Goal: Communication & Community: Answer question/provide support

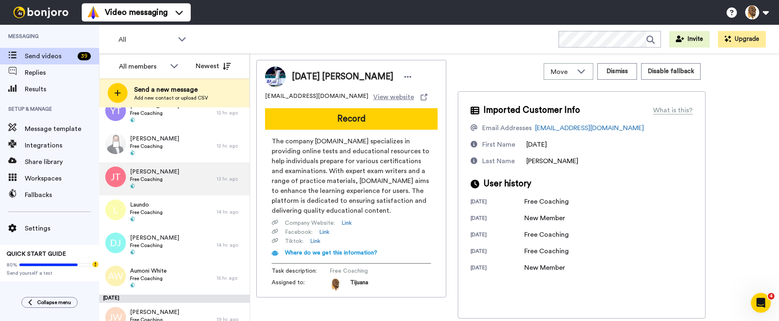
scroll to position [629, 0]
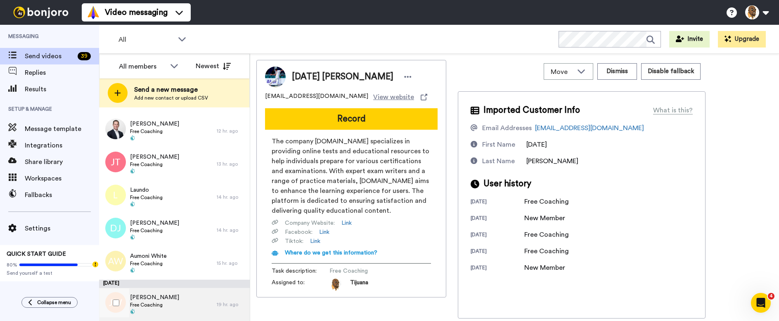
click at [171, 298] on div "Jaidon White Free Coaching" at bounding box center [158, 304] width 118 height 33
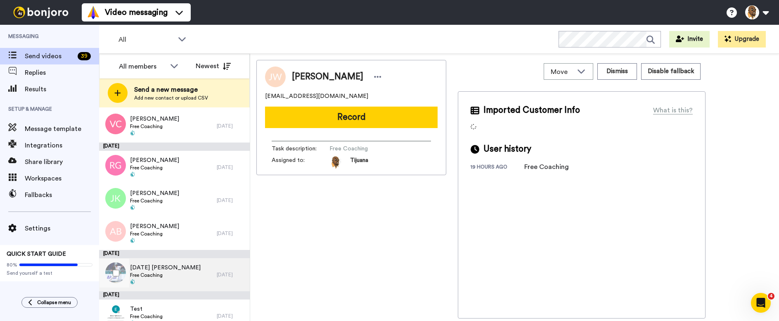
scroll to position [1133, 0]
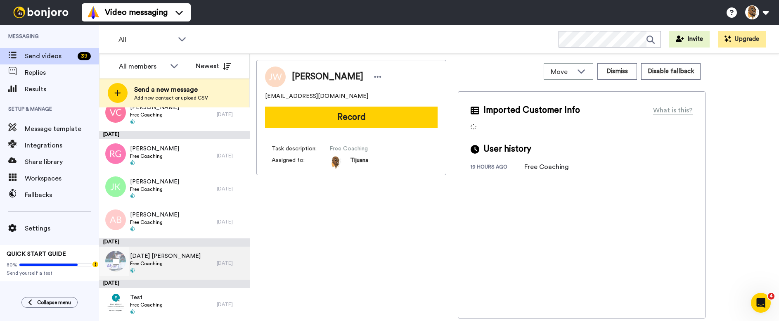
click at [177, 264] on div "Srabon Nahid Free Coaching" at bounding box center [158, 262] width 118 height 33
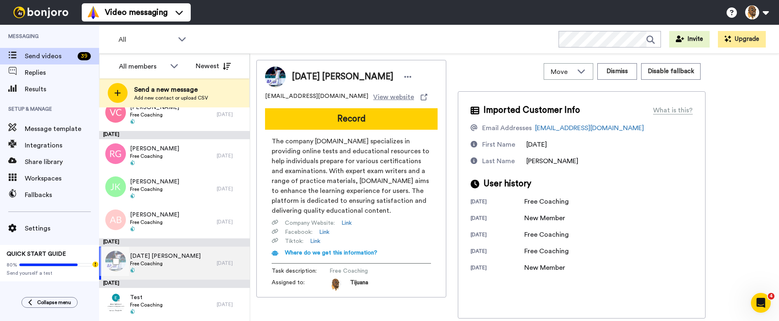
click at [209, 261] on div "Srabon Nahid Free Coaching" at bounding box center [158, 262] width 118 height 33
click at [627, 67] on button "Dismiss" at bounding box center [617, 71] width 40 height 17
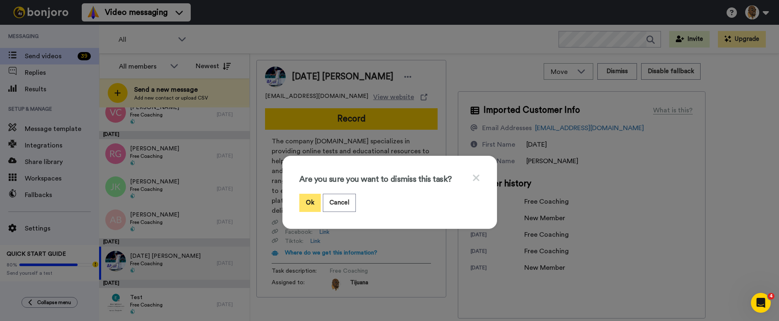
click at [306, 203] on button "Ok" at bounding box center [309, 203] width 21 height 18
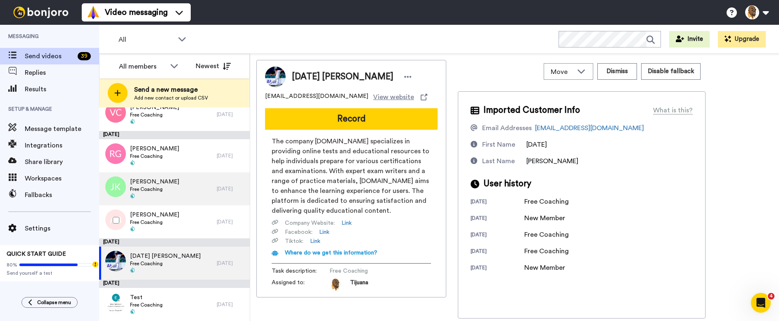
scroll to position [1091, 0]
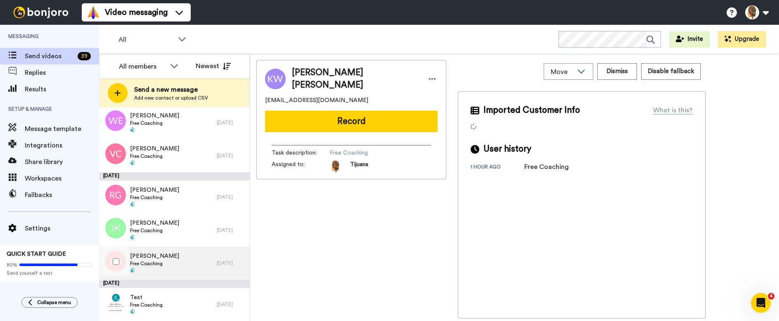
click at [178, 259] on div "Andre Brown Free Coaching" at bounding box center [158, 262] width 118 height 33
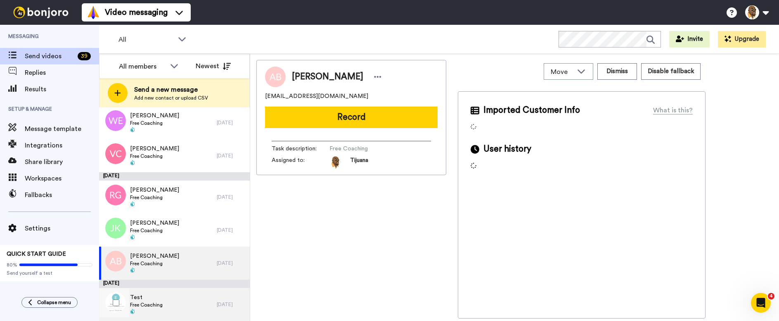
click at [151, 301] on span "Test" at bounding box center [146, 297] width 33 height 8
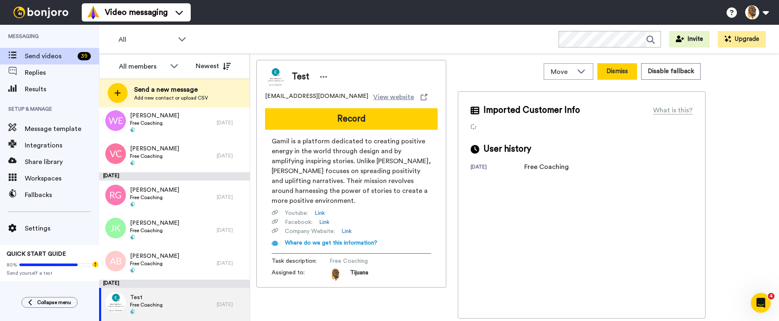
click at [613, 72] on button "Dismiss" at bounding box center [617, 71] width 40 height 17
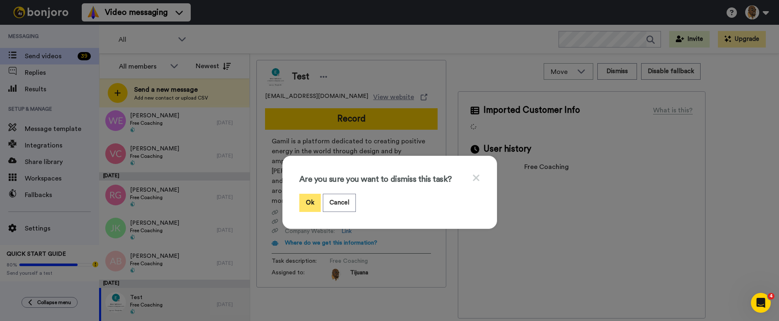
click at [308, 204] on button "Ok" at bounding box center [309, 203] width 21 height 18
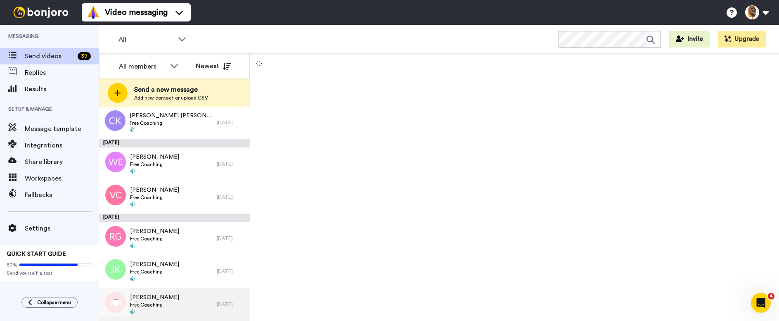
scroll to position [1050, 0]
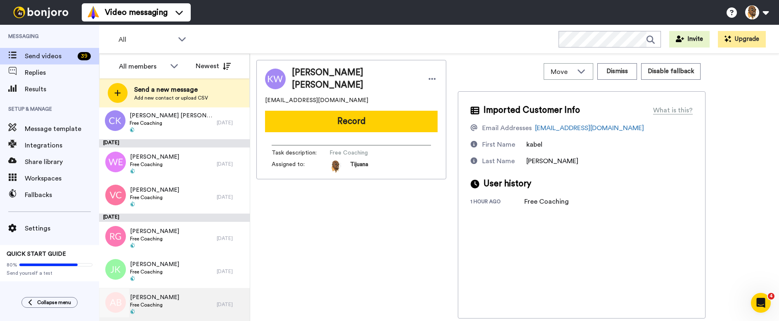
click at [209, 298] on div "Andre Brown Free Coaching" at bounding box center [158, 304] width 118 height 33
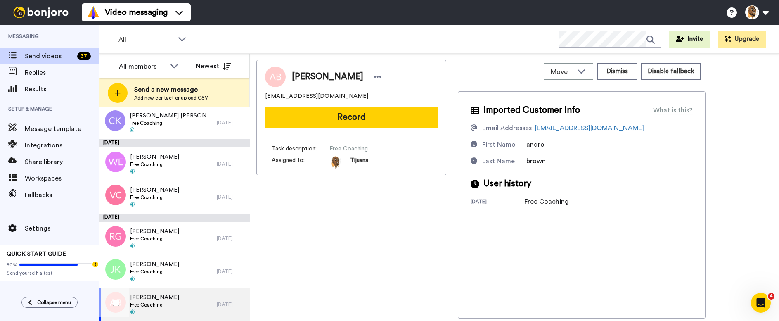
click at [163, 303] on span "Free Coaching" at bounding box center [154, 304] width 49 height 7
drag, startPoint x: 350, startPoint y: 123, endPoint x: 358, endPoint y: 122, distance: 8.4
click at [352, 122] on button "Record" at bounding box center [351, 117] width 173 height 21
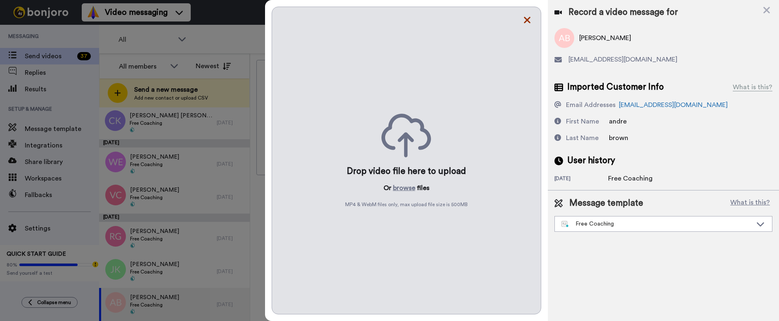
click at [524, 19] on icon at bounding box center [527, 20] width 8 height 10
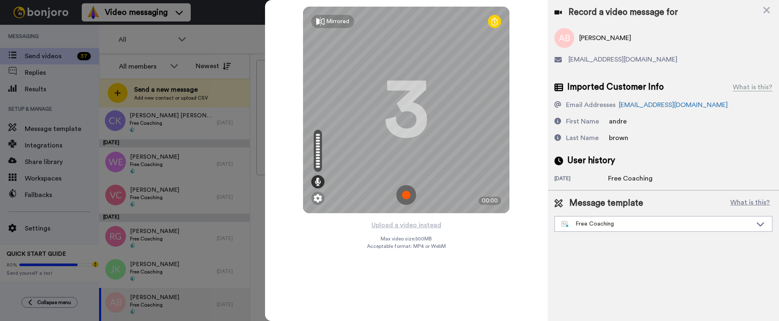
click at [408, 194] on img at bounding box center [406, 195] width 20 height 20
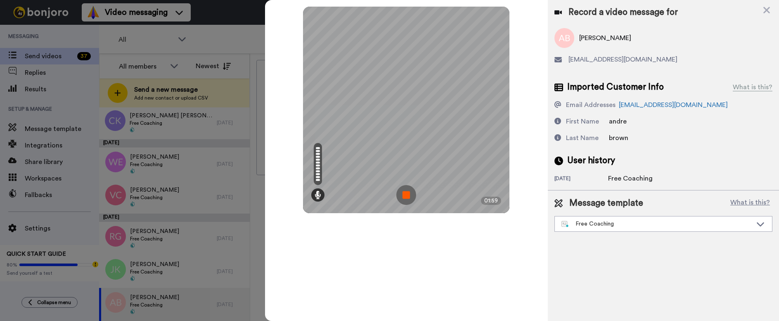
click at [405, 194] on img at bounding box center [406, 195] width 20 height 20
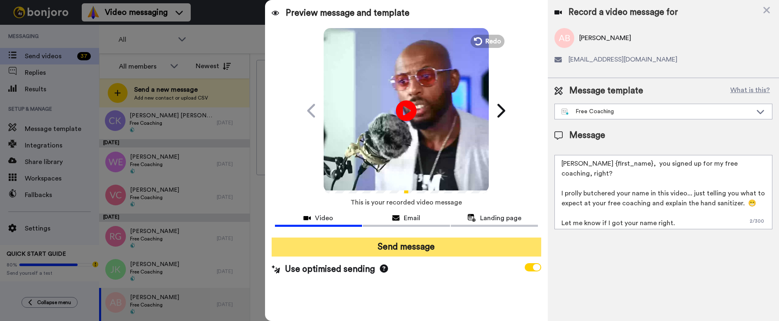
click at [413, 247] on button "Send message" at bounding box center [407, 246] width 270 height 19
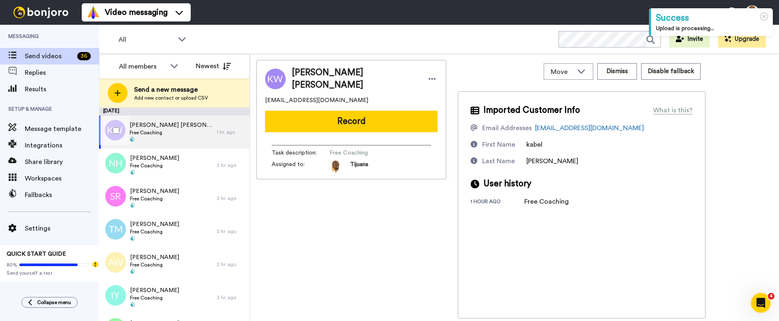
click at [194, 134] on div "Kabel Williams Free Coaching" at bounding box center [158, 132] width 118 height 33
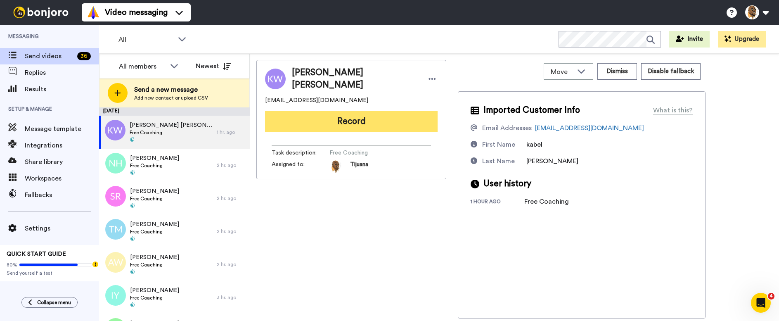
click at [363, 115] on button "Record" at bounding box center [351, 121] width 173 height 21
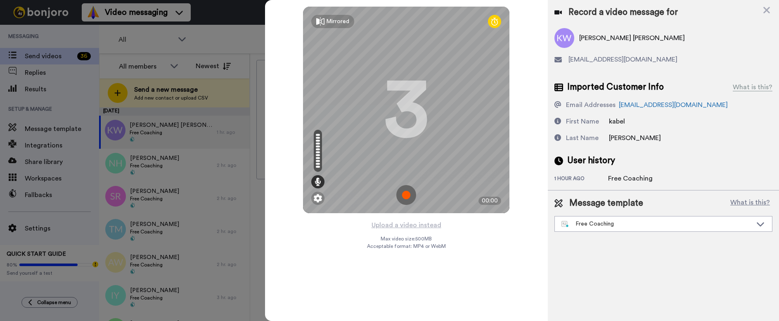
click at [405, 188] on img at bounding box center [406, 195] width 20 height 20
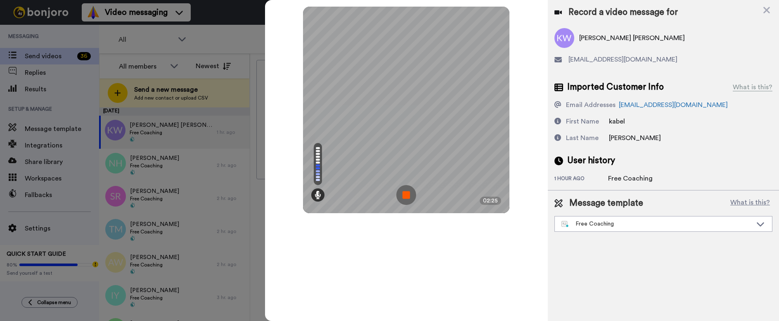
click at [407, 192] on img at bounding box center [406, 195] width 20 height 20
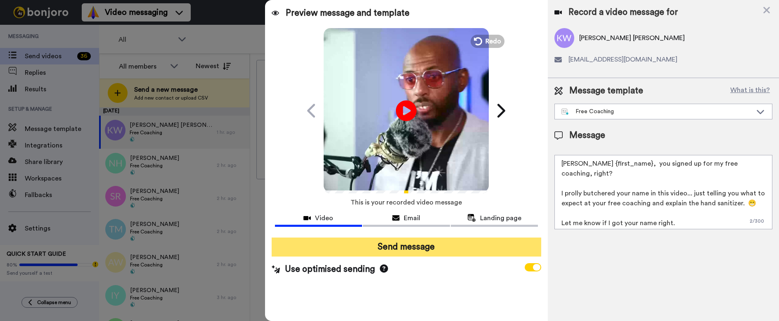
click at [426, 247] on button "Send message" at bounding box center [407, 246] width 270 height 19
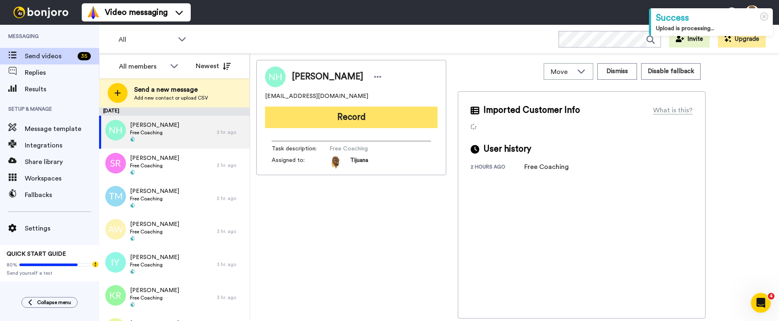
click at [332, 116] on button "Record" at bounding box center [351, 117] width 173 height 21
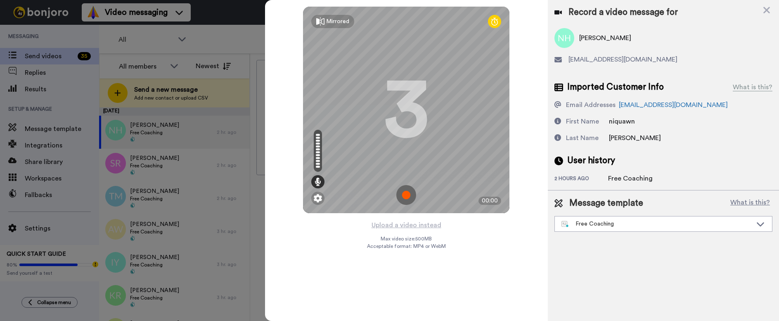
click at [405, 194] on img at bounding box center [406, 195] width 20 height 20
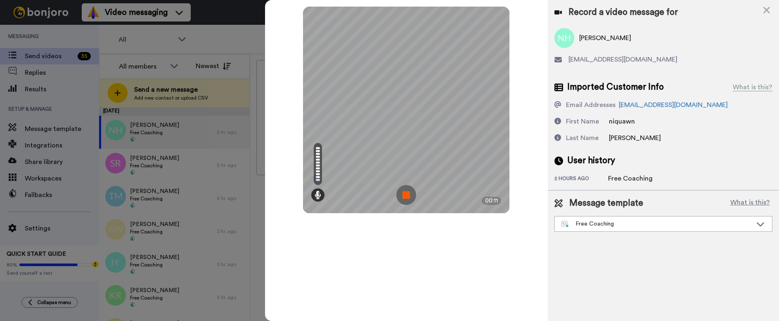
click at [405, 197] on img at bounding box center [406, 195] width 20 height 20
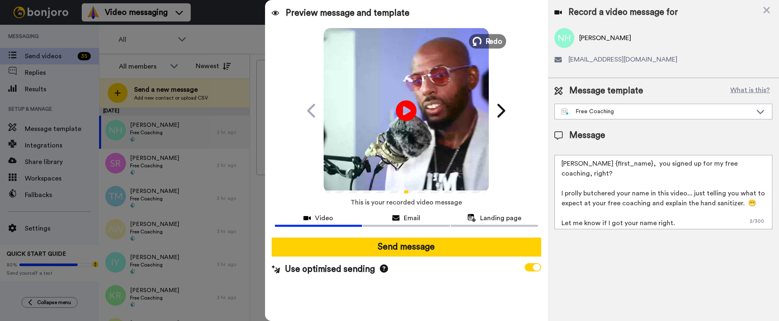
click at [481, 42] on icon at bounding box center [477, 41] width 9 height 9
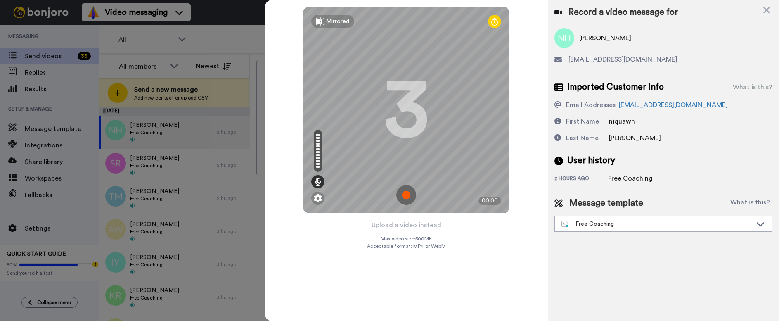
click at [405, 198] on img at bounding box center [406, 195] width 20 height 20
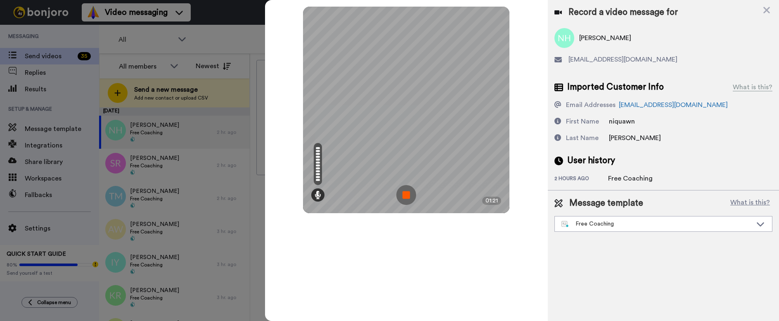
click at [402, 191] on img at bounding box center [406, 195] width 20 height 20
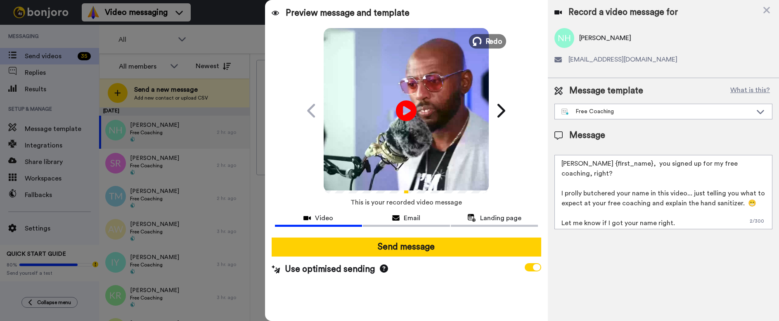
drag, startPoint x: 483, startPoint y: 35, endPoint x: 483, endPoint y: 42, distance: 7.0
click at [483, 40] on button "Redo" at bounding box center [487, 41] width 37 height 14
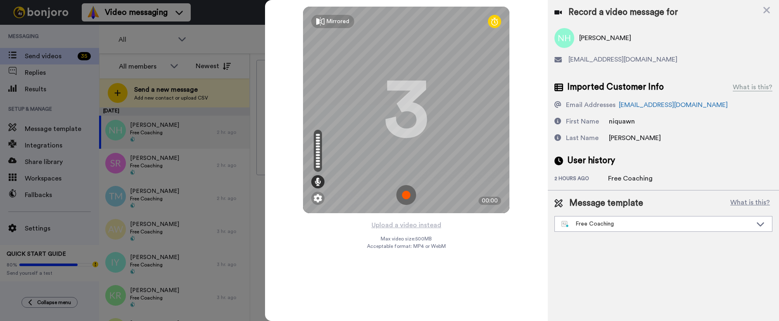
click at [404, 191] on img at bounding box center [406, 195] width 20 height 20
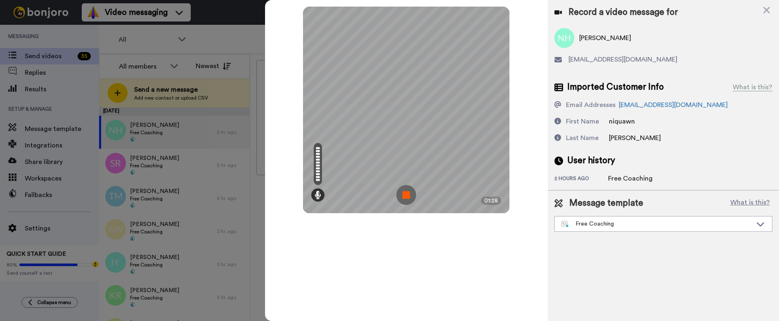
click at [400, 195] on img at bounding box center [406, 195] width 20 height 20
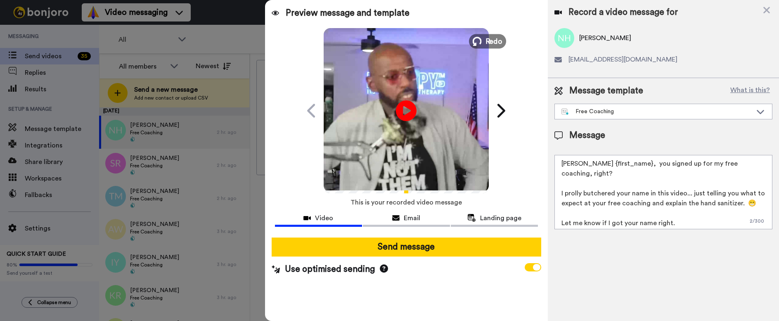
click at [494, 36] on span "Redo" at bounding box center [494, 41] width 17 height 11
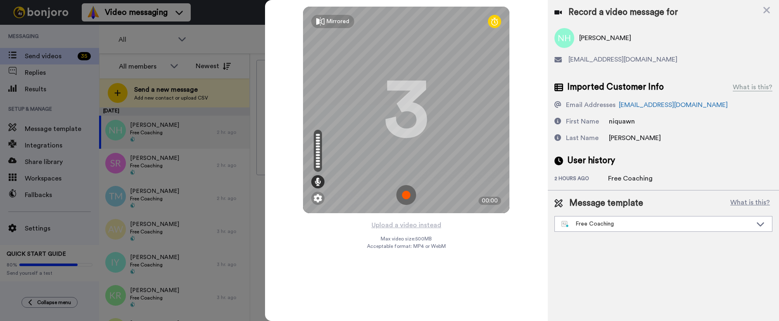
click at [405, 194] on img at bounding box center [406, 195] width 20 height 20
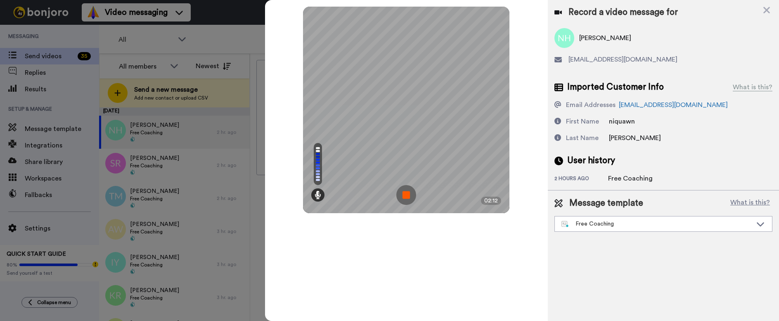
click at [409, 197] on img at bounding box center [406, 195] width 20 height 20
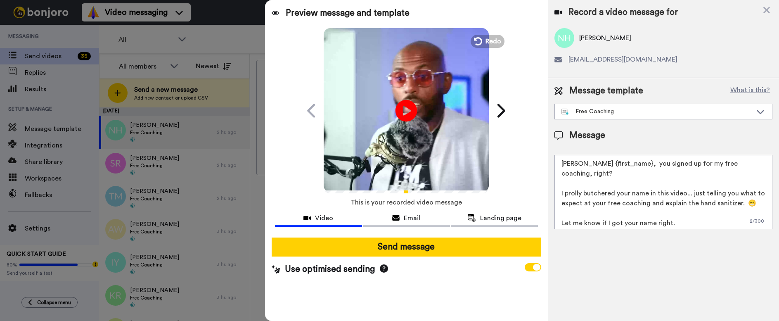
click at [409, 116] on icon at bounding box center [407, 111] width 22 height 22
click at [479, 40] on icon at bounding box center [477, 41] width 9 height 9
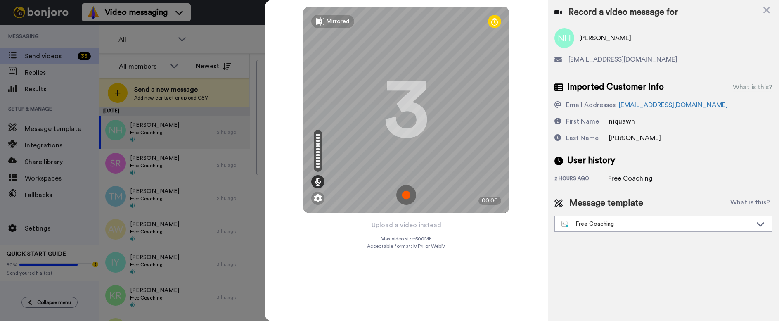
click at [404, 192] on img at bounding box center [406, 195] width 20 height 20
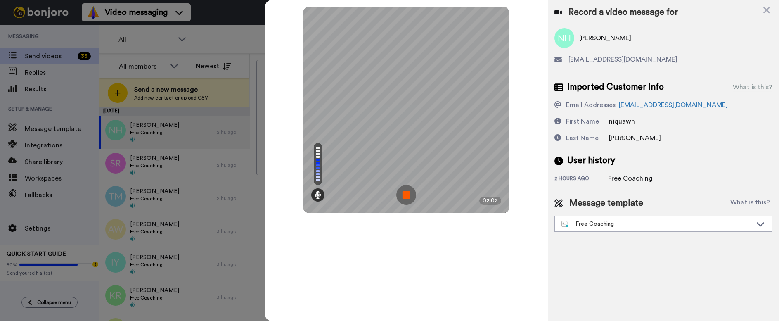
click at [408, 195] on img at bounding box center [406, 195] width 20 height 20
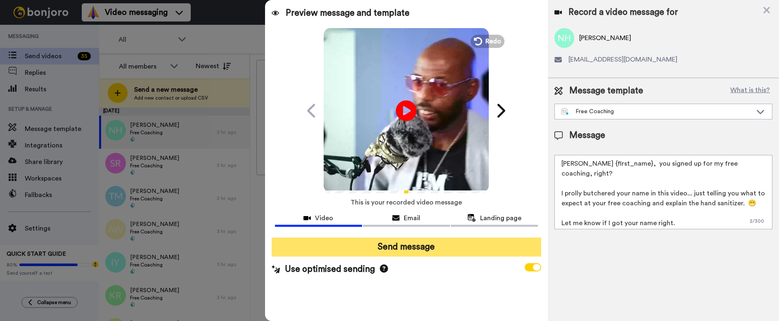
click at [421, 249] on button "Send message" at bounding box center [407, 246] width 270 height 19
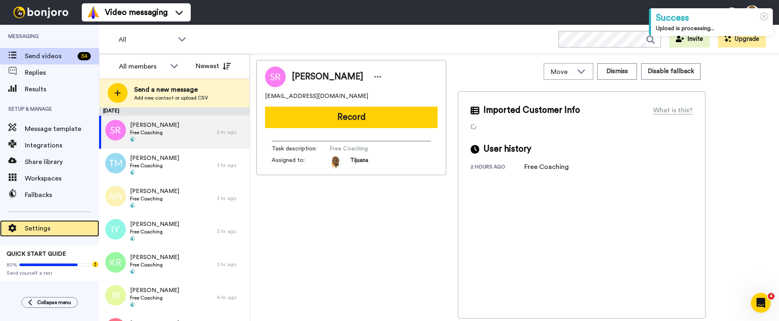
click at [57, 226] on span "Settings" at bounding box center [62, 228] width 74 height 10
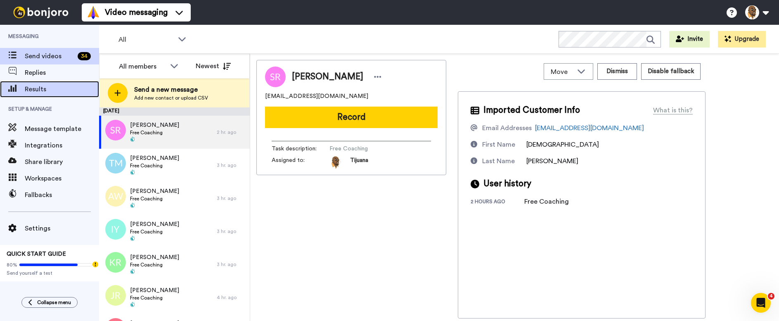
click at [41, 89] on span "Results" at bounding box center [62, 89] width 74 height 10
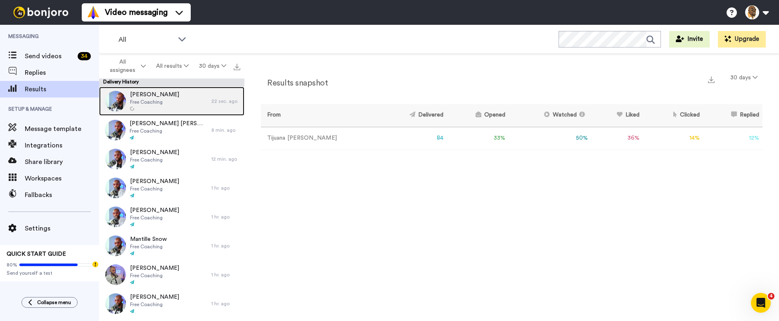
click at [192, 107] on div "Niquawn Hayes Free Coaching" at bounding box center [155, 101] width 112 height 29
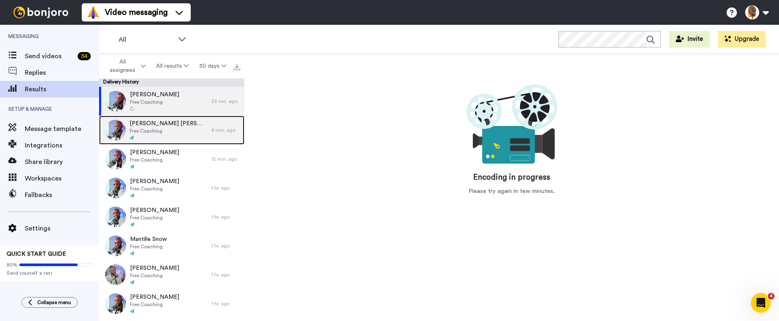
click at [193, 130] on div "Kabel Williams Free Coaching" at bounding box center [155, 130] width 112 height 29
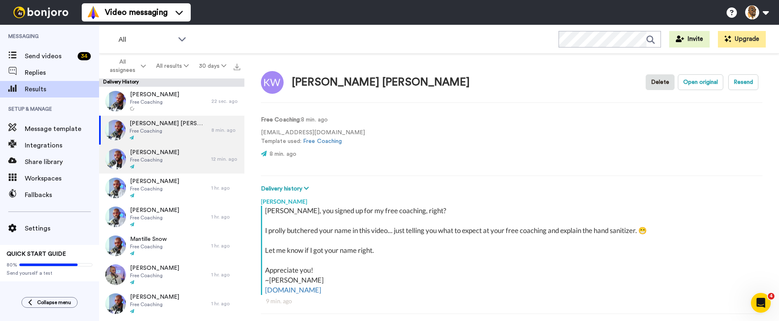
scroll to position [77, 0]
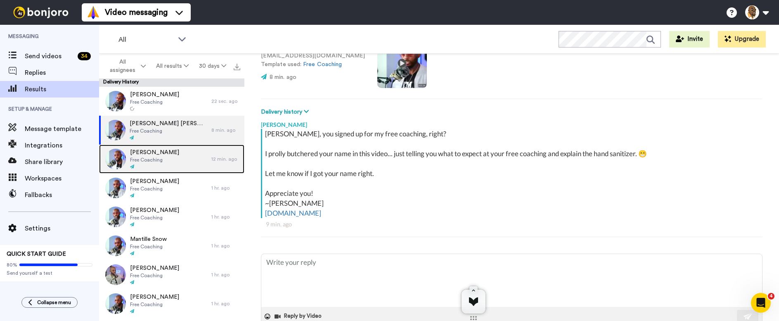
click at [189, 151] on div "Andre Brown Free Coaching" at bounding box center [155, 159] width 112 height 29
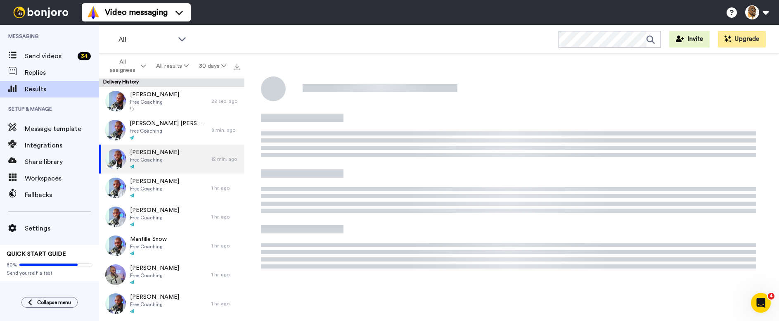
scroll to position [77, 0]
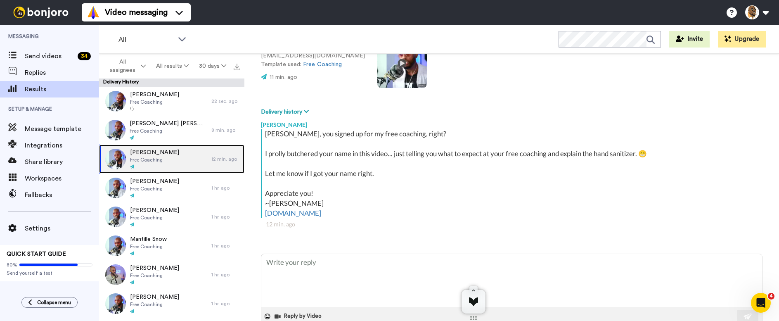
click at [185, 168] on div "Andre Brown Free Coaching" at bounding box center [155, 159] width 112 height 29
type textarea "x"
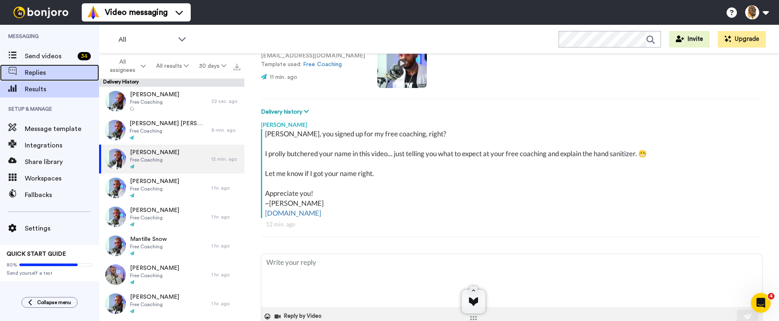
click at [50, 70] on span "Replies" at bounding box center [62, 73] width 74 height 10
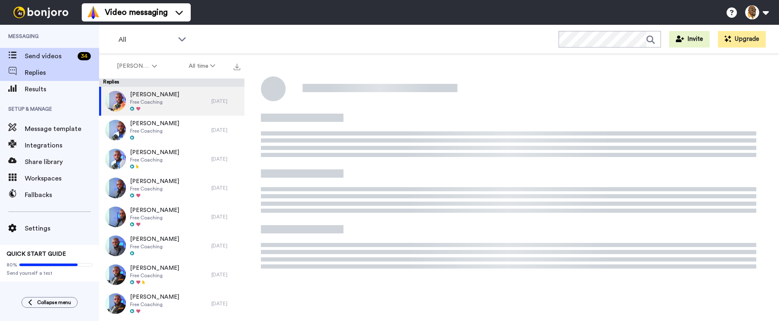
click at [64, 52] on span "Send videos" at bounding box center [50, 56] width 50 height 10
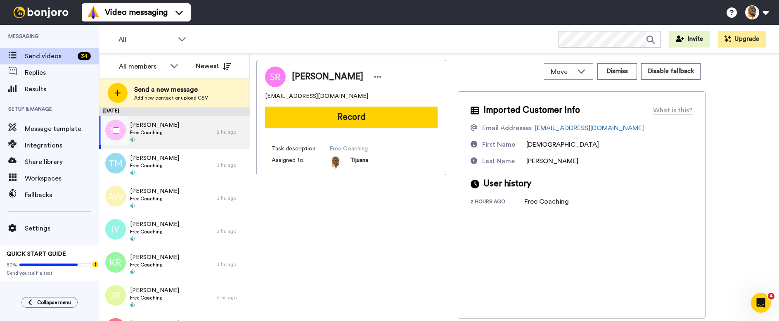
click at [205, 128] on div "[PERSON_NAME] Free Coaching" at bounding box center [158, 132] width 118 height 33
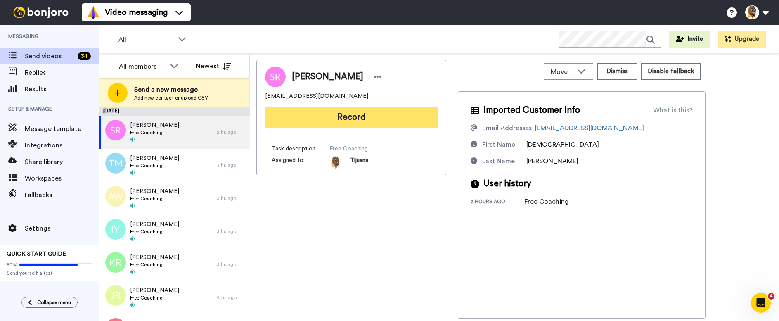
click at [343, 118] on button "Record" at bounding box center [351, 117] width 173 height 21
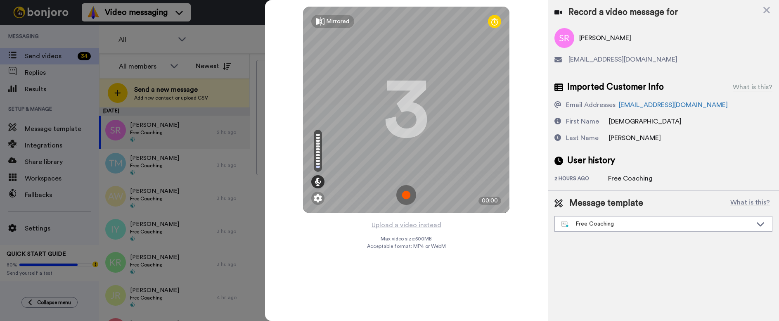
click at [410, 195] on img at bounding box center [406, 195] width 20 height 20
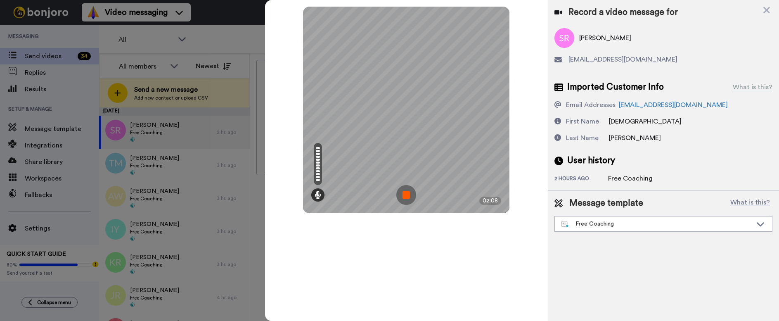
click at [409, 196] on img at bounding box center [406, 195] width 20 height 20
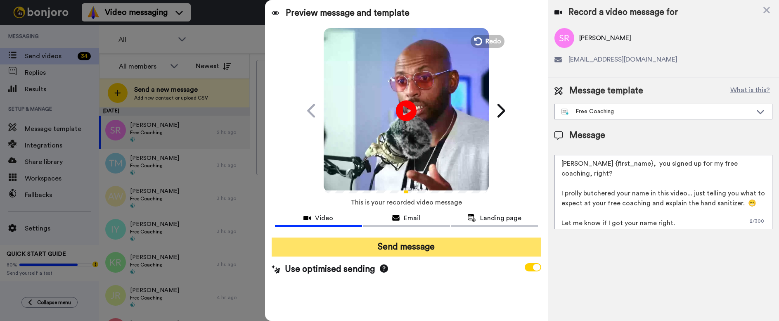
click at [401, 247] on button "Send message" at bounding box center [407, 246] width 270 height 19
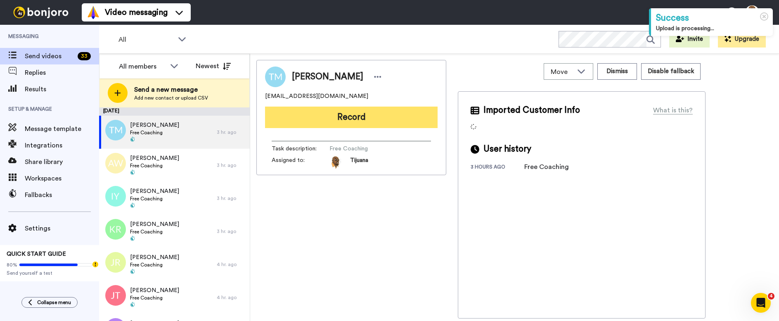
click at [319, 113] on button "Record" at bounding box center [351, 117] width 173 height 21
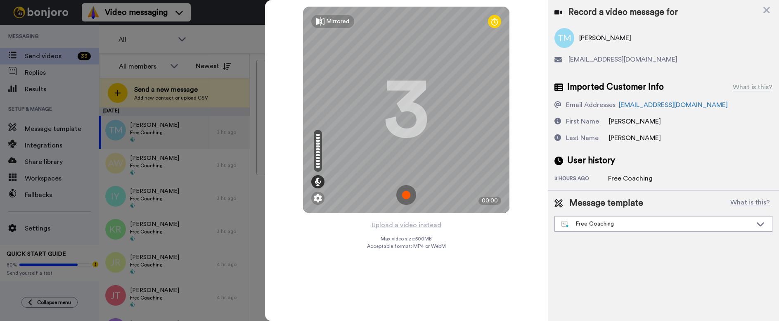
click at [407, 194] on img at bounding box center [406, 195] width 20 height 20
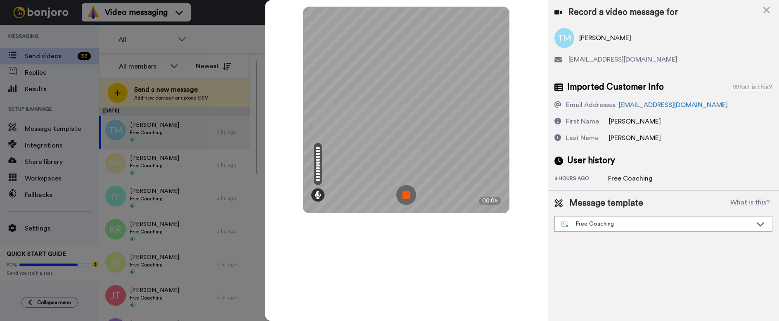
click at [406, 195] on img at bounding box center [406, 195] width 20 height 20
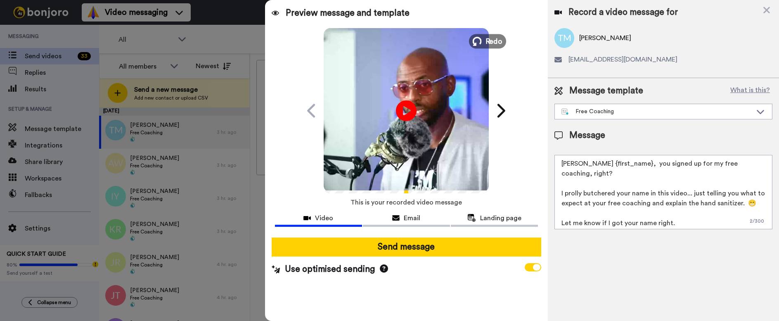
click at [478, 40] on icon at bounding box center [477, 41] width 9 height 9
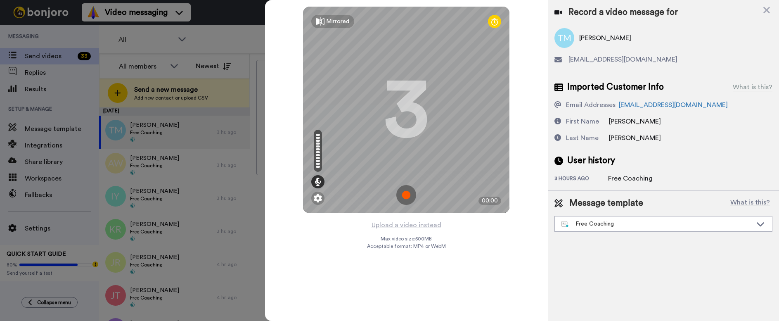
click at [413, 197] on img at bounding box center [406, 195] width 20 height 20
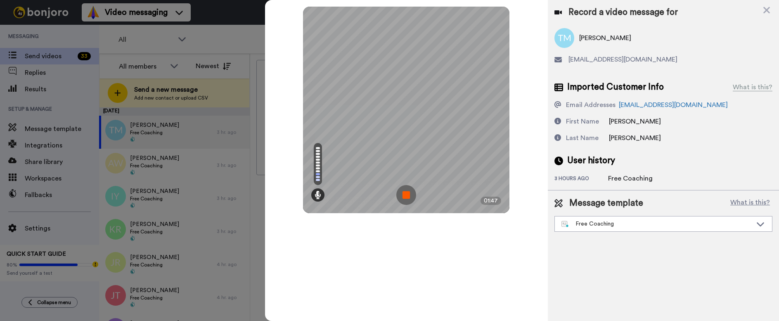
click at [402, 191] on img at bounding box center [406, 195] width 20 height 20
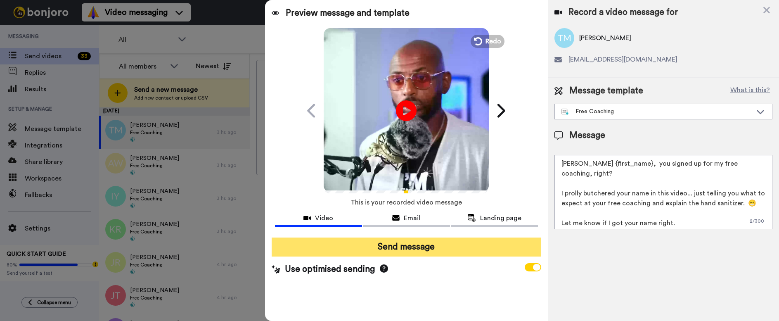
click at [409, 245] on button "Send message" at bounding box center [407, 246] width 270 height 19
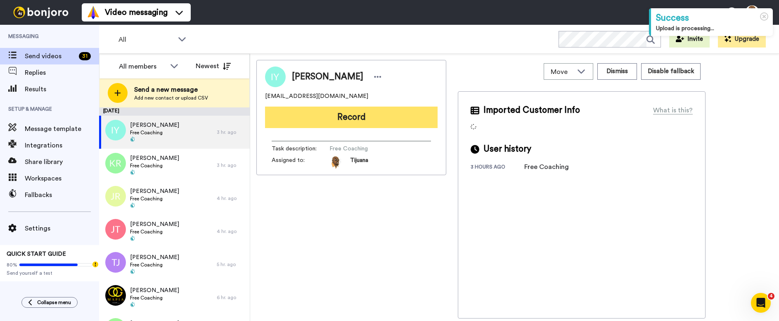
click at [343, 121] on button "Record" at bounding box center [351, 117] width 173 height 21
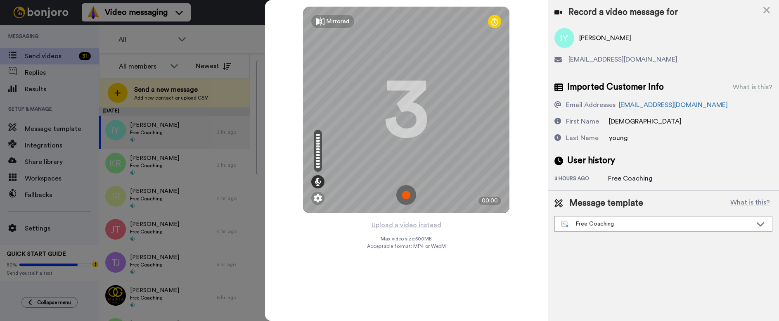
click at [405, 193] on img at bounding box center [406, 195] width 20 height 20
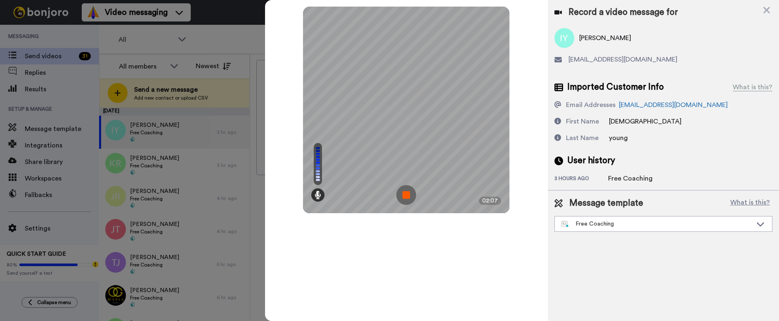
click at [405, 195] on img at bounding box center [406, 195] width 20 height 20
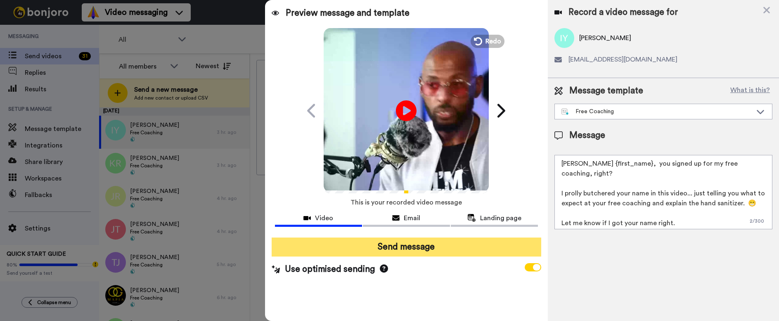
click at [422, 244] on button "Send message" at bounding box center [407, 246] width 270 height 19
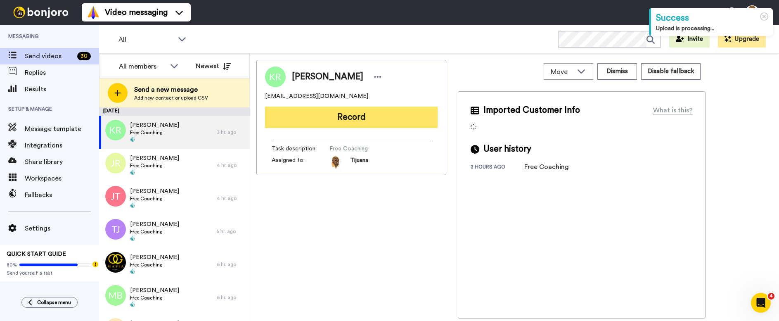
click at [307, 113] on button "Record" at bounding box center [351, 117] width 173 height 21
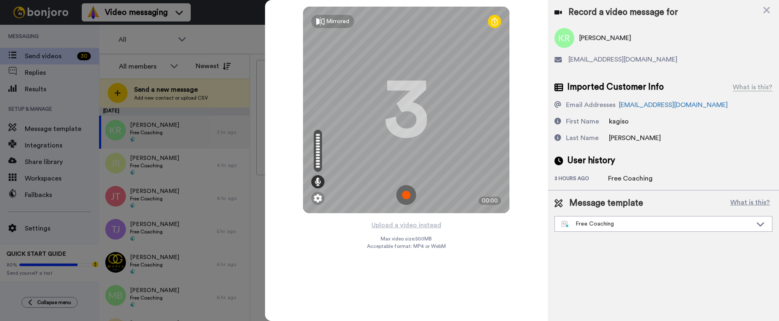
click at [410, 195] on img at bounding box center [406, 195] width 20 height 20
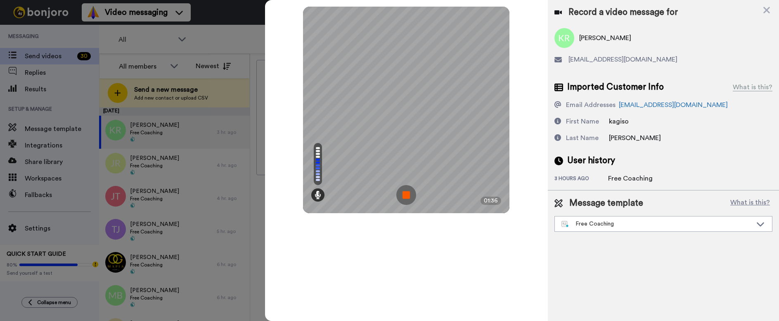
click at [406, 195] on img at bounding box center [406, 195] width 20 height 20
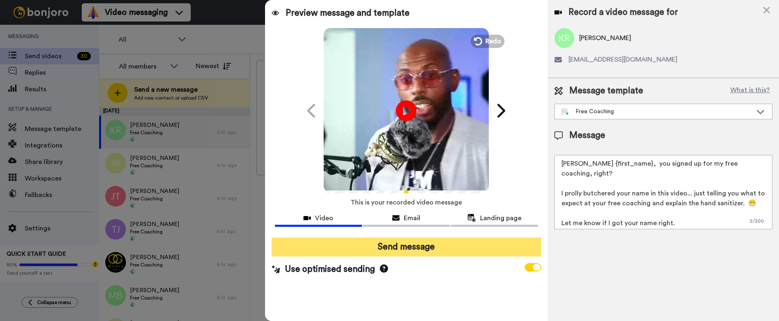
click at [440, 245] on button "Send message" at bounding box center [407, 246] width 270 height 19
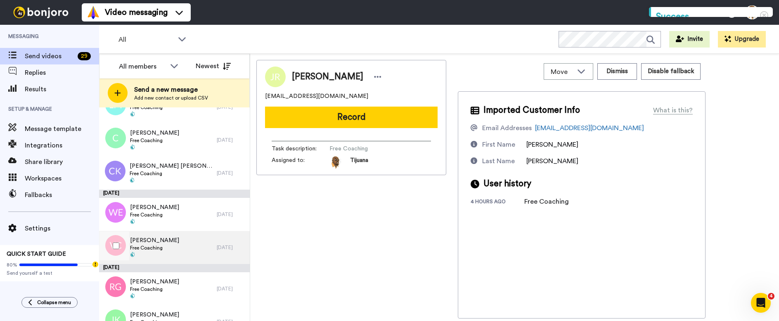
scroll to position [786, 0]
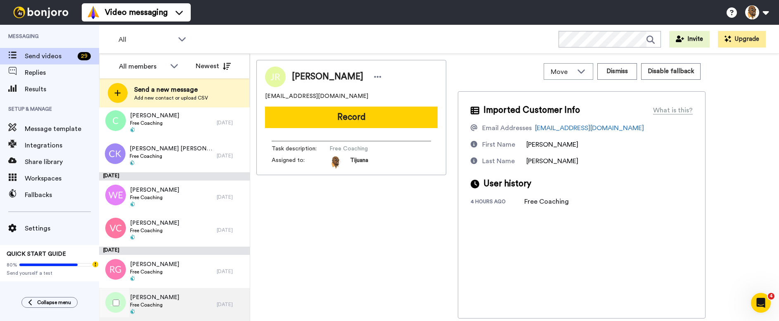
click at [188, 301] on div "[PERSON_NAME] Free Coaching" at bounding box center [158, 304] width 118 height 33
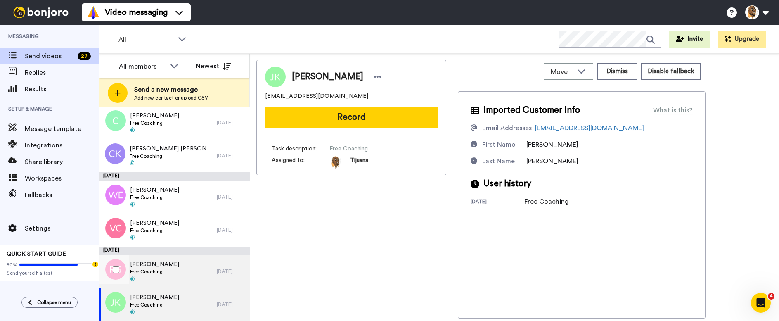
click at [182, 266] on div "[PERSON_NAME] Free Coaching" at bounding box center [158, 271] width 118 height 33
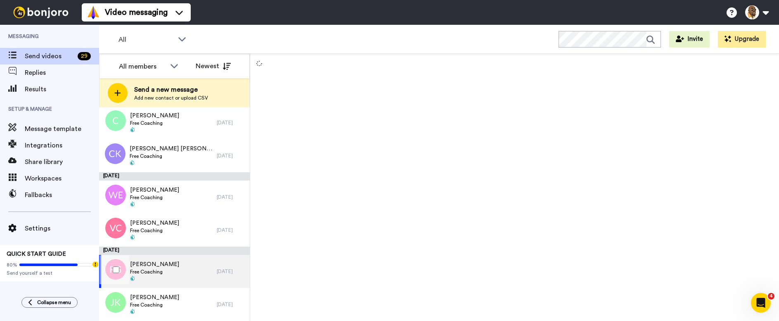
click at [178, 272] on div "[PERSON_NAME] Free Coaching" at bounding box center [158, 271] width 118 height 33
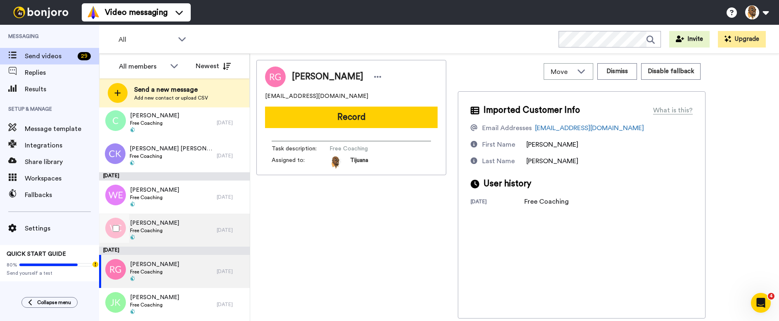
click at [173, 226] on span "[PERSON_NAME]" at bounding box center [154, 223] width 49 height 8
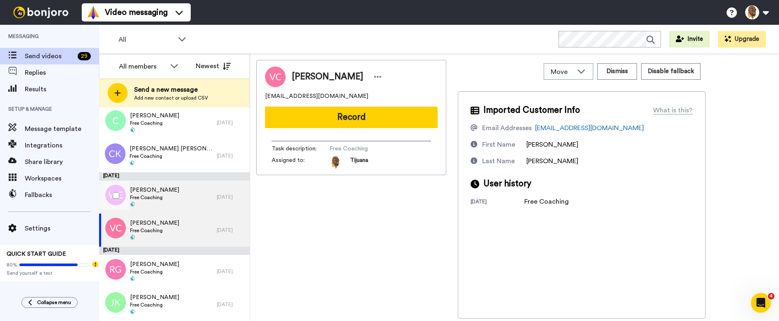
click at [178, 194] on div "Wesley Earl Free Coaching" at bounding box center [158, 196] width 118 height 33
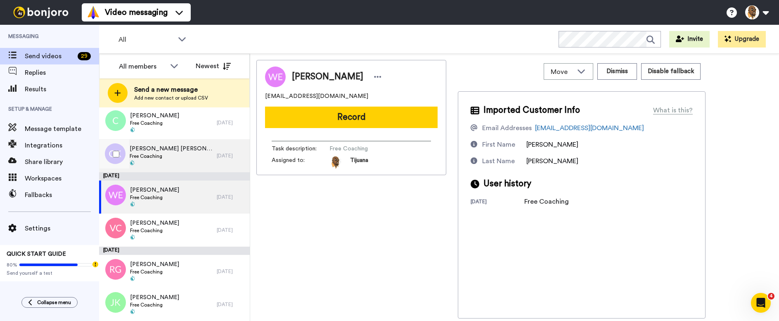
click at [182, 156] on span "Free Coaching" at bounding box center [171, 156] width 83 height 7
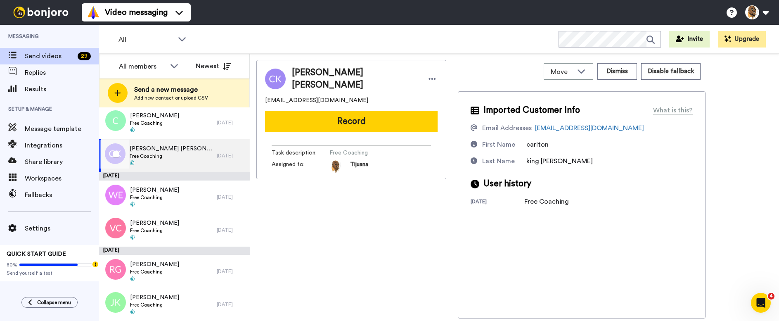
scroll to position [662, 0]
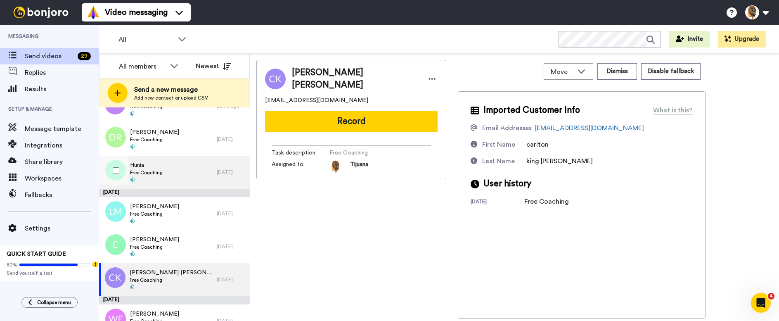
click at [181, 175] on div "Hunia Free Coaching" at bounding box center [158, 172] width 118 height 33
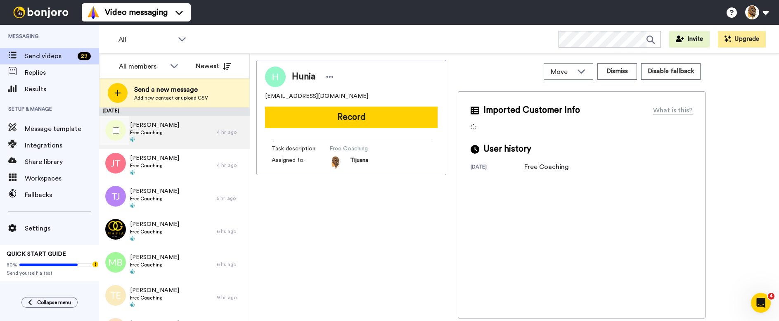
click at [173, 126] on span "Jonathan Richardson" at bounding box center [154, 125] width 49 height 8
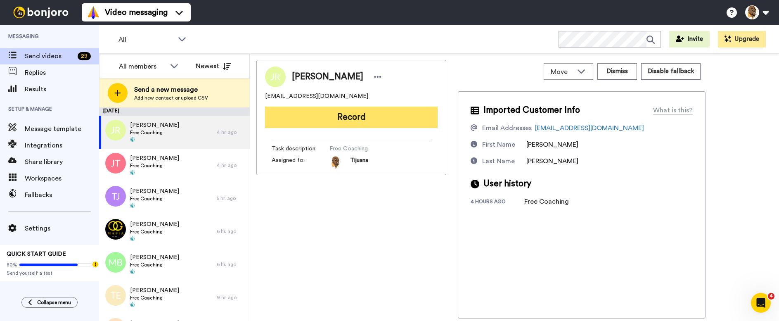
click at [338, 116] on button "Record" at bounding box center [351, 117] width 173 height 21
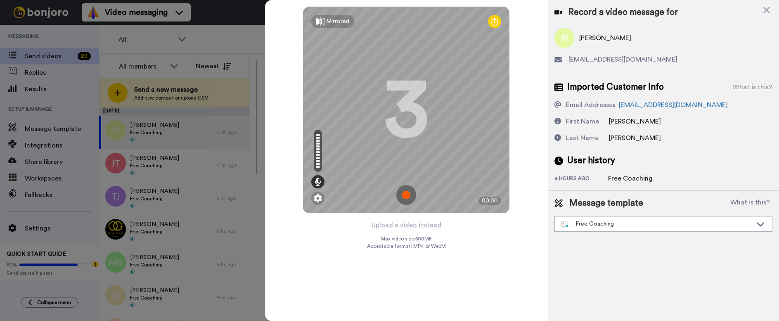
click at [403, 194] on img at bounding box center [406, 195] width 20 height 20
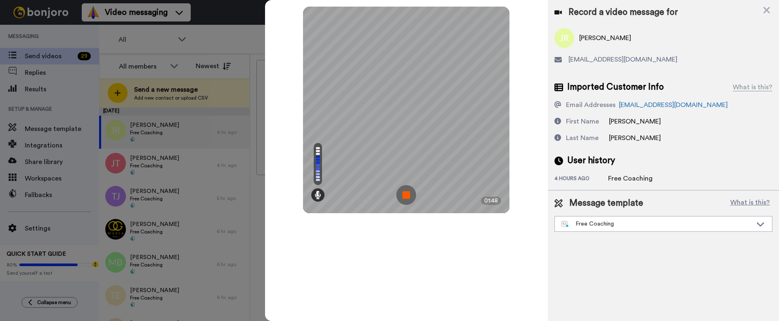
click at [408, 193] on img at bounding box center [406, 195] width 20 height 20
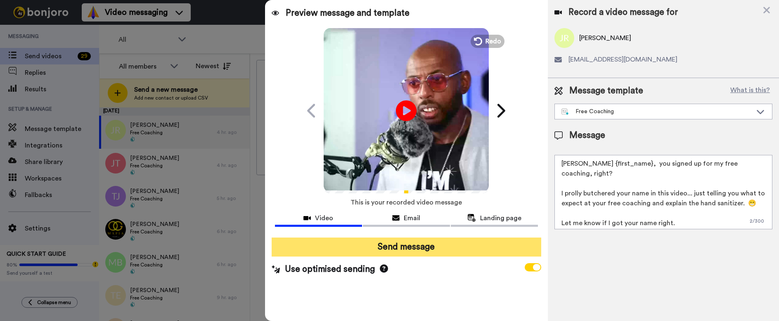
click at [429, 246] on button "Send message" at bounding box center [407, 246] width 270 height 19
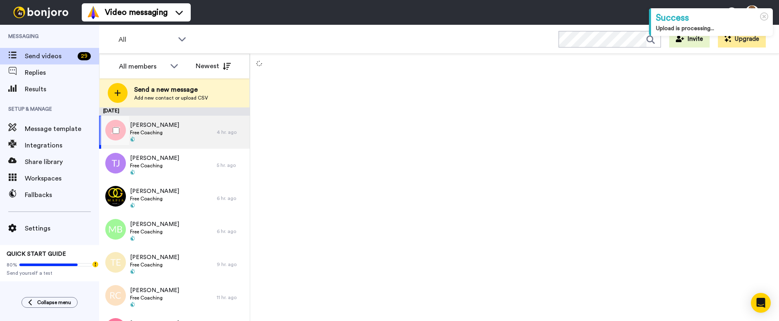
click at [204, 130] on div "[PERSON_NAME] Free Coaching" at bounding box center [158, 132] width 118 height 33
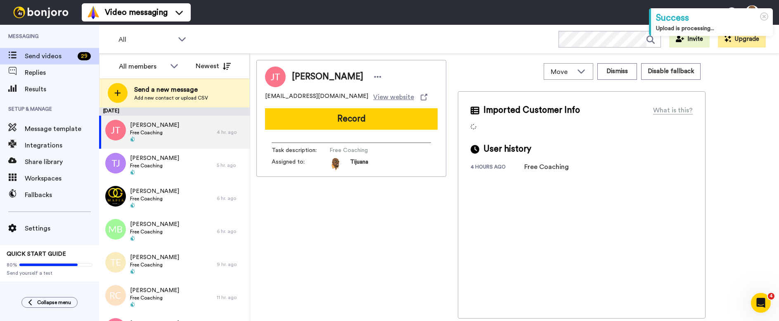
drag, startPoint x: 332, startPoint y: 119, endPoint x: 328, endPoint y: 124, distance: 6.0
click at [332, 119] on button "Record" at bounding box center [351, 118] width 173 height 21
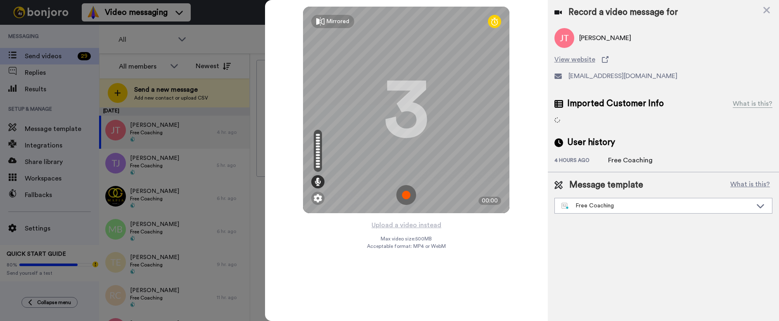
click at [404, 194] on img at bounding box center [406, 195] width 20 height 20
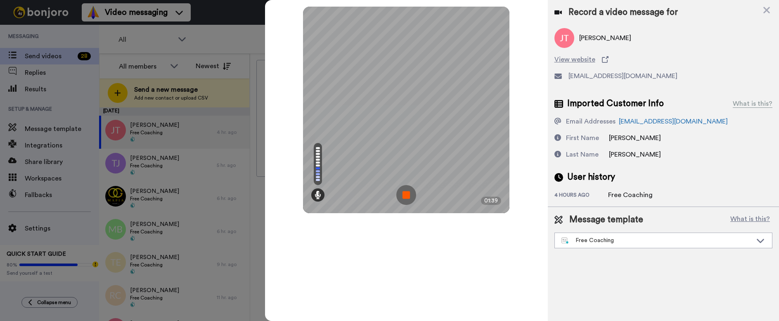
click at [408, 190] on img at bounding box center [406, 195] width 20 height 20
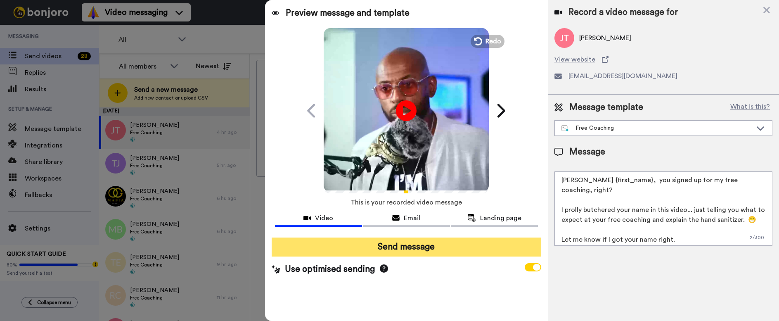
click at [410, 248] on button "Send message" at bounding box center [407, 246] width 270 height 19
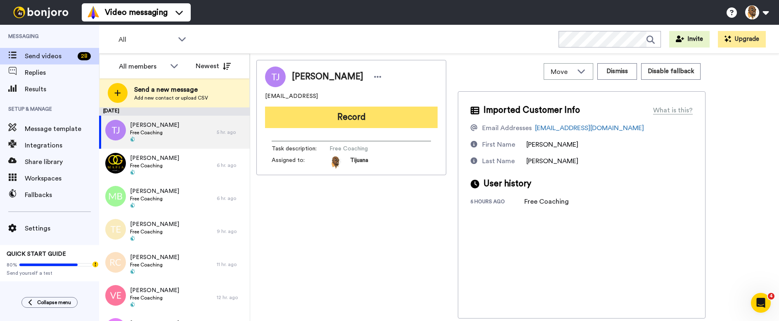
click at [378, 117] on button "Record" at bounding box center [351, 117] width 173 height 21
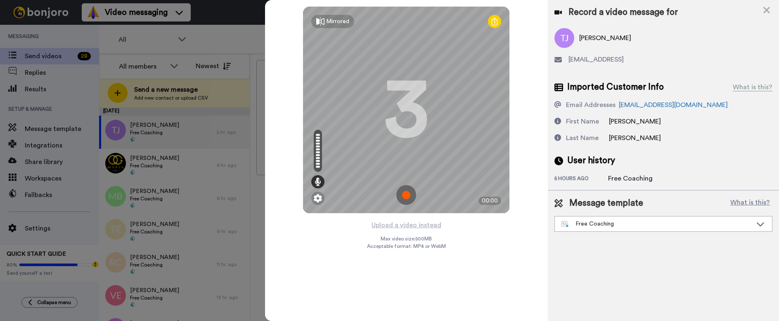
click at [400, 194] on img at bounding box center [406, 195] width 20 height 20
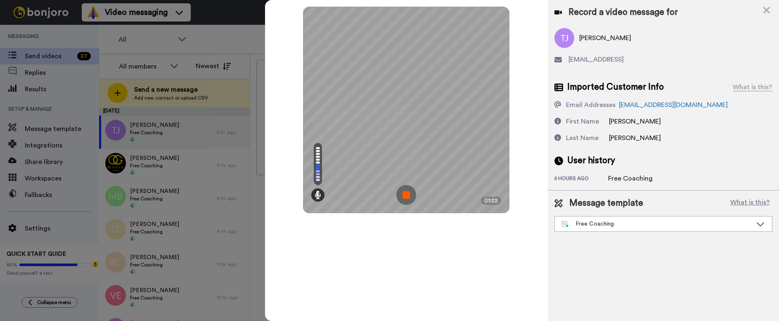
click at [407, 196] on img at bounding box center [406, 195] width 20 height 20
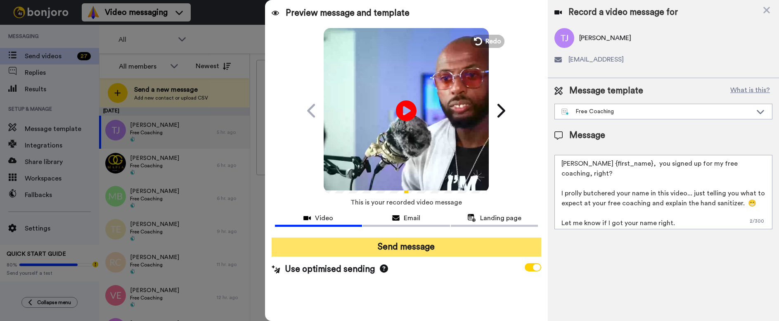
click at [398, 248] on button "Send message" at bounding box center [407, 246] width 270 height 19
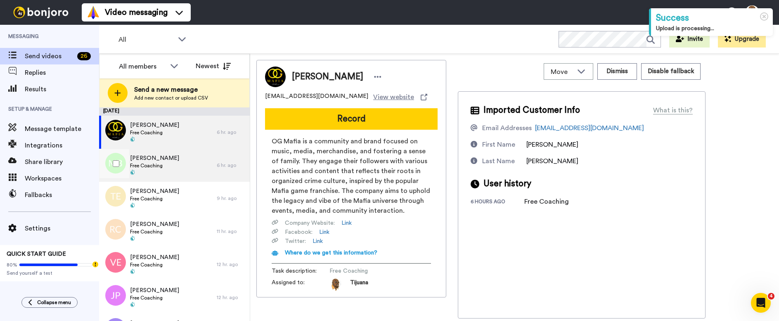
click at [173, 167] on div "[PERSON_NAME] Free Coaching" at bounding box center [158, 165] width 118 height 33
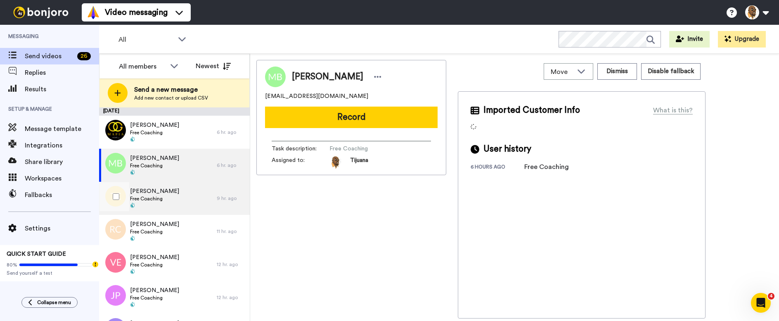
click at [190, 197] on div "[PERSON_NAME] Free Coaching" at bounding box center [158, 198] width 118 height 33
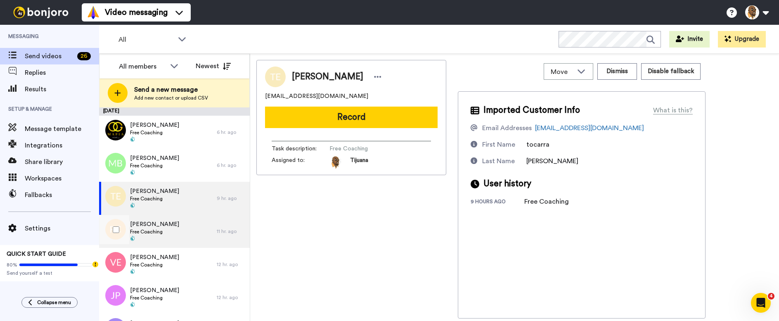
click at [164, 232] on span "Free Coaching" at bounding box center [154, 231] width 49 height 7
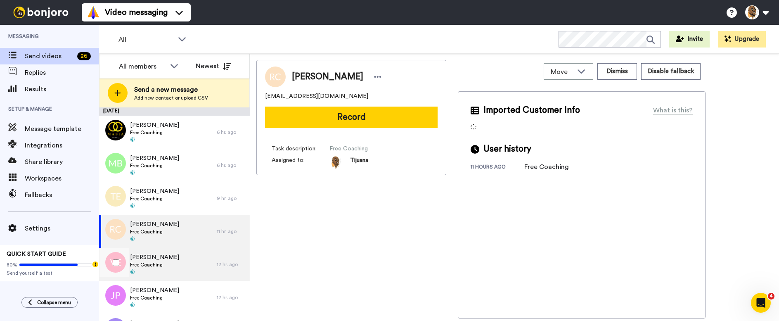
click at [167, 262] on div "[PERSON_NAME] Free Coaching" at bounding box center [158, 264] width 118 height 33
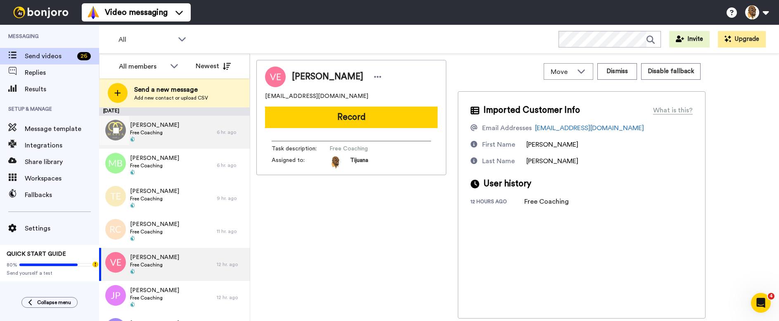
click at [159, 135] on span "Free Coaching" at bounding box center [154, 132] width 49 height 7
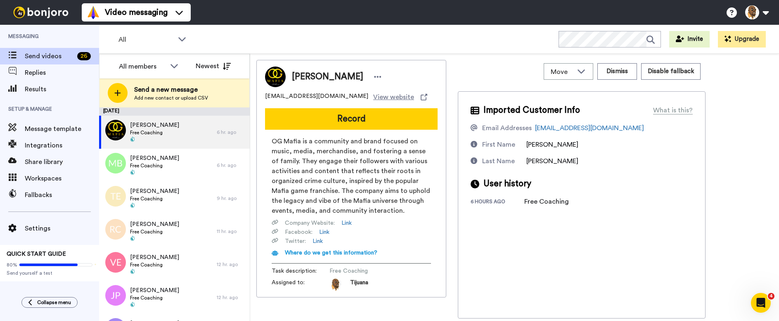
click at [376, 119] on button "Record" at bounding box center [351, 118] width 173 height 21
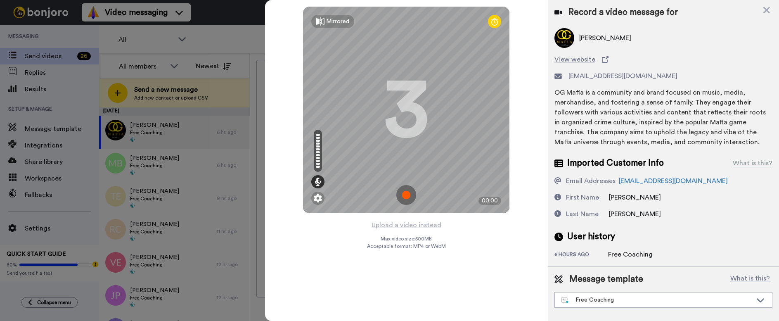
click at [405, 199] on img at bounding box center [406, 195] width 20 height 20
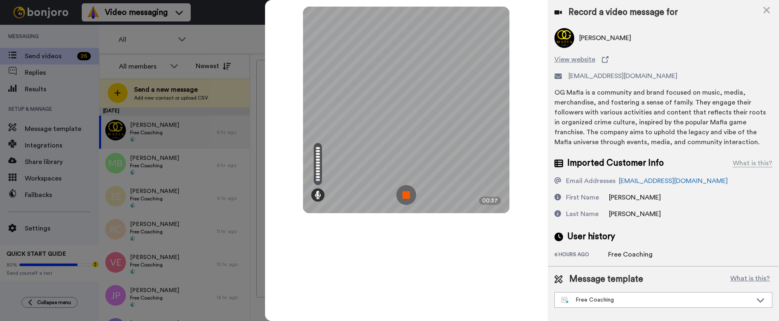
click at [408, 192] on img at bounding box center [406, 195] width 20 height 20
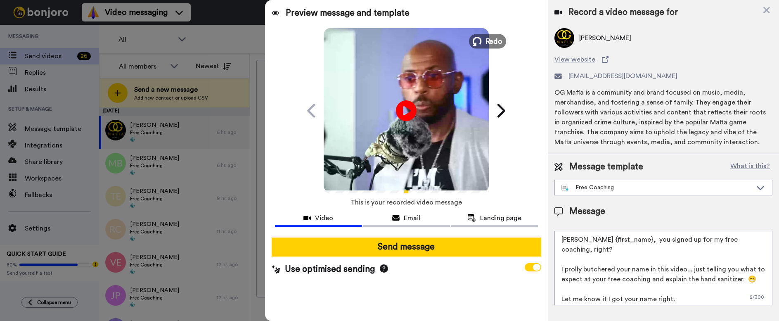
click at [482, 39] on icon at bounding box center [477, 41] width 9 height 9
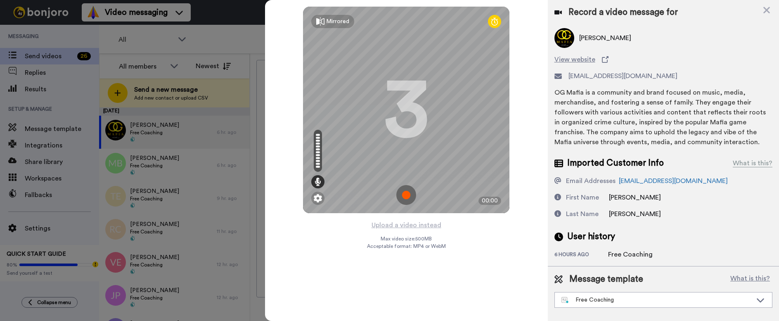
click at [408, 193] on img at bounding box center [406, 195] width 20 height 20
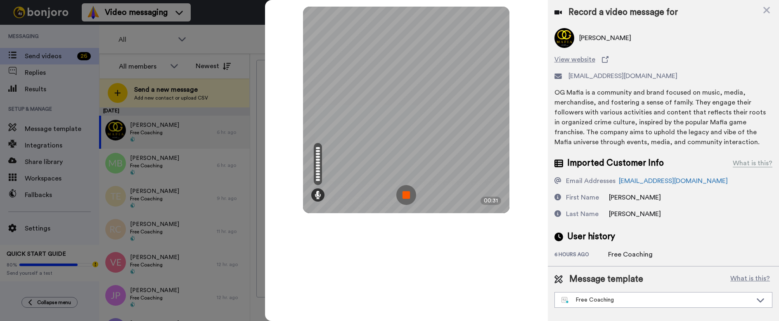
click at [407, 188] on img at bounding box center [406, 195] width 20 height 20
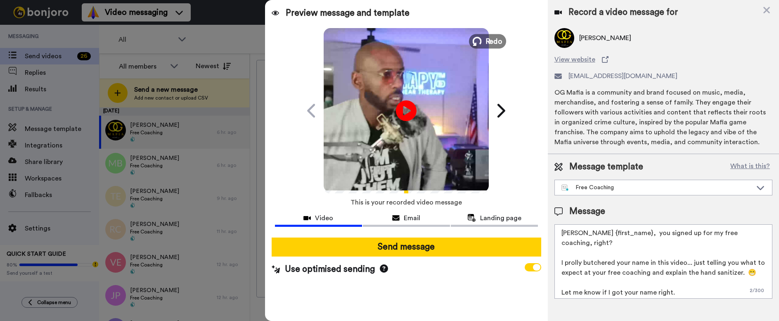
click at [481, 42] on icon at bounding box center [477, 41] width 9 height 9
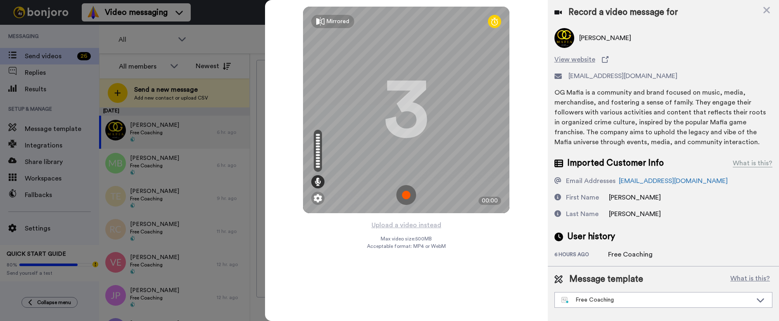
click at [403, 191] on img at bounding box center [406, 195] width 20 height 20
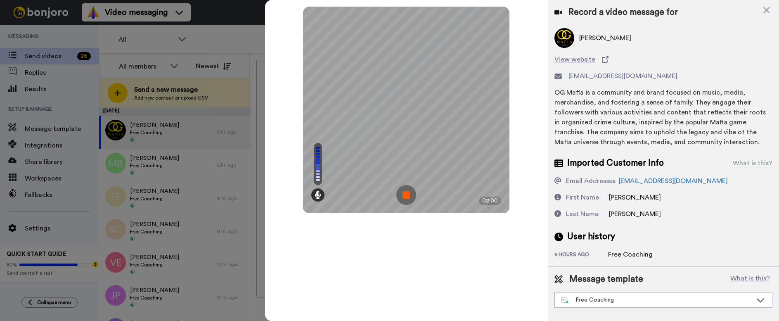
click at [407, 194] on img at bounding box center [406, 195] width 20 height 20
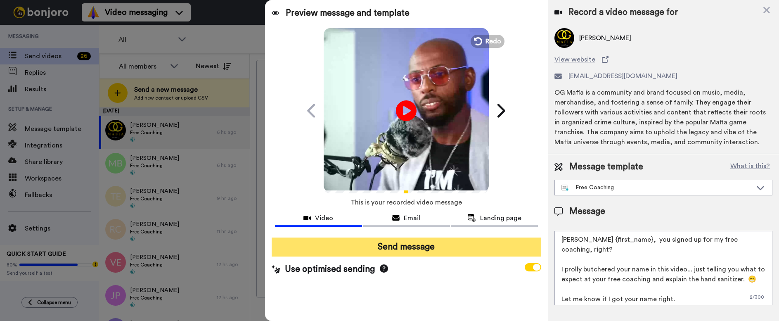
click at [409, 238] on button "Send message" at bounding box center [407, 246] width 270 height 19
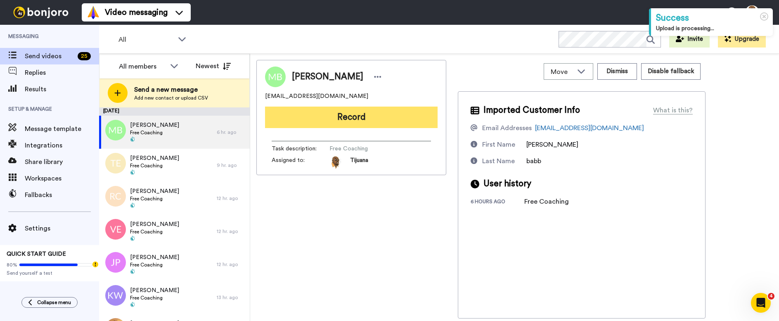
click at [341, 118] on button "Record" at bounding box center [351, 117] width 173 height 21
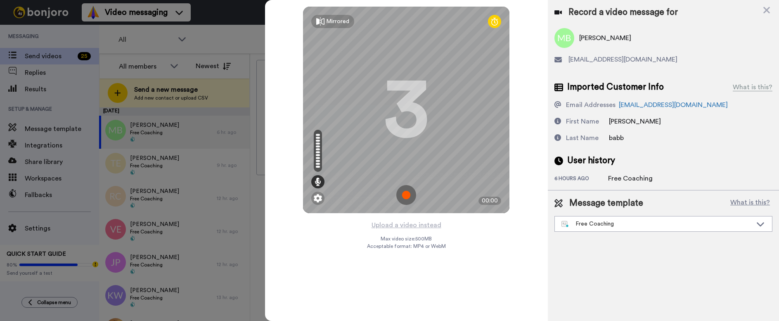
click at [402, 197] on img at bounding box center [406, 195] width 20 height 20
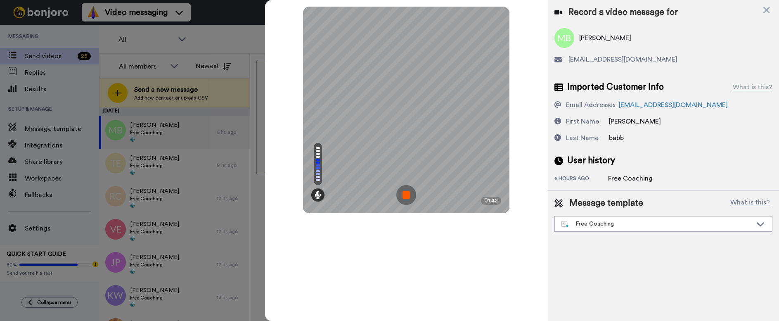
click at [400, 194] on img at bounding box center [406, 195] width 20 height 20
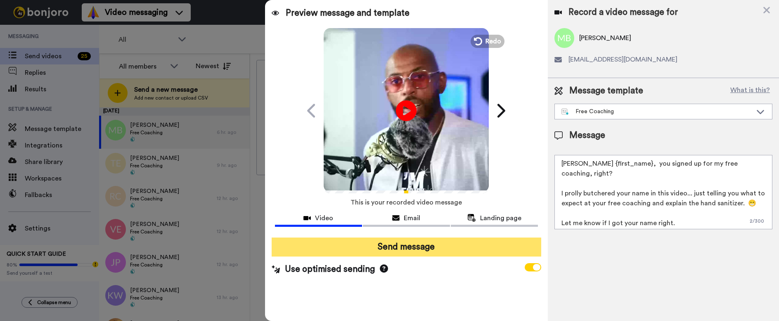
click at [407, 251] on button "Send message" at bounding box center [407, 246] width 270 height 19
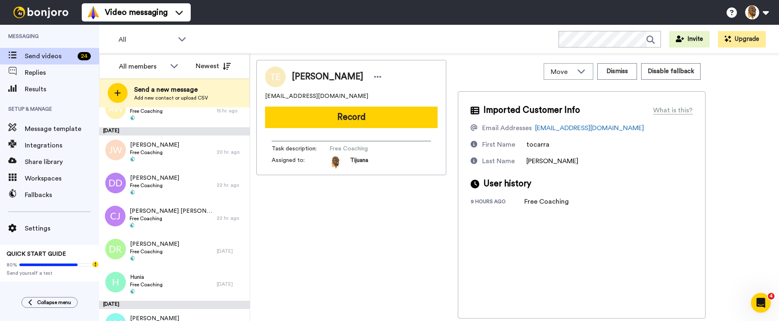
scroll to position [373, 0]
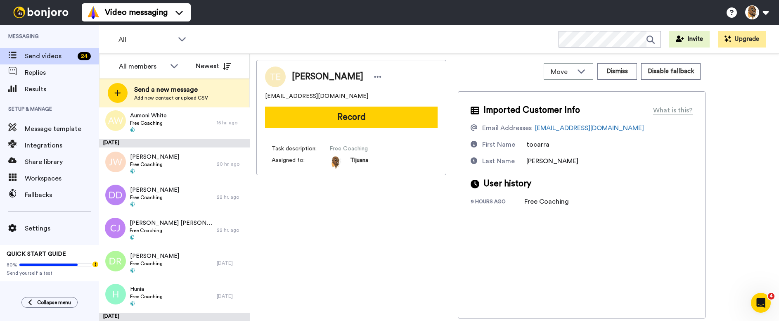
click at [361, 114] on button "Record" at bounding box center [351, 117] width 173 height 21
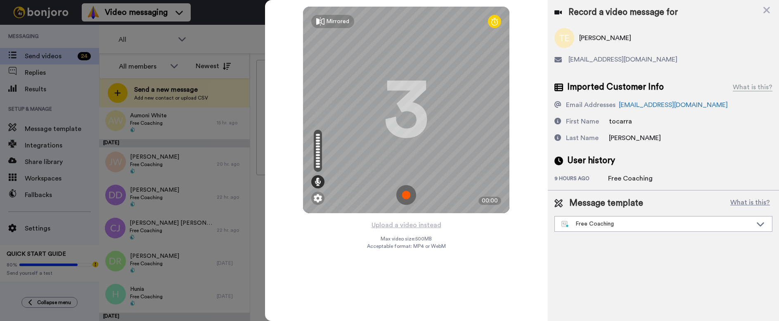
click at [403, 200] on img at bounding box center [406, 195] width 20 height 20
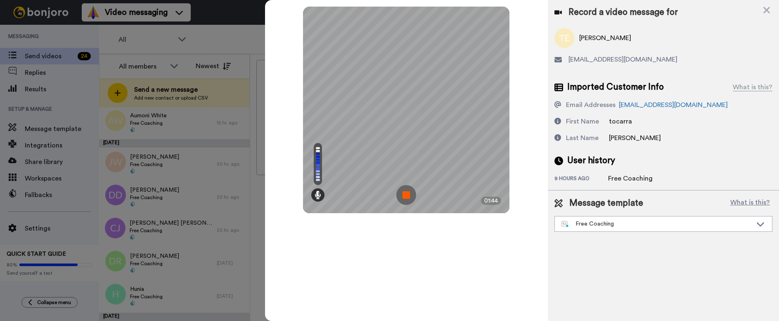
click at [402, 199] on img at bounding box center [406, 195] width 20 height 20
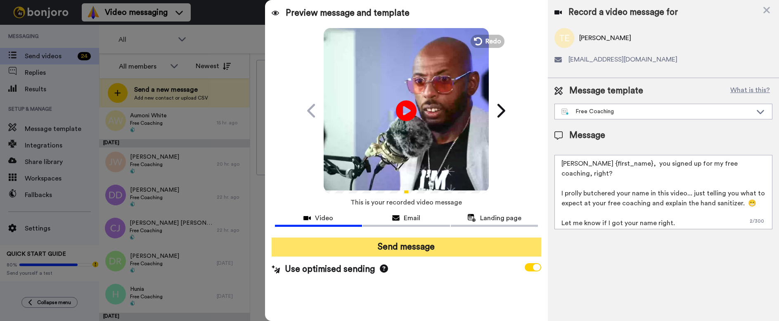
click at [417, 241] on button "Send message" at bounding box center [407, 246] width 270 height 19
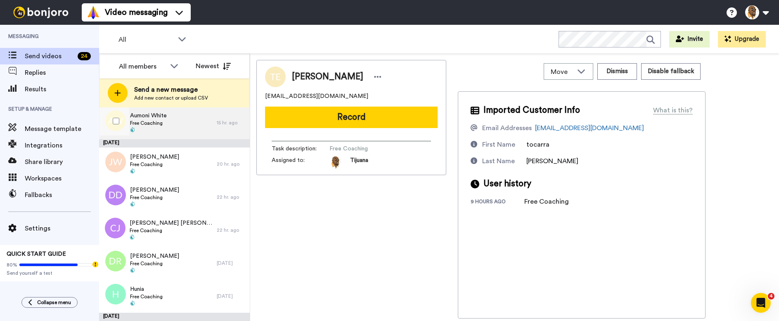
scroll to position [0, 0]
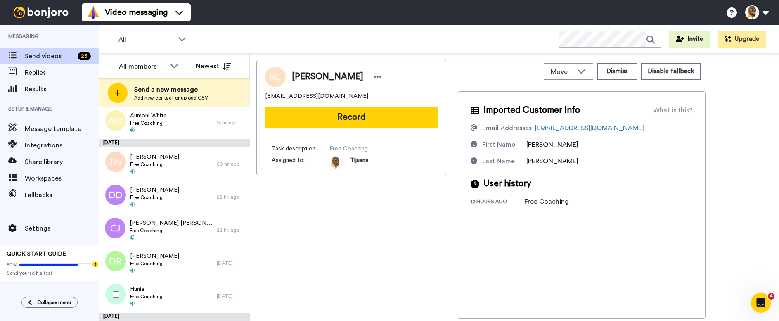
scroll to position [299, 0]
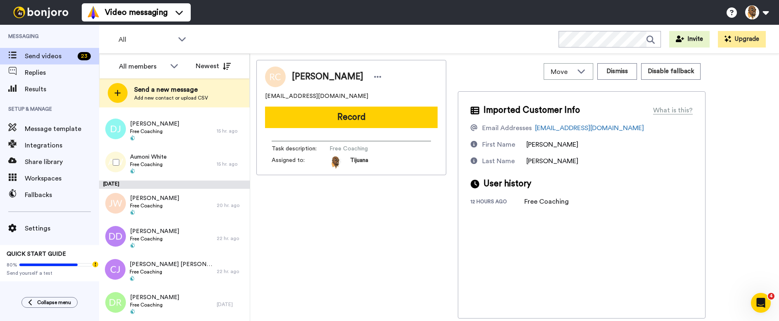
click at [218, 162] on div "15 hr. ago" at bounding box center [231, 164] width 29 height 7
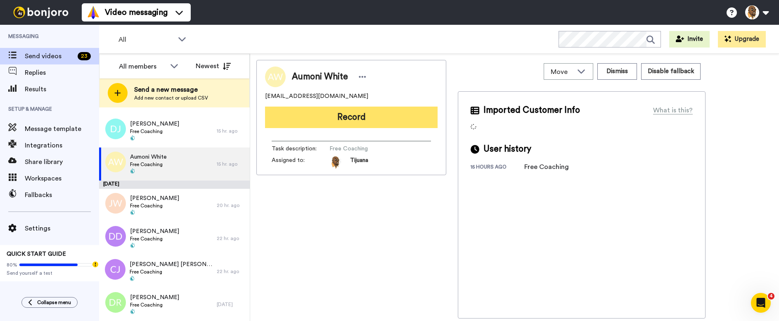
click at [340, 117] on button "Record" at bounding box center [351, 117] width 173 height 21
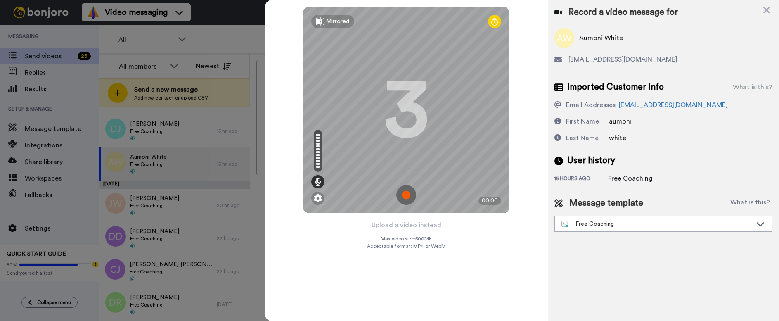
click at [405, 194] on img at bounding box center [406, 195] width 20 height 20
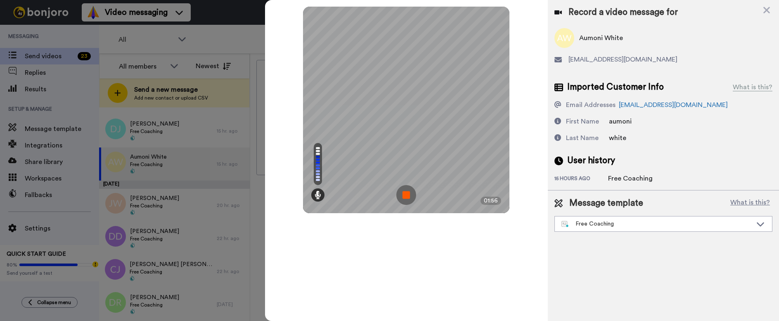
click at [400, 193] on img at bounding box center [406, 195] width 20 height 20
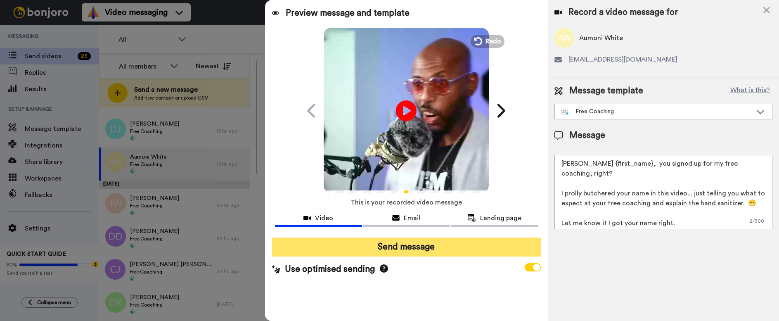
click at [377, 246] on button "Send message" at bounding box center [407, 246] width 270 height 19
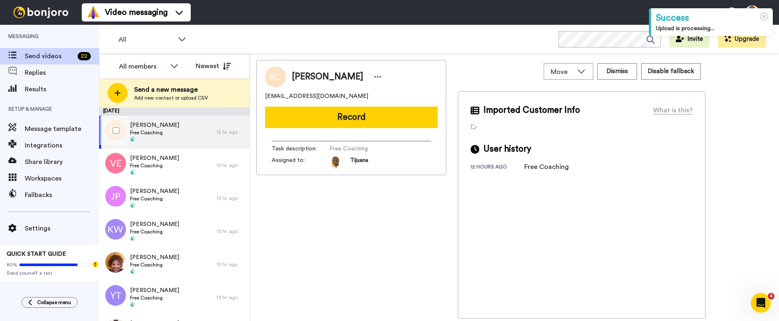
click at [178, 132] on div "[PERSON_NAME] Free Coaching" at bounding box center [158, 132] width 118 height 33
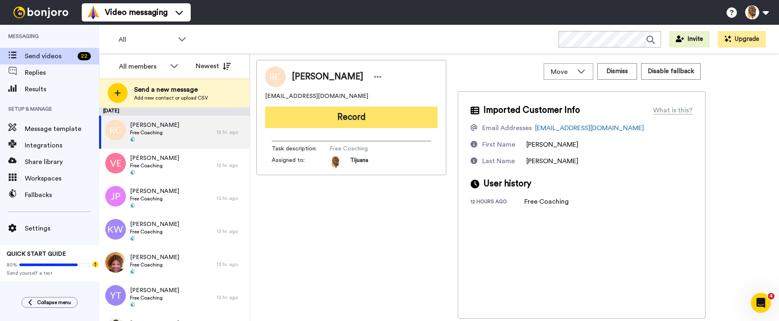
click at [338, 120] on button "Record" at bounding box center [351, 117] width 173 height 21
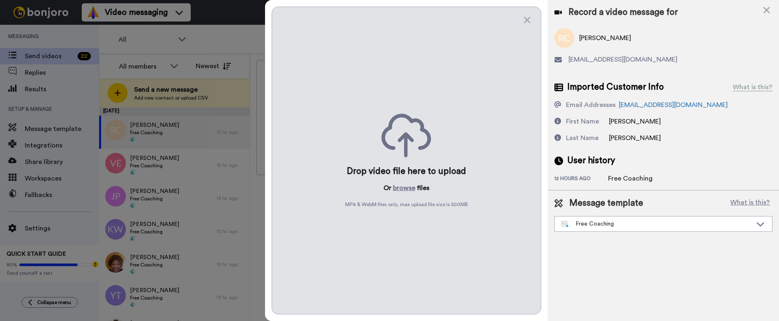
click at [410, 102] on div "Drop video file here to upload Or browse files MP4 & WebM files only, max uploa…" at bounding box center [407, 161] width 270 height 308
drag, startPoint x: 526, startPoint y: 21, endPoint x: 503, endPoint y: 40, distance: 30.0
click at [526, 21] on icon at bounding box center [527, 20] width 8 height 10
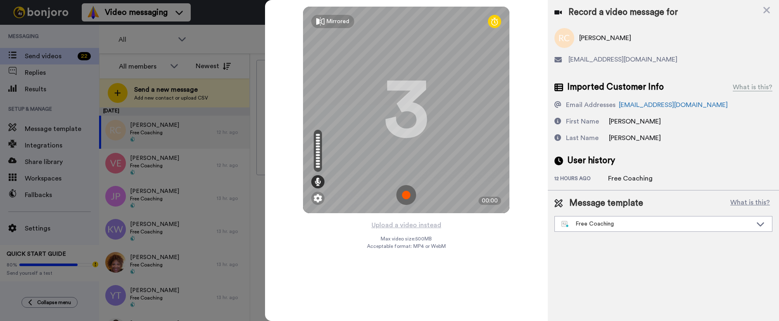
click at [408, 198] on img at bounding box center [406, 195] width 20 height 20
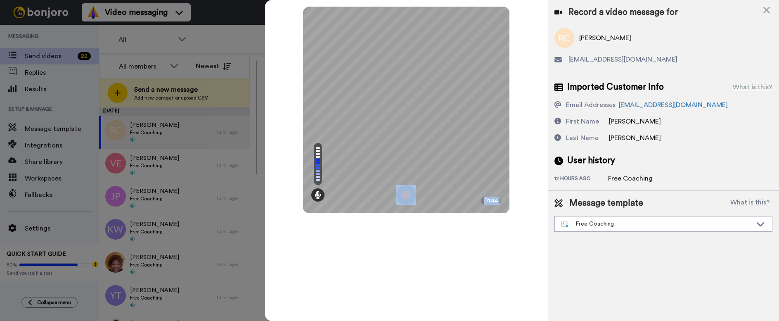
click at [409, 191] on img at bounding box center [406, 195] width 20 height 20
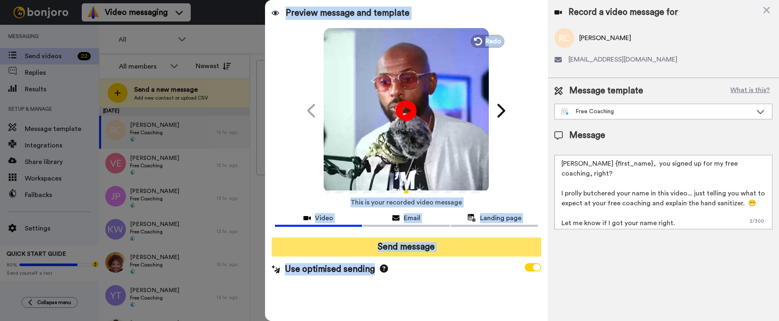
click at [435, 244] on button "Send message" at bounding box center [407, 246] width 270 height 19
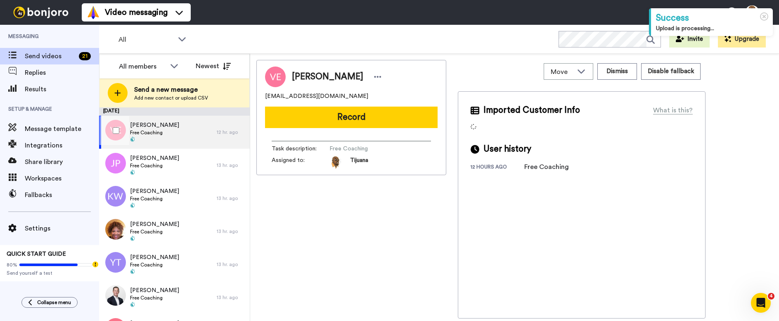
click at [188, 134] on div "[PERSON_NAME] Free Coaching" at bounding box center [158, 132] width 118 height 33
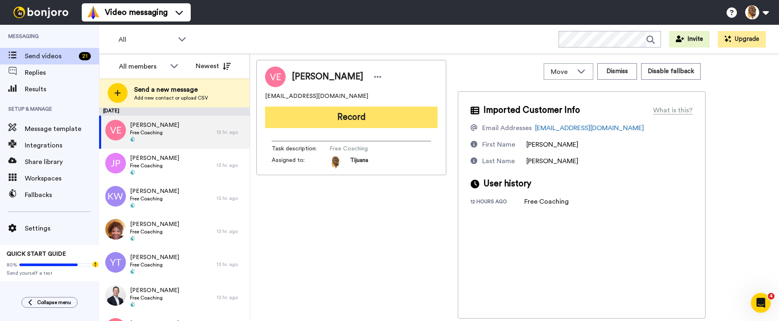
click at [345, 115] on button "Record" at bounding box center [351, 117] width 173 height 21
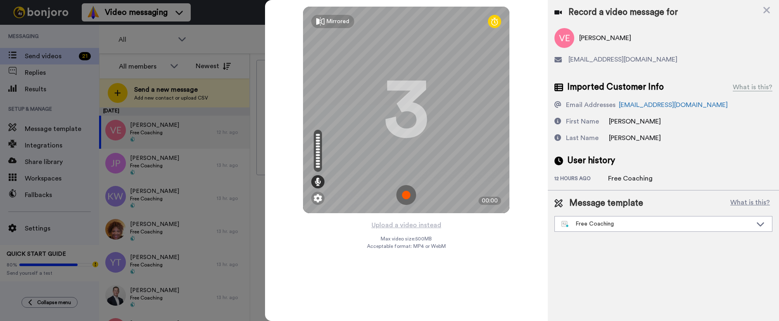
click at [406, 197] on img at bounding box center [406, 195] width 20 height 20
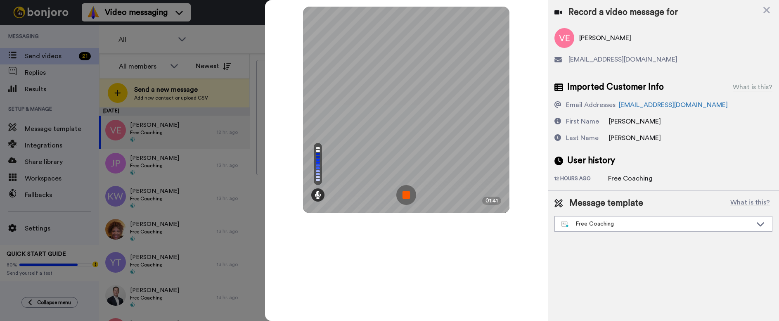
click at [405, 191] on img at bounding box center [406, 195] width 20 height 20
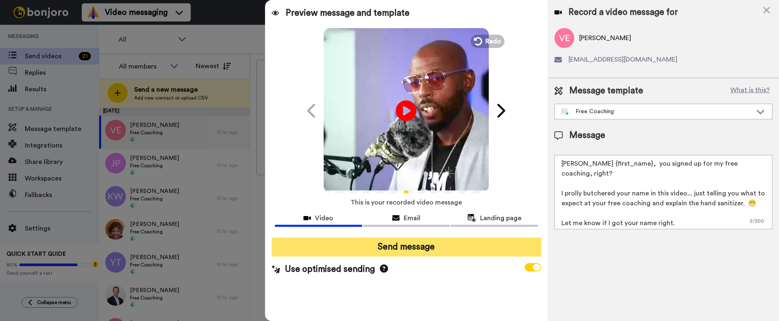
click at [417, 246] on button "Send message" at bounding box center [407, 246] width 270 height 19
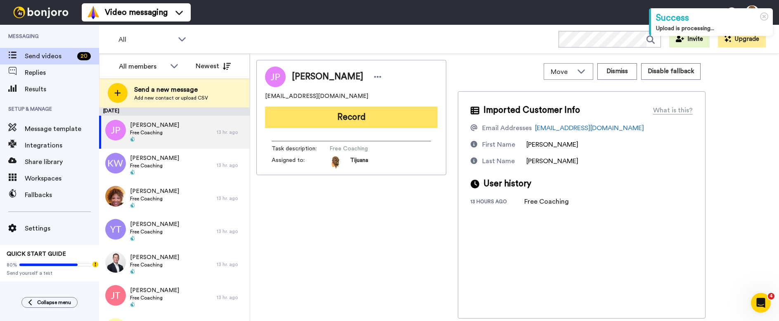
click at [346, 119] on button "Record" at bounding box center [351, 117] width 173 height 21
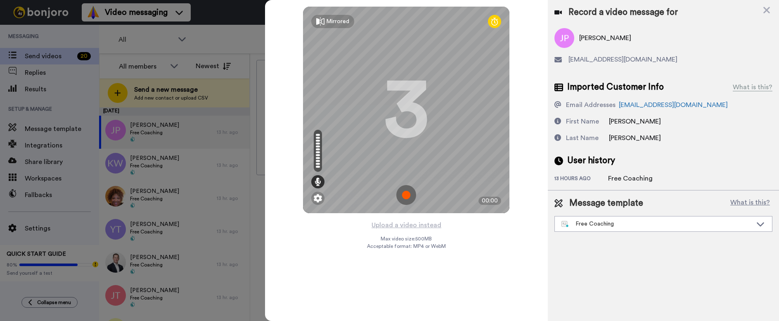
click at [410, 195] on img at bounding box center [406, 195] width 20 height 20
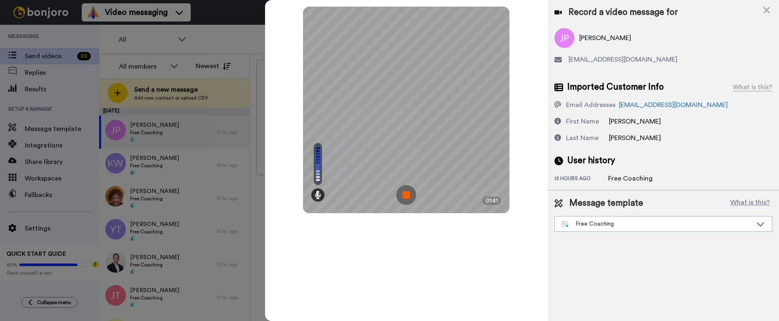
click at [404, 196] on img at bounding box center [406, 195] width 20 height 20
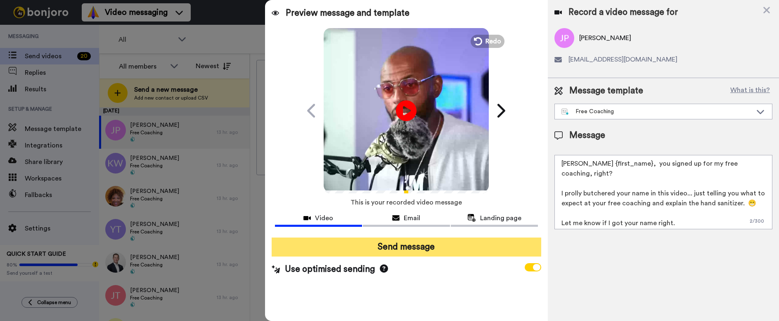
click at [410, 246] on button "Send message" at bounding box center [407, 246] width 270 height 19
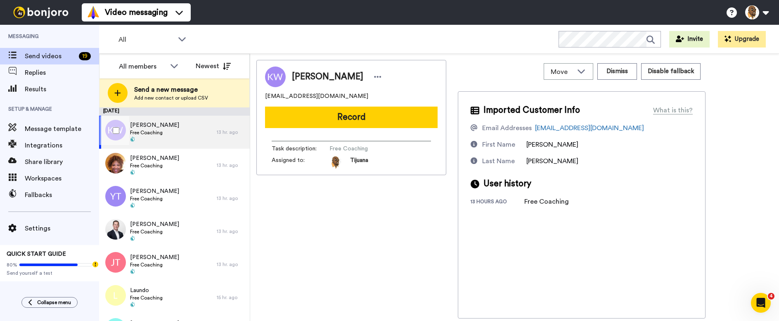
click at [192, 126] on div "Kevin Wilkins Free Coaching" at bounding box center [158, 132] width 118 height 33
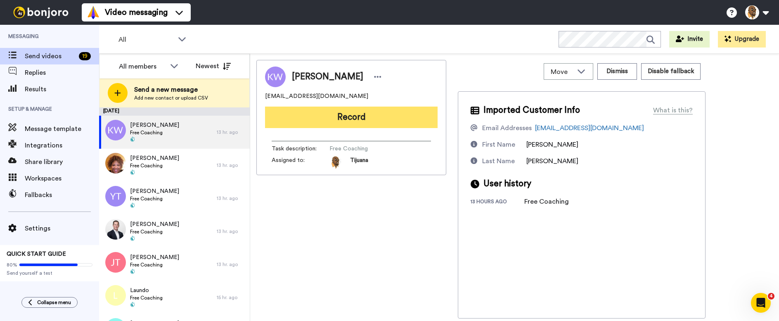
click at [356, 118] on button "Record" at bounding box center [351, 117] width 173 height 21
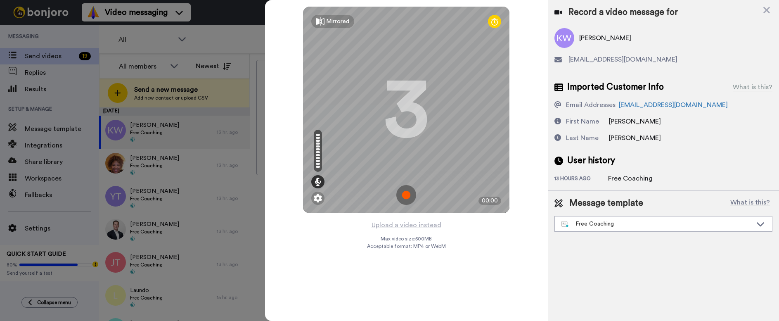
click at [403, 194] on img at bounding box center [406, 195] width 20 height 20
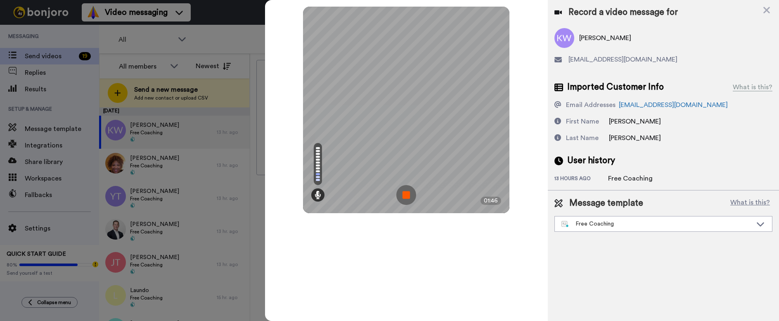
click at [403, 194] on img at bounding box center [406, 195] width 20 height 20
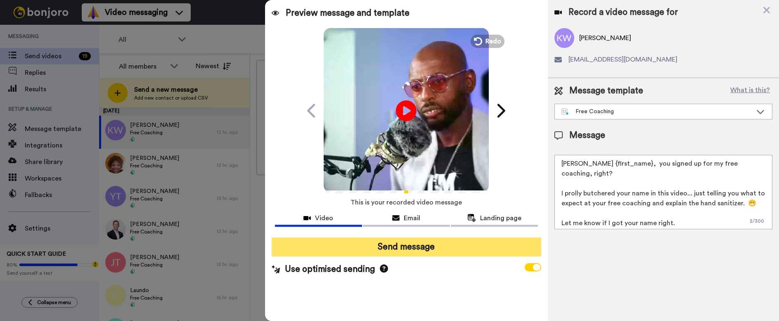
click at [408, 249] on button "Send message" at bounding box center [407, 246] width 270 height 19
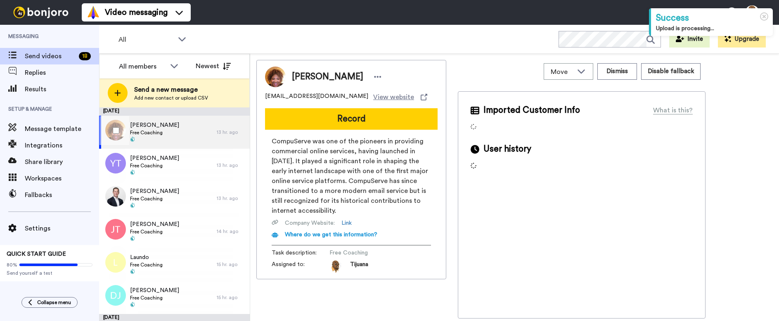
drag, startPoint x: 0, startPoint y: 0, endPoint x: 181, endPoint y: 133, distance: 224.8
click at [181, 133] on div "[PERSON_NAME] Free Coaching" at bounding box center [158, 132] width 118 height 33
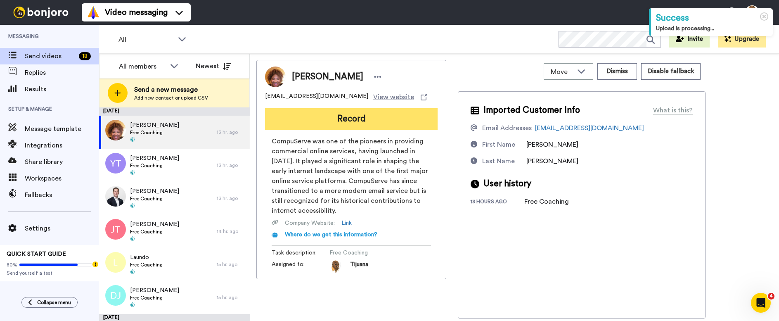
click at [356, 117] on button "Record" at bounding box center [351, 118] width 173 height 21
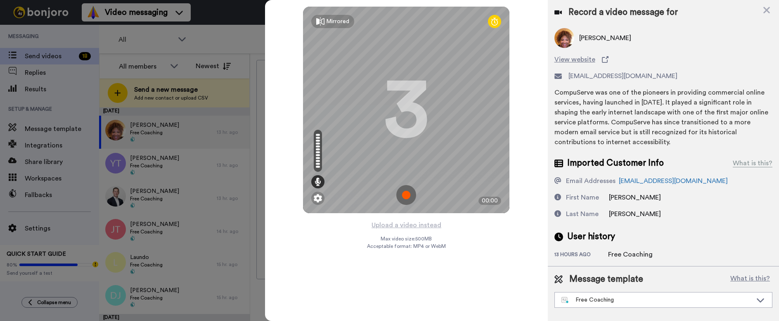
click at [404, 193] on img at bounding box center [406, 195] width 20 height 20
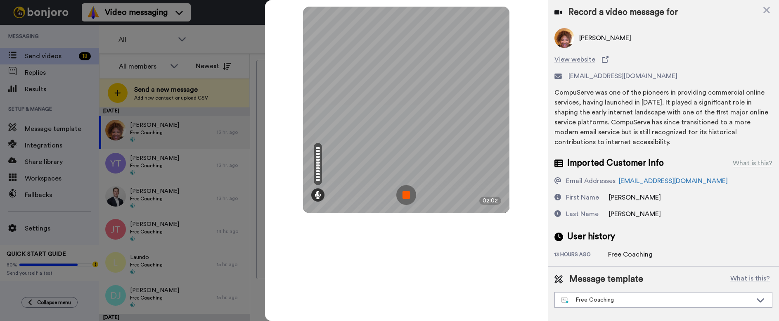
click at [407, 191] on img at bounding box center [406, 195] width 20 height 20
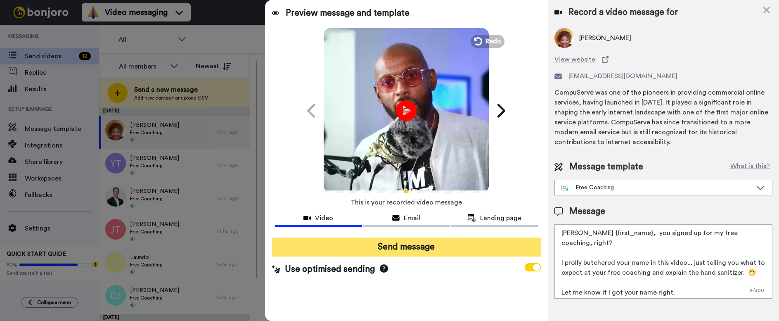
click at [403, 247] on button "Send message" at bounding box center [407, 246] width 270 height 19
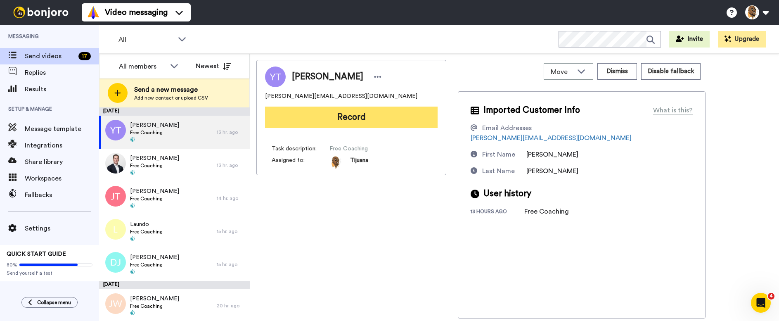
click at [302, 114] on button "Record" at bounding box center [351, 117] width 173 height 21
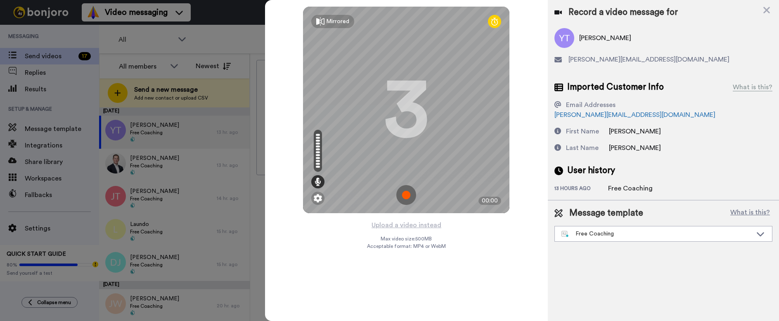
click at [409, 195] on img at bounding box center [406, 195] width 20 height 20
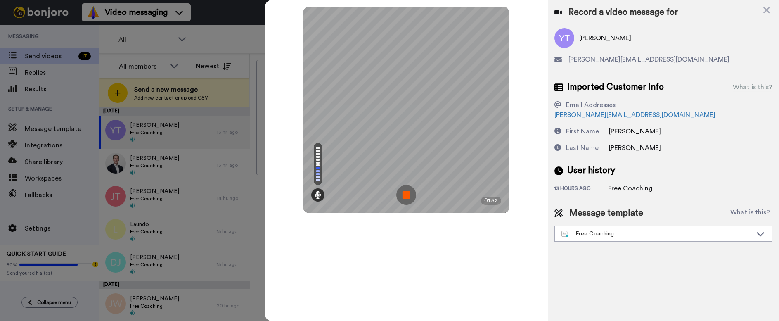
click at [406, 193] on img at bounding box center [406, 195] width 20 height 20
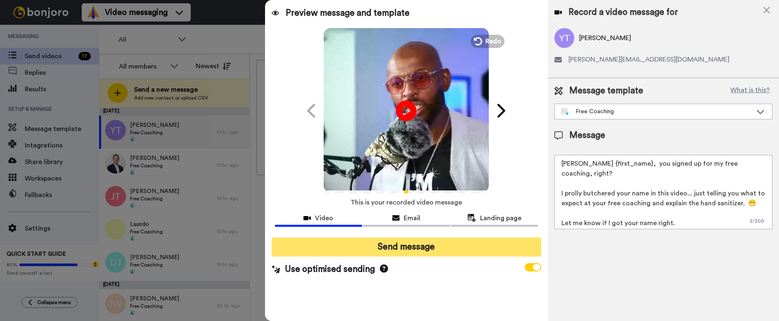
click at [408, 244] on button "Send message" at bounding box center [407, 246] width 270 height 19
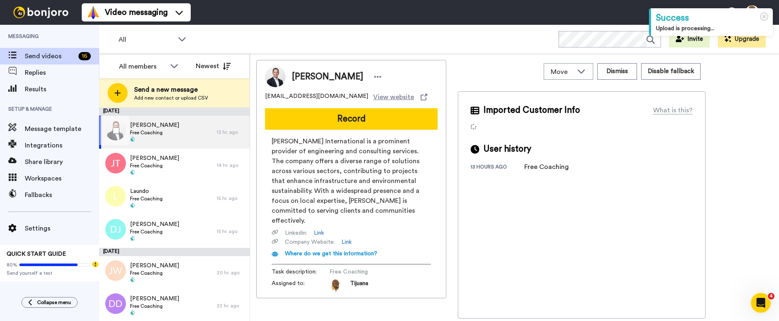
click at [185, 132] on div "Michael Baker Free Coaching" at bounding box center [158, 132] width 118 height 33
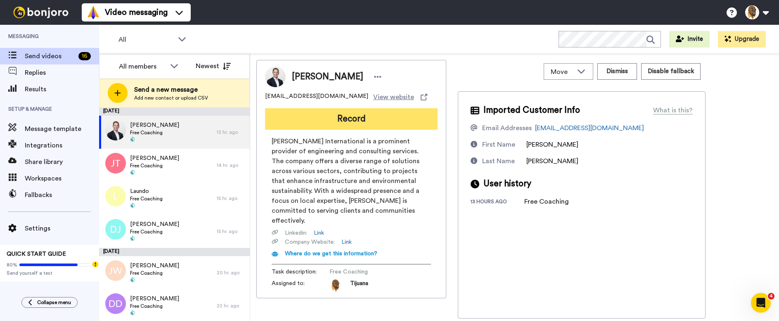
click at [341, 118] on button "Record" at bounding box center [351, 118] width 173 height 21
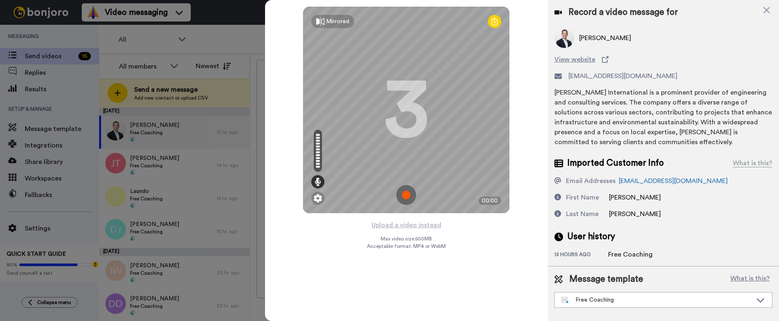
click at [404, 194] on img at bounding box center [406, 195] width 20 height 20
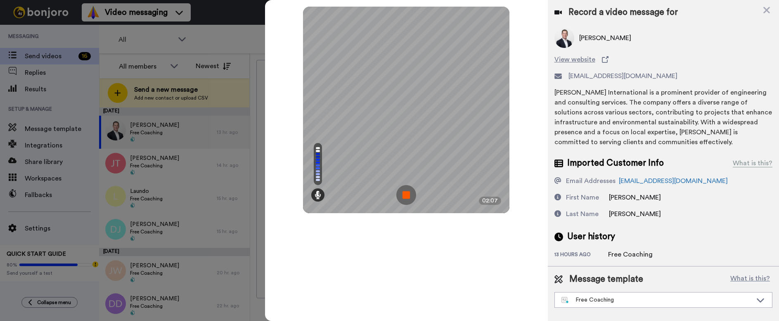
click at [409, 194] on img at bounding box center [406, 195] width 20 height 20
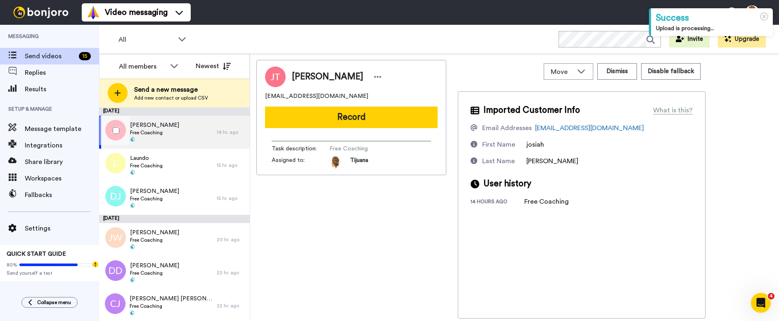
click at [179, 126] on div "Josiah Thompson Free Coaching" at bounding box center [158, 132] width 118 height 33
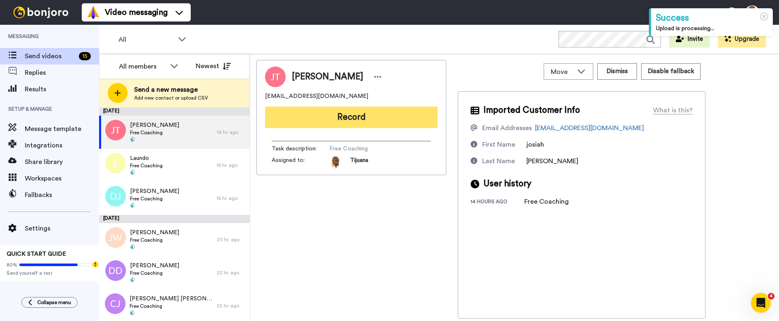
click at [330, 113] on button "Record" at bounding box center [351, 117] width 173 height 21
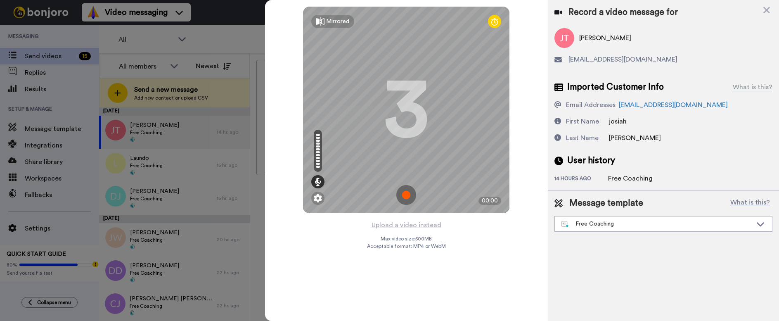
click at [412, 192] on img at bounding box center [406, 195] width 20 height 20
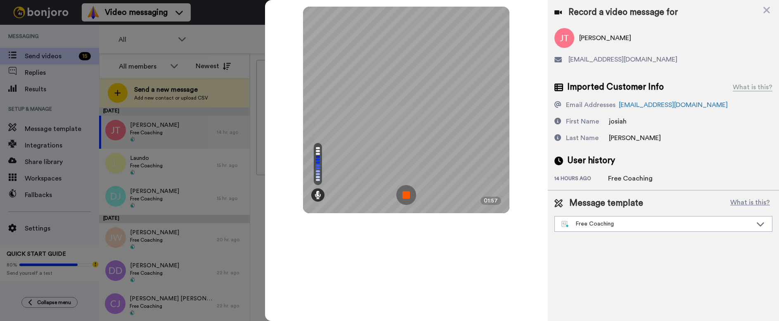
click at [403, 193] on img at bounding box center [406, 195] width 20 height 20
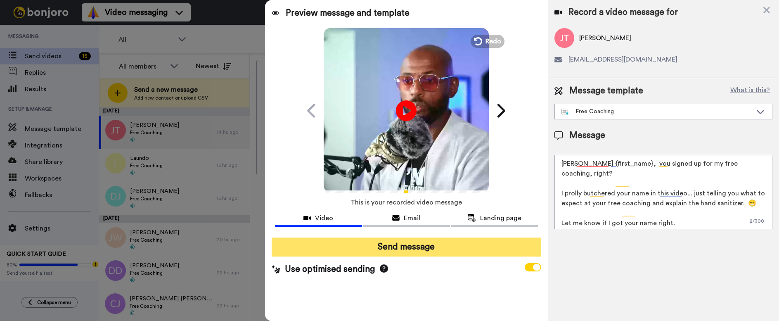
click at [393, 246] on button "Send message" at bounding box center [407, 246] width 270 height 19
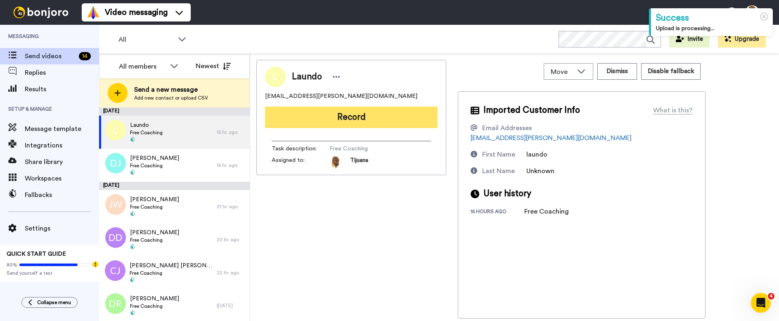
click at [330, 115] on button "Record" at bounding box center [351, 117] width 173 height 21
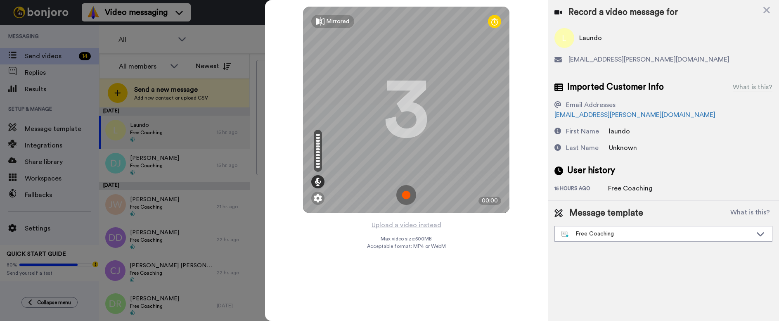
click at [406, 195] on img at bounding box center [406, 195] width 20 height 20
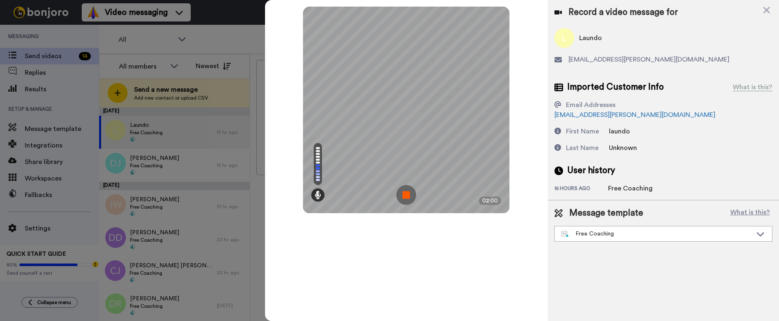
click at [403, 195] on img at bounding box center [406, 195] width 20 height 20
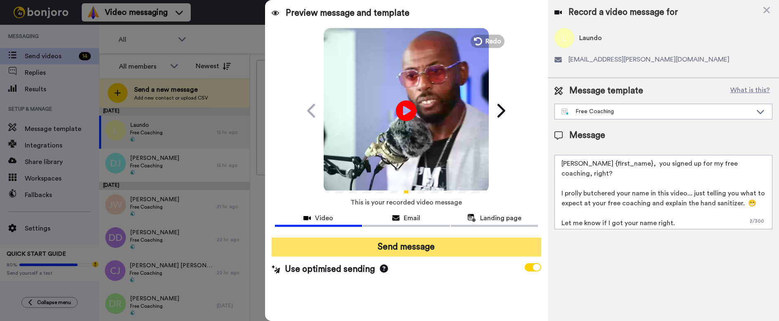
click at [409, 252] on button "Send message" at bounding box center [407, 246] width 270 height 19
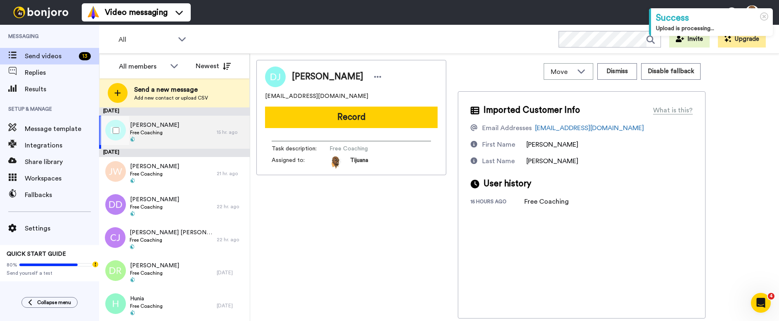
click at [179, 124] on div "David Johnson Free Coaching" at bounding box center [158, 132] width 118 height 33
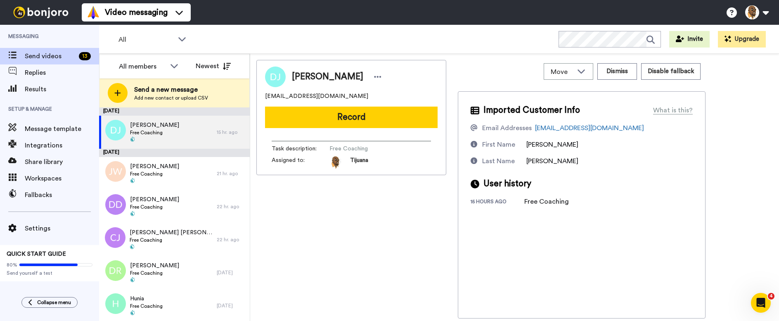
click at [342, 118] on button "Record" at bounding box center [351, 117] width 173 height 21
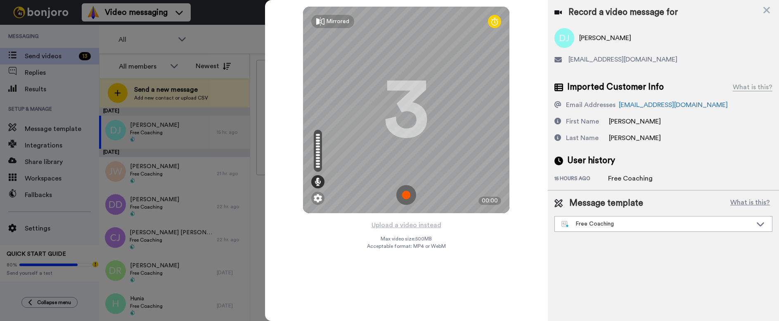
click at [401, 192] on img at bounding box center [406, 195] width 20 height 20
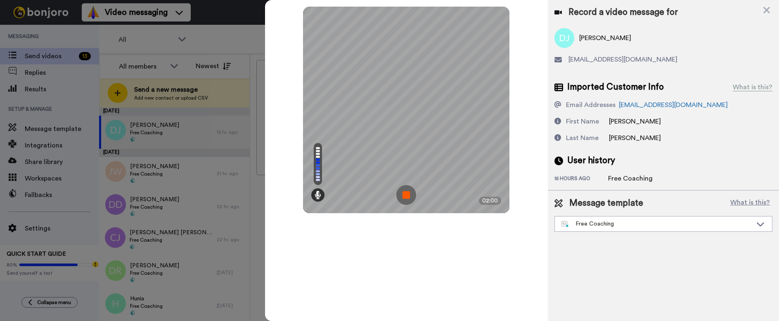
click at [408, 195] on img at bounding box center [406, 195] width 20 height 20
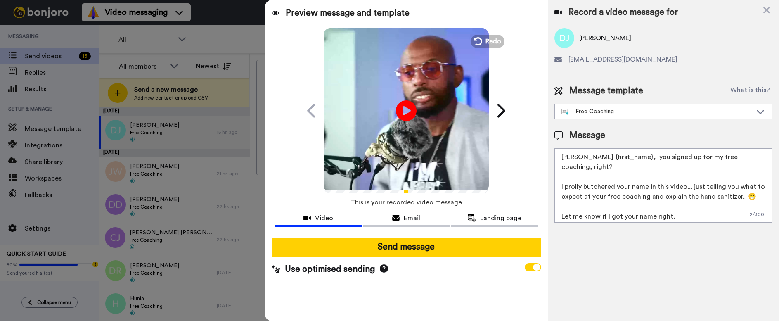
click at [415, 247] on button "Send message" at bounding box center [407, 246] width 270 height 19
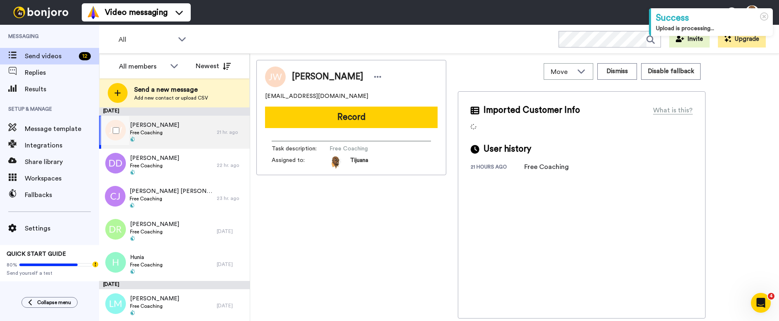
click at [178, 130] on div "[PERSON_NAME] Free Coaching" at bounding box center [158, 132] width 118 height 33
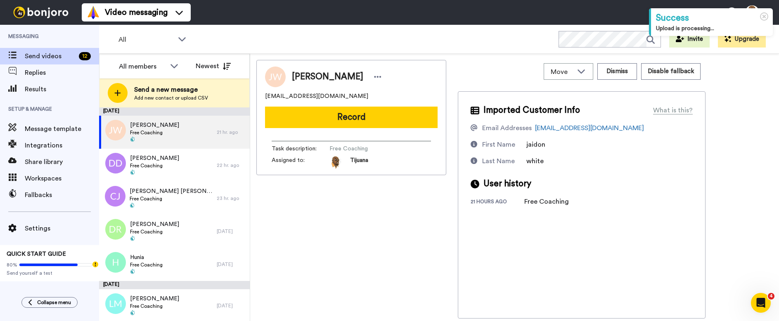
drag, startPoint x: 364, startPoint y: 123, endPoint x: 358, endPoint y: 125, distance: 6.1
click at [363, 123] on button "Record" at bounding box center [351, 117] width 173 height 21
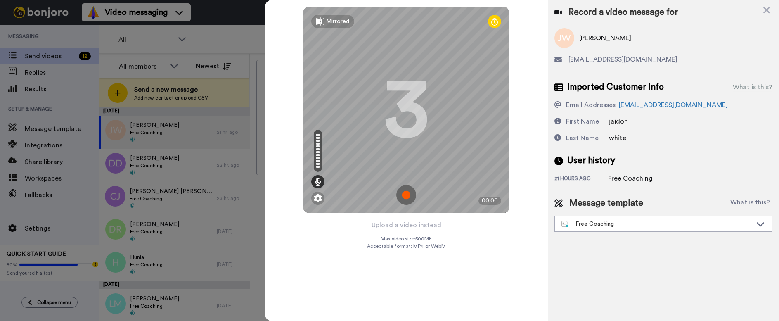
click at [403, 196] on img at bounding box center [406, 195] width 20 height 20
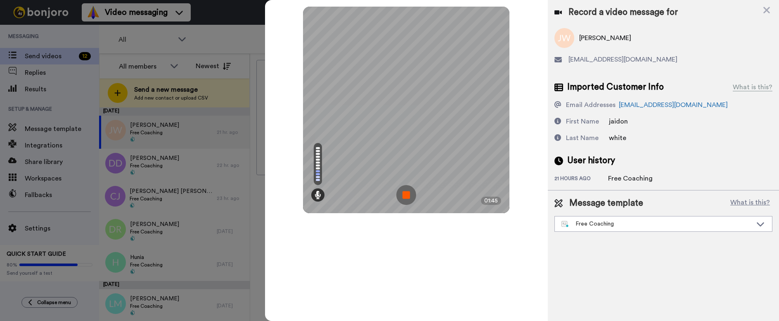
click at [405, 195] on img at bounding box center [406, 195] width 20 height 20
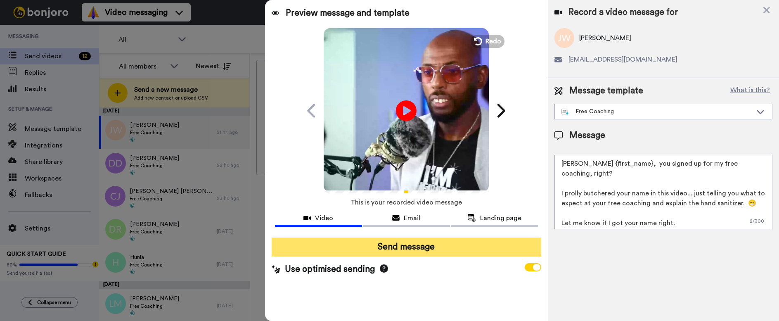
click at [403, 243] on button "Send message" at bounding box center [407, 246] width 270 height 19
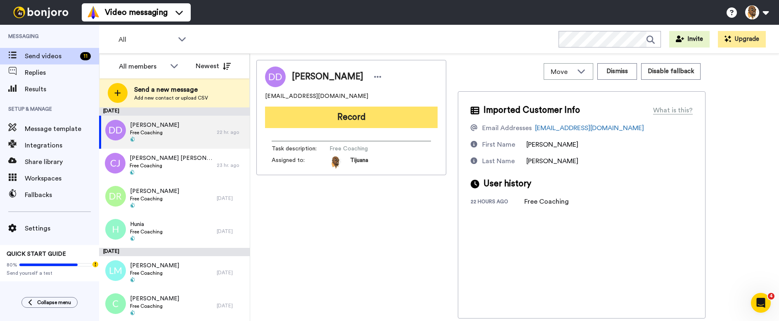
click at [353, 116] on button "Record" at bounding box center [351, 117] width 173 height 21
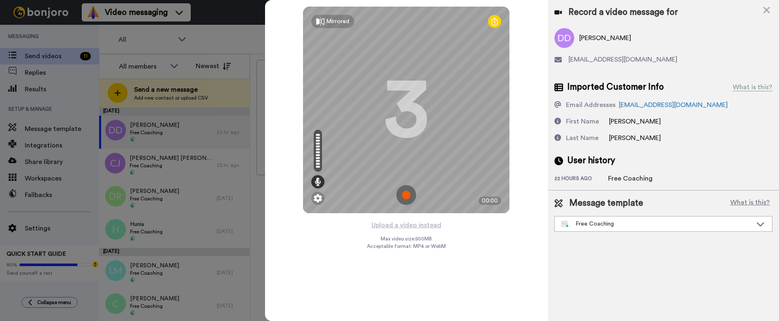
click at [403, 194] on img at bounding box center [406, 195] width 20 height 20
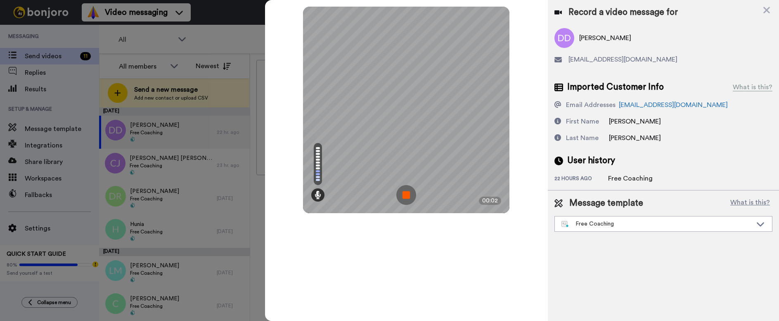
click at [402, 196] on img at bounding box center [406, 195] width 20 height 20
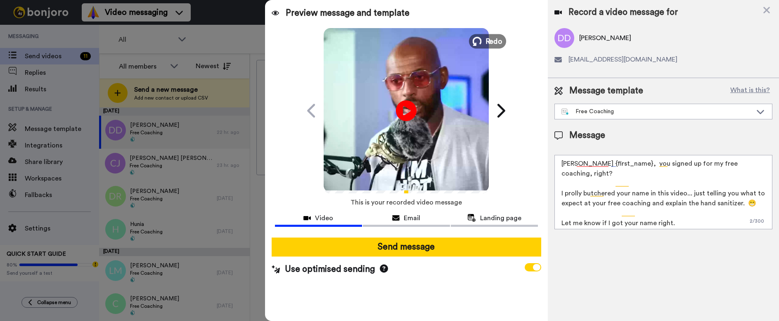
click at [486, 37] on span "Redo" at bounding box center [494, 41] width 17 height 11
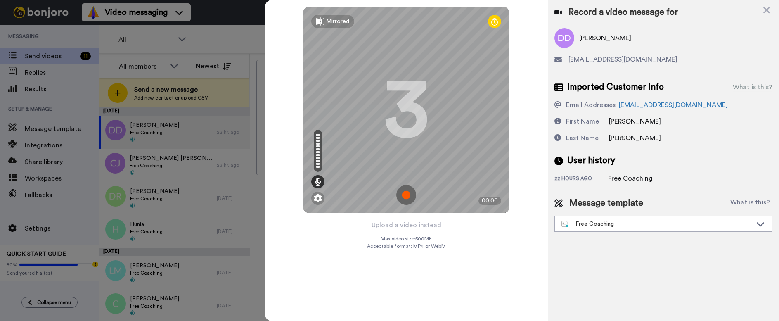
click at [404, 197] on img at bounding box center [406, 195] width 20 height 20
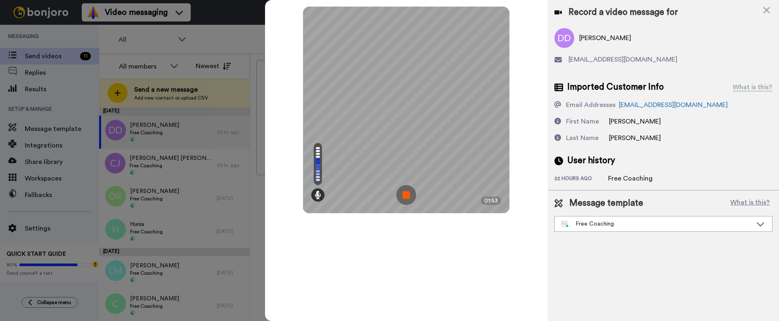
click at [408, 194] on img at bounding box center [406, 195] width 20 height 20
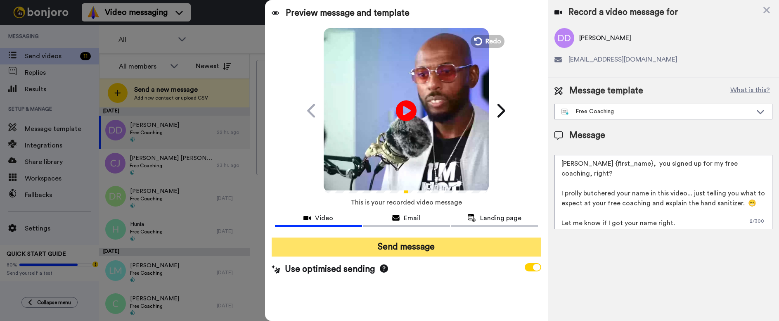
click at [419, 247] on button "Send message" at bounding box center [407, 246] width 270 height 19
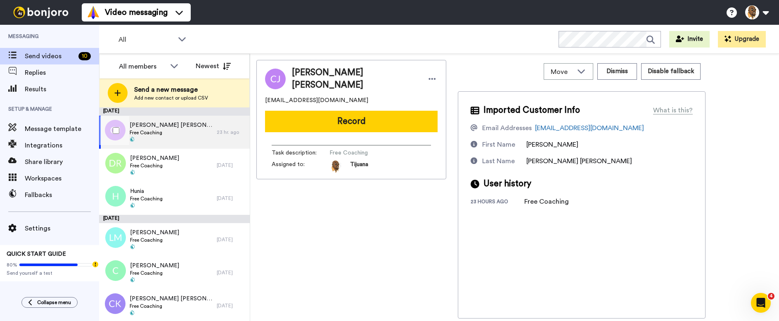
click at [189, 125] on span "[PERSON_NAME] [PERSON_NAME]" at bounding box center [171, 125] width 83 height 8
click at [204, 142] on div "[PERSON_NAME] [PERSON_NAME] Free Coaching" at bounding box center [158, 132] width 118 height 33
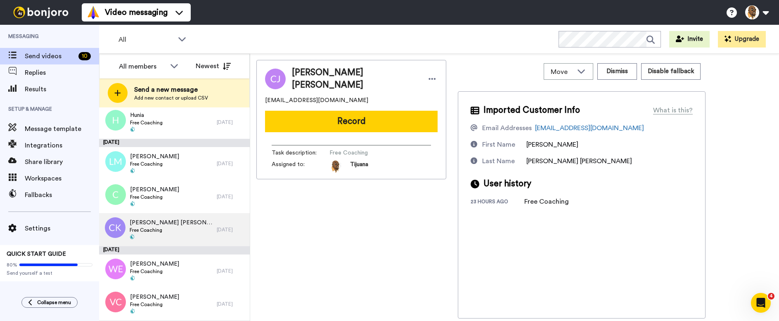
scroll to position [150, 0]
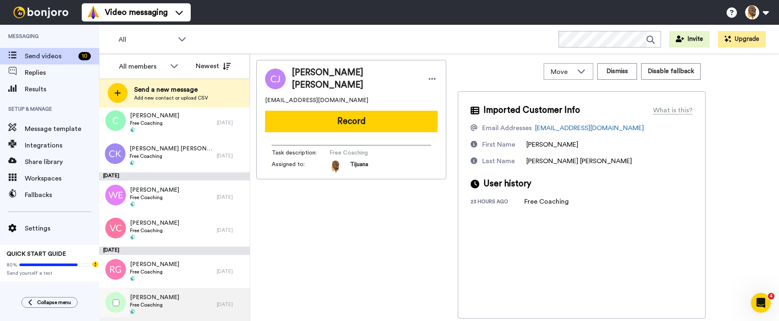
click at [170, 296] on span "[PERSON_NAME]" at bounding box center [154, 297] width 49 height 8
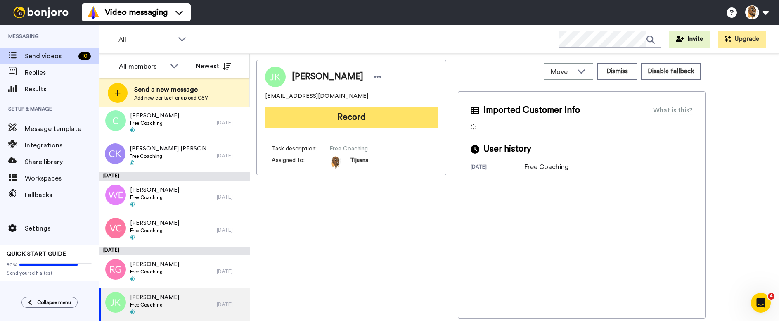
click at [341, 118] on button "Record" at bounding box center [351, 117] width 173 height 21
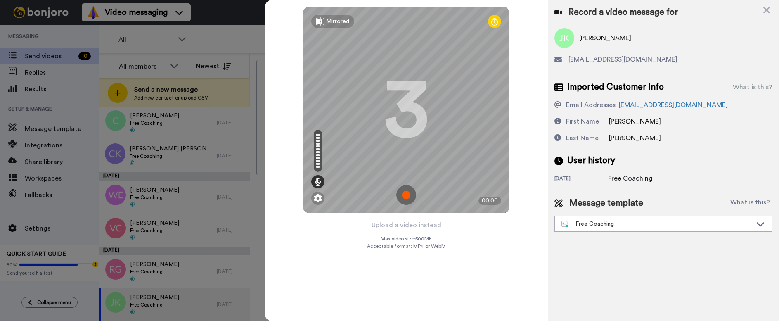
click at [406, 194] on img at bounding box center [406, 195] width 20 height 20
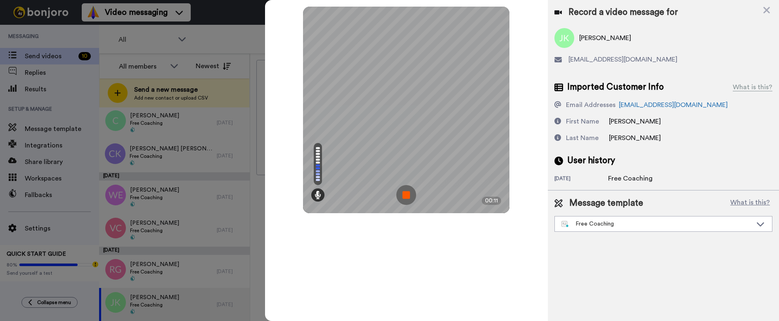
click at [397, 190] on div "Mirrored Redo 3 00:11" at bounding box center [406, 110] width 206 height 206
click at [405, 194] on img at bounding box center [406, 195] width 20 height 20
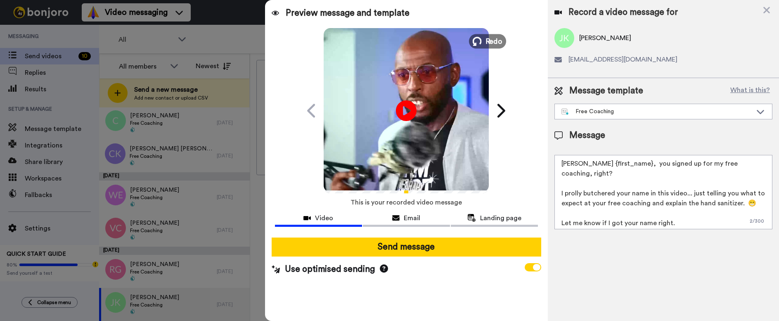
click at [490, 37] on span "Redo" at bounding box center [494, 41] width 17 height 11
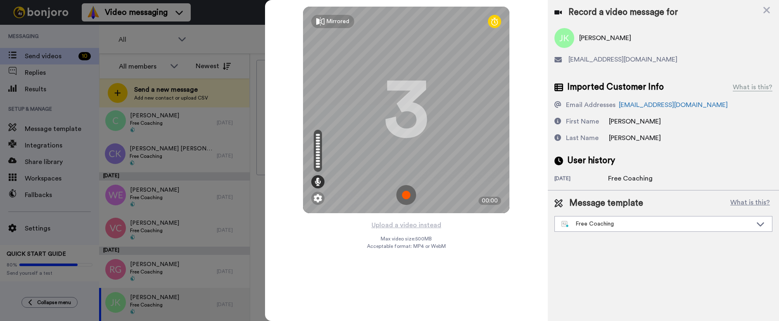
click at [408, 191] on img at bounding box center [406, 195] width 20 height 20
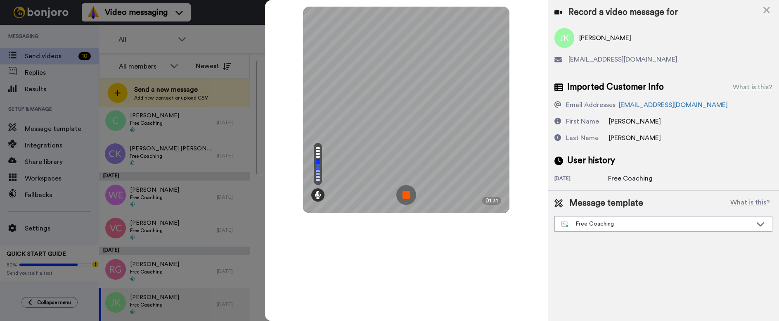
click at [409, 192] on img at bounding box center [406, 195] width 20 height 20
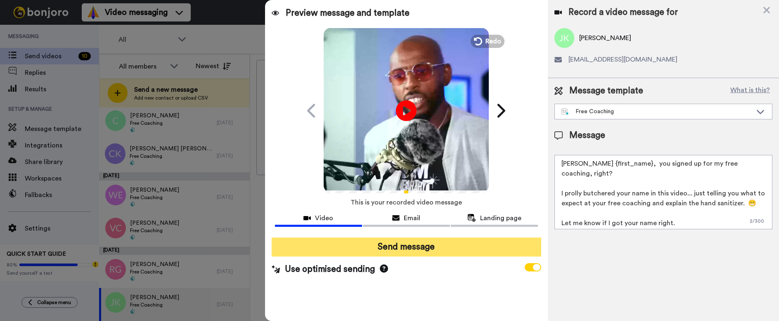
click at [419, 240] on button "Send message" at bounding box center [407, 246] width 270 height 19
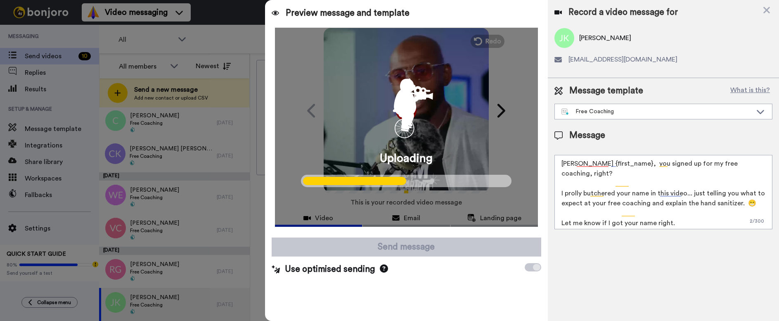
click at [165, 128] on div at bounding box center [389, 160] width 779 height 321
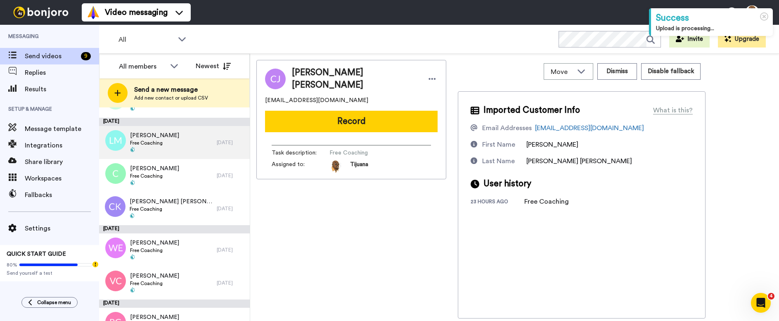
scroll to position [117, 0]
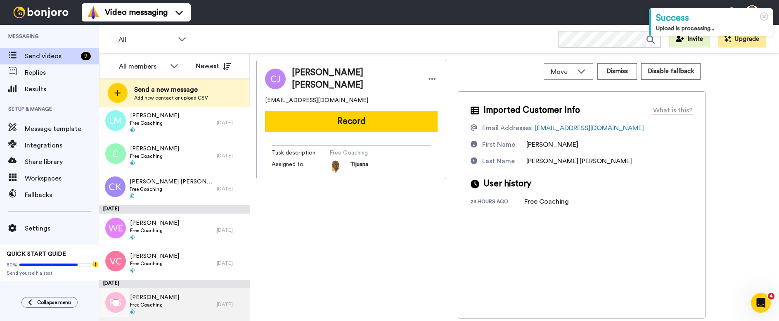
click at [217, 300] on div "[PERSON_NAME] Free Coaching [DATE]" at bounding box center [174, 304] width 151 height 33
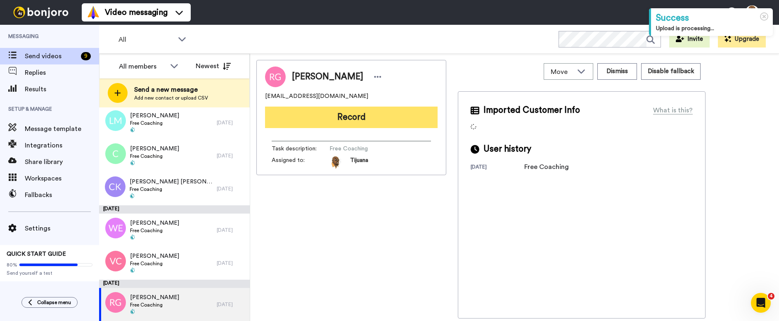
click at [344, 114] on button "Record" at bounding box center [351, 117] width 173 height 21
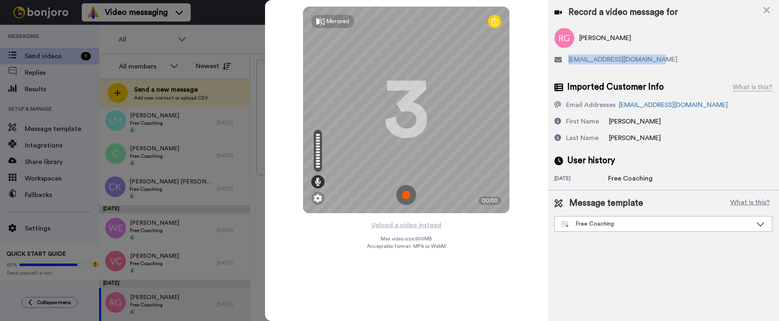
drag, startPoint x: 569, startPoint y: 62, endPoint x: 660, endPoint y: 64, distance: 91.7
click at [671, 59] on div "[EMAIL_ADDRESS][DOMAIN_NAME]" at bounding box center [664, 60] width 218 height 10
copy span "[EMAIL_ADDRESS][DOMAIN_NAME]"
click at [398, 194] on img at bounding box center [406, 195] width 20 height 20
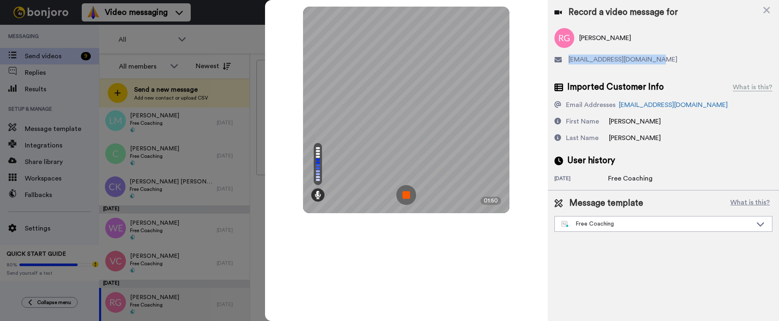
click at [405, 194] on img at bounding box center [406, 195] width 20 height 20
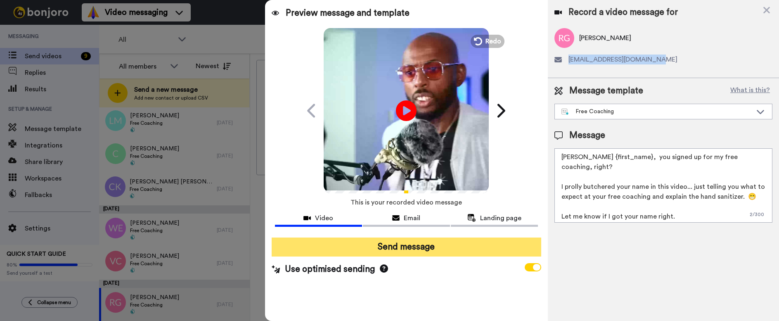
click at [403, 249] on button "Send message" at bounding box center [407, 246] width 270 height 19
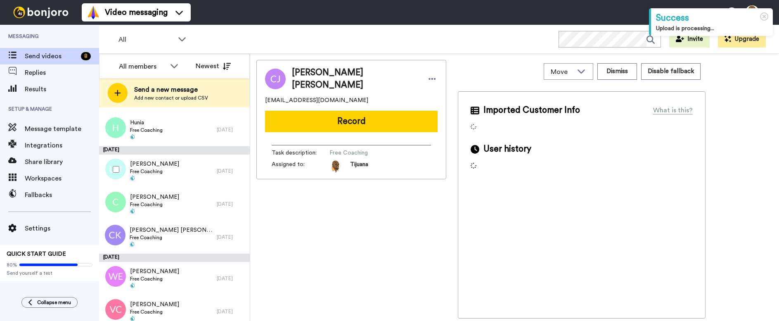
scroll to position [76, 0]
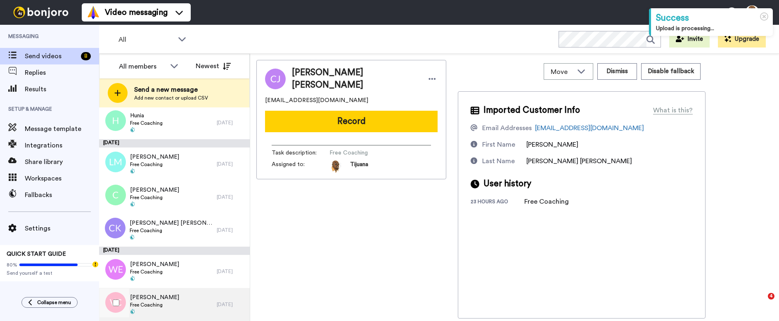
click at [185, 302] on div "Vaughn Cameron Free Coaching" at bounding box center [158, 304] width 118 height 33
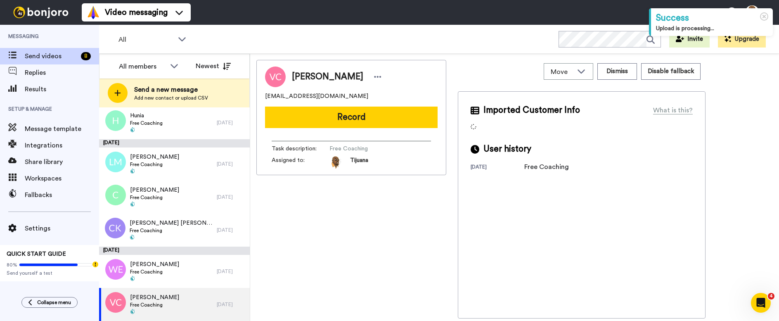
drag, startPoint x: 340, startPoint y: 121, endPoint x: 320, endPoint y: 233, distance: 113.2
click at [320, 233] on div "Vaughn Cameron gif.kickz@gmail.com Record Task description : Free Coaching Assi…" at bounding box center [351, 189] width 190 height 258
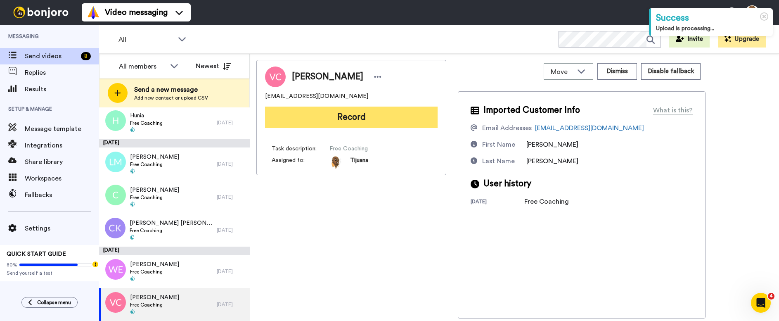
click at [353, 118] on button "Record" at bounding box center [351, 117] width 173 height 21
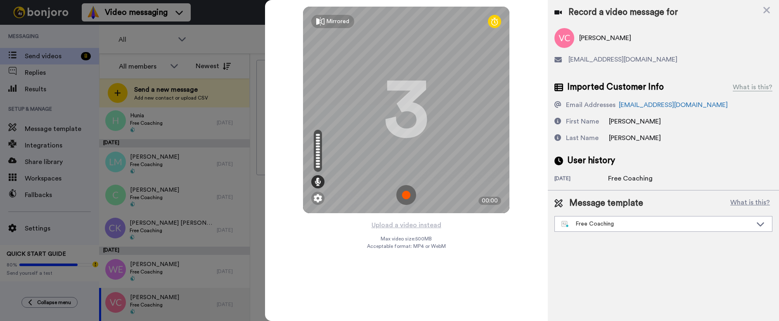
click at [408, 194] on img at bounding box center [406, 195] width 20 height 20
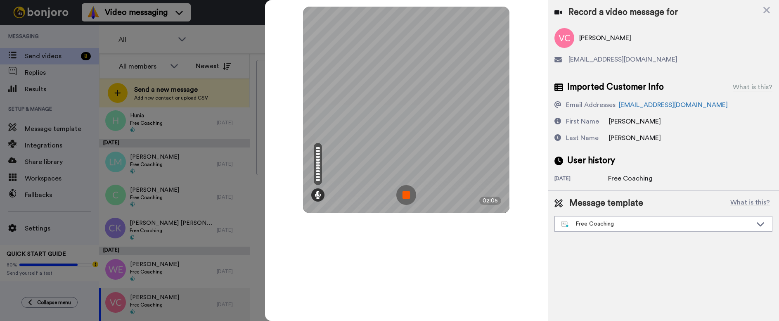
click at [404, 196] on img at bounding box center [406, 195] width 20 height 20
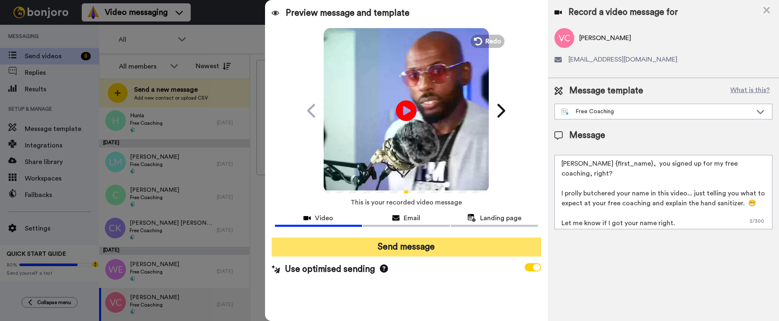
click at [400, 253] on button "Send message" at bounding box center [407, 246] width 270 height 19
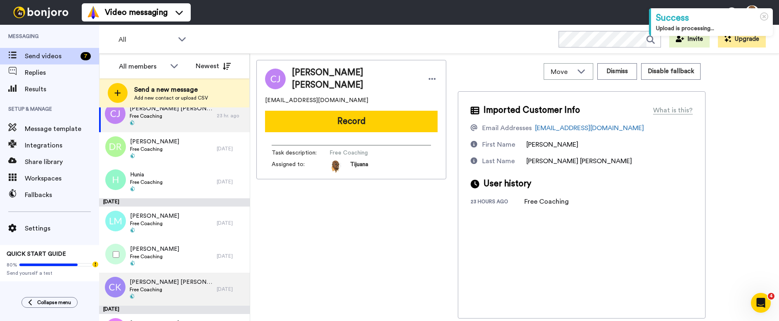
scroll to position [43, 0]
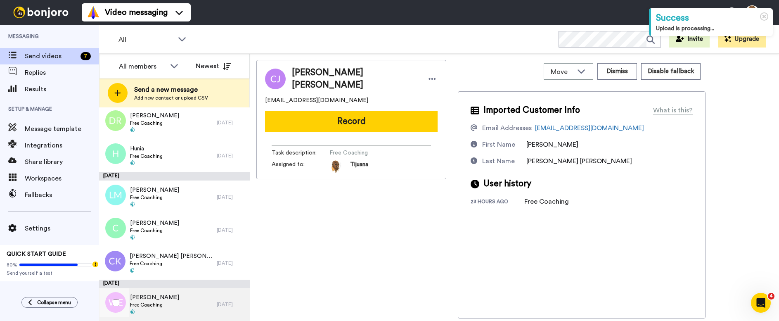
click at [168, 302] on div "[PERSON_NAME] Free Coaching" at bounding box center [158, 304] width 118 height 33
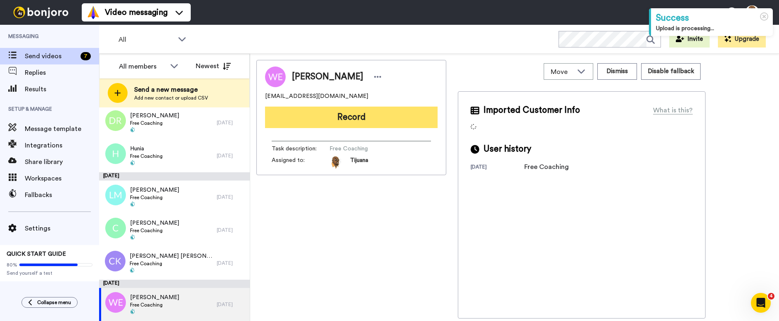
click at [336, 116] on button "Record" at bounding box center [351, 117] width 173 height 21
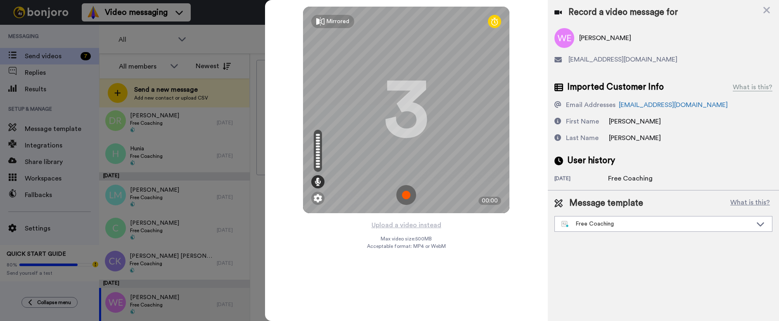
click at [403, 191] on img at bounding box center [406, 195] width 20 height 20
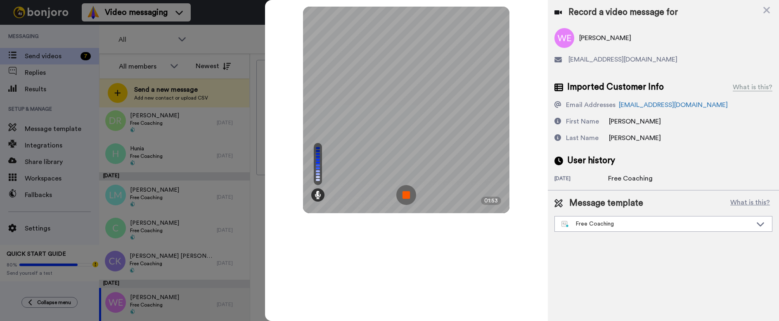
click at [403, 192] on img at bounding box center [406, 195] width 20 height 20
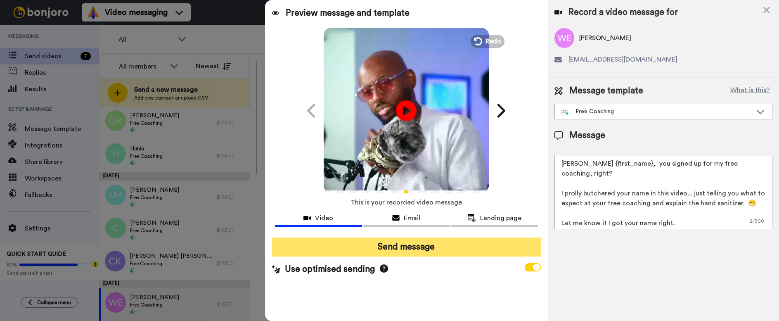
click at [400, 254] on button "Send message" at bounding box center [407, 246] width 270 height 19
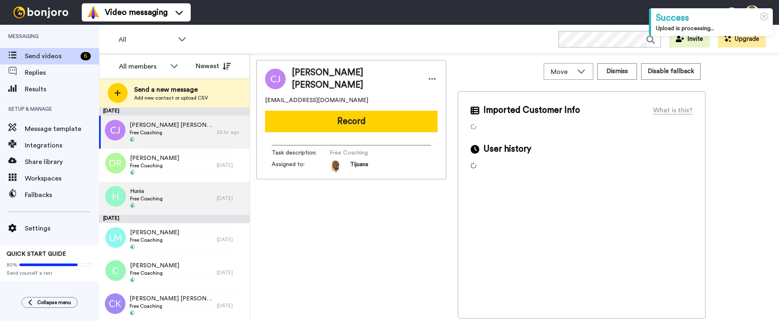
drag, startPoint x: 209, startPoint y: 217, endPoint x: 191, endPoint y: 203, distance: 23.0
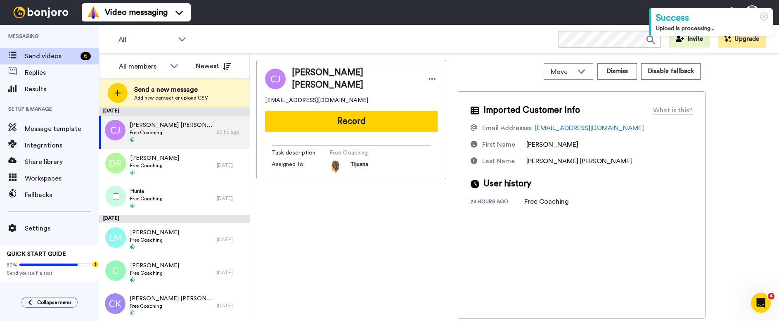
drag, startPoint x: 191, startPoint y: 203, endPoint x: 193, endPoint y: 218, distance: 14.5
click at [193, 217] on div "[DATE]" at bounding box center [174, 219] width 151 height 8
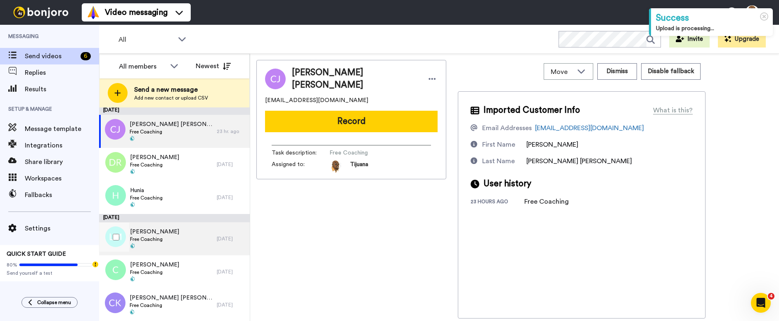
scroll to position [1, 0]
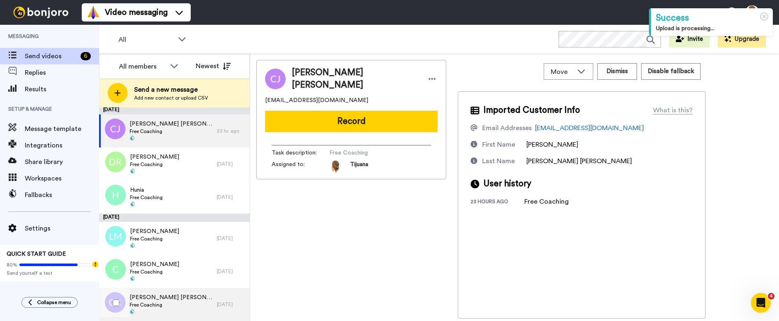
click at [178, 302] on span "Free Coaching" at bounding box center [171, 304] width 83 height 7
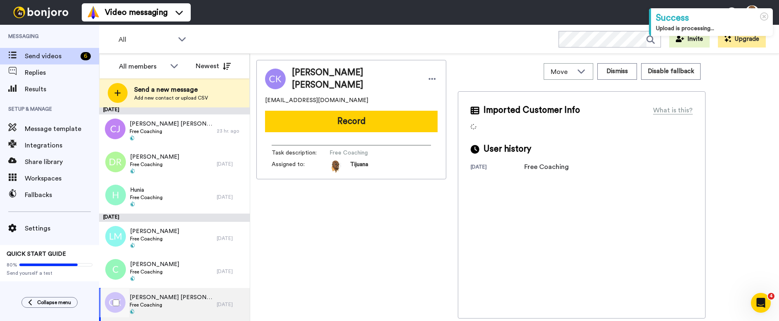
click at [170, 300] on span "Carlton King edward james" at bounding box center [171, 297] width 83 height 8
click at [344, 119] on button "Record" at bounding box center [351, 121] width 173 height 21
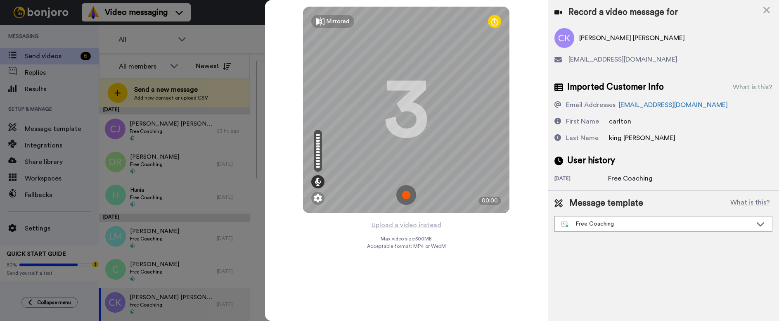
click at [400, 194] on img at bounding box center [406, 195] width 20 height 20
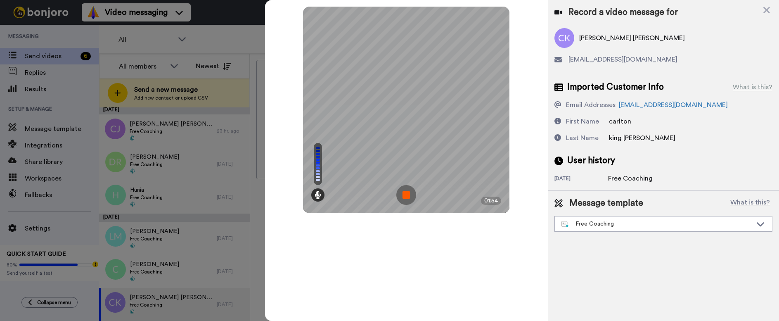
click at [405, 195] on img at bounding box center [406, 195] width 20 height 20
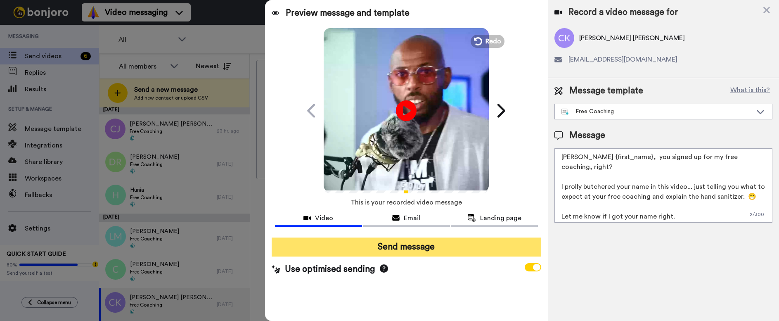
click at [405, 244] on button "Send message" at bounding box center [407, 246] width 270 height 19
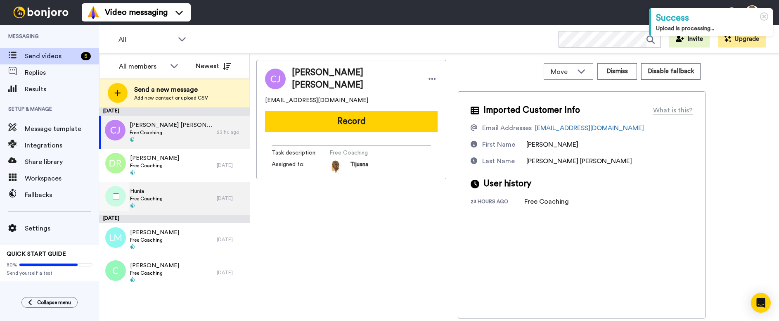
click at [181, 208] on div "Hunia Free Coaching" at bounding box center [158, 198] width 118 height 33
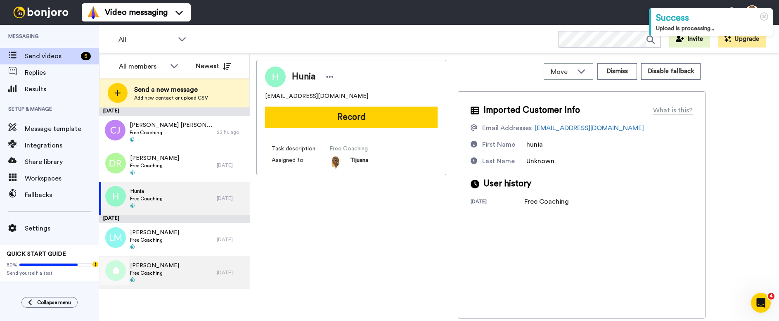
click at [180, 266] on div "[PERSON_NAME] Free Coaching" at bounding box center [158, 272] width 118 height 33
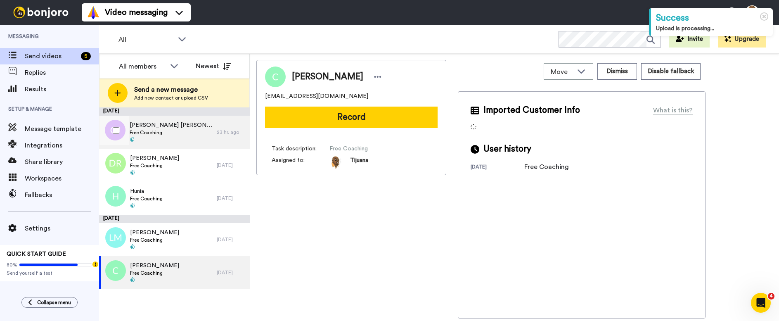
click at [171, 135] on span "Free Coaching" at bounding box center [171, 132] width 83 height 7
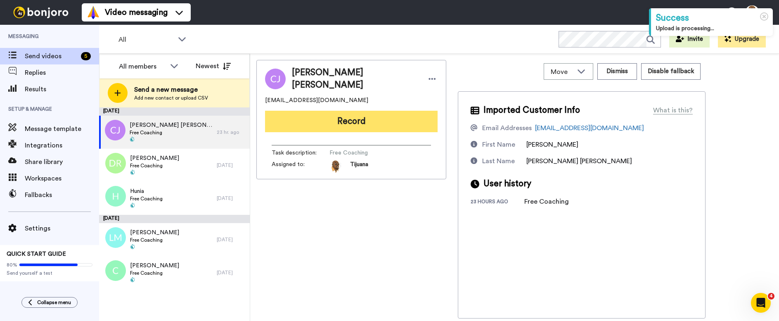
click at [337, 119] on button "Record" at bounding box center [351, 121] width 173 height 21
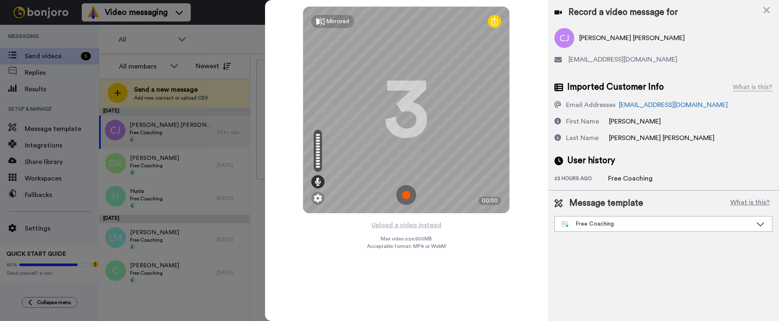
click at [405, 194] on img at bounding box center [406, 195] width 20 height 20
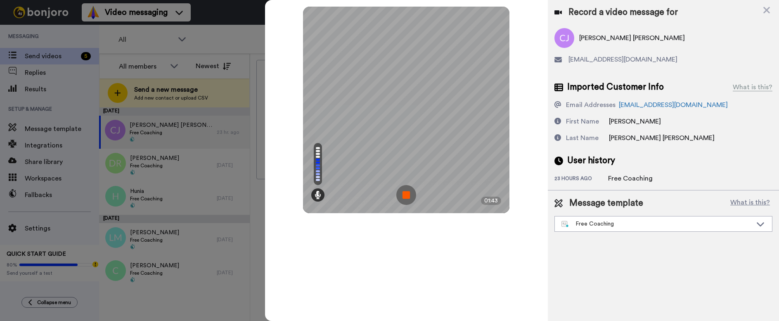
click at [407, 196] on img at bounding box center [406, 195] width 20 height 20
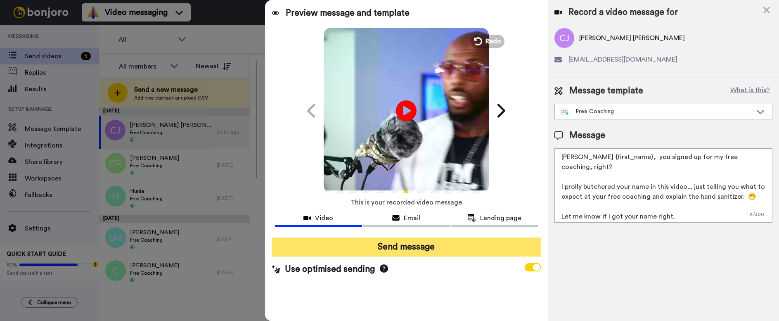
click at [397, 250] on button "Send message" at bounding box center [407, 246] width 270 height 19
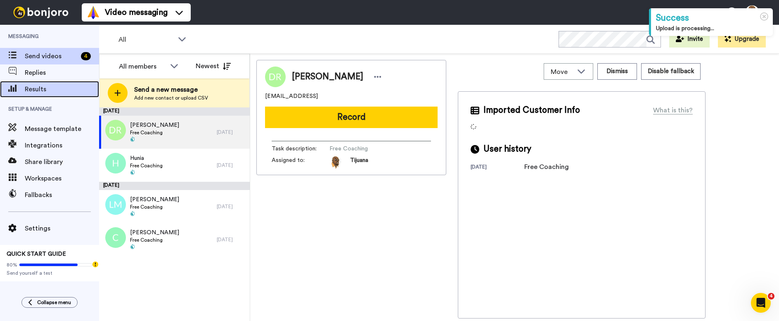
click at [60, 88] on span "Results" at bounding box center [62, 89] width 74 height 10
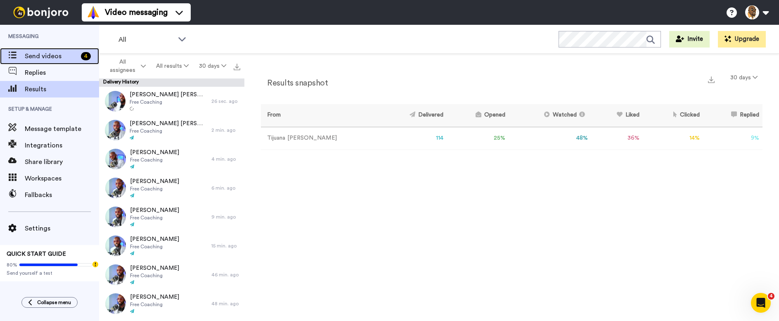
click at [66, 52] on span "Send videos" at bounding box center [51, 56] width 53 height 10
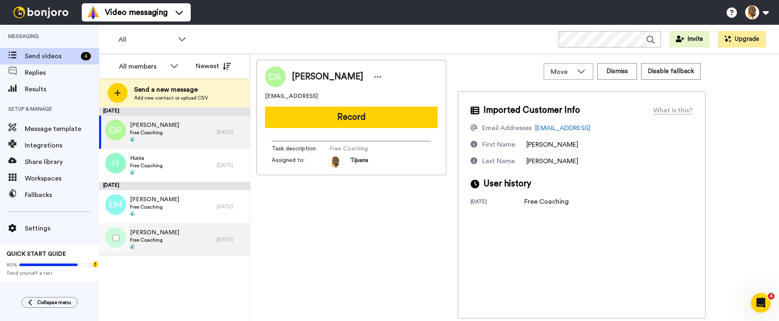
click at [160, 235] on span "Curtis" at bounding box center [154, 232] width 49 height 8
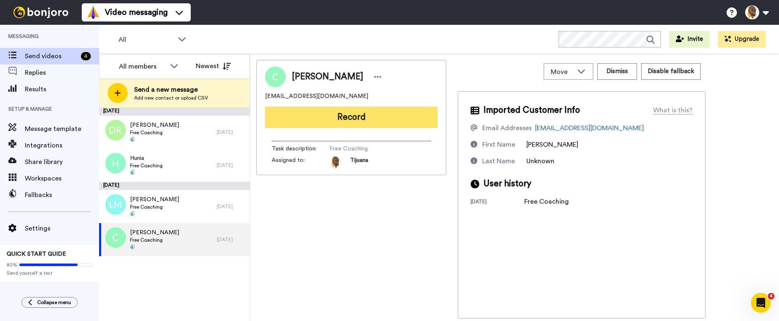
click at [351, 119] on button "Record" at bounding box center [351, 117] width 173 height 21
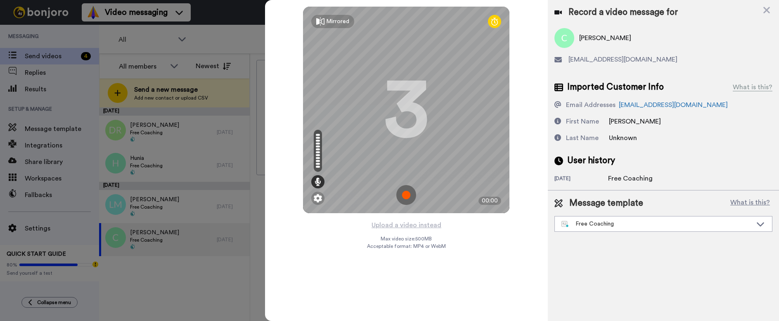
click at [405, 197] on img at bounding box center [406, 195] width 20 height 20
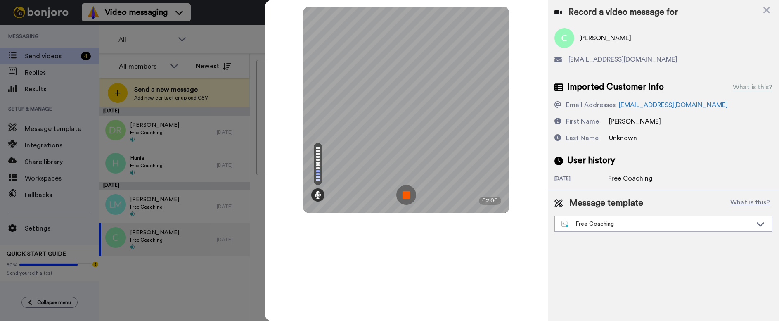
click at [408, 194] on img at bounding box center [406, 195] width 20 height 20
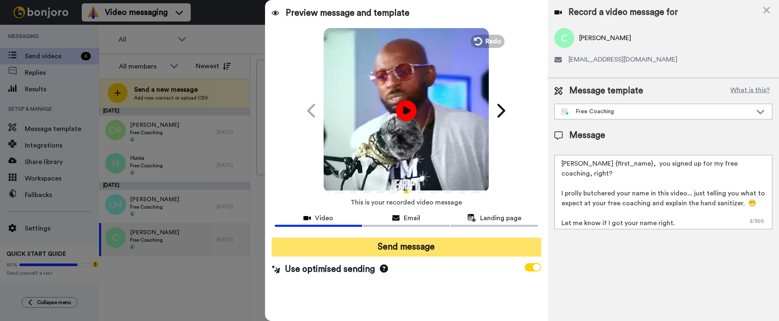
click at [401, 251] on button "Send message" at bounding box center [407, 246] width 270 height 19
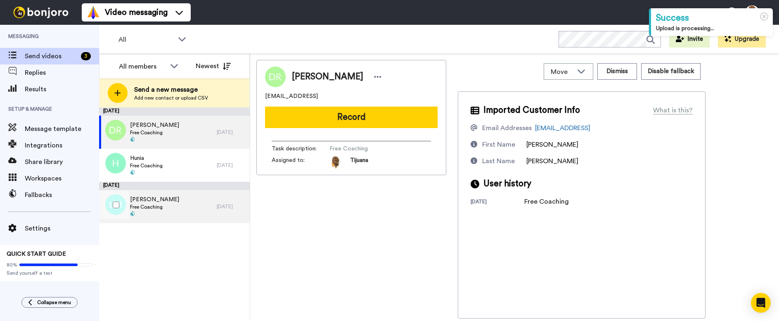
click at [147, 210] on div "[PERSON_NAME] Free Coaching" at bounding box center [154, 206] width 49 height 22
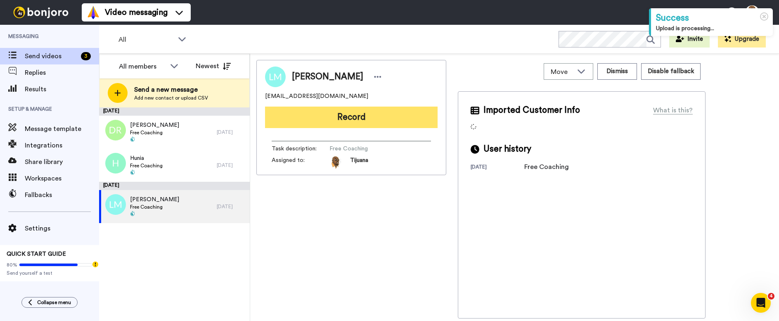
click at [363, 118] on button "Record" at bounding box center [351, 117] width 173 height 21
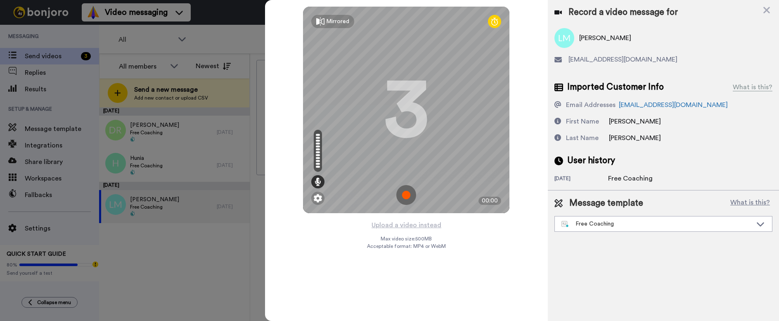
click at [415, 201] on img at bounding box center [406, 195] width 20 height 20
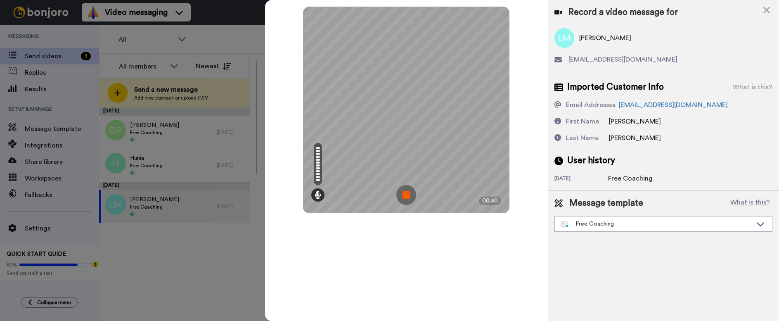
click at [397, 197] on img at bounding box center [406, 195] width 20 height 20
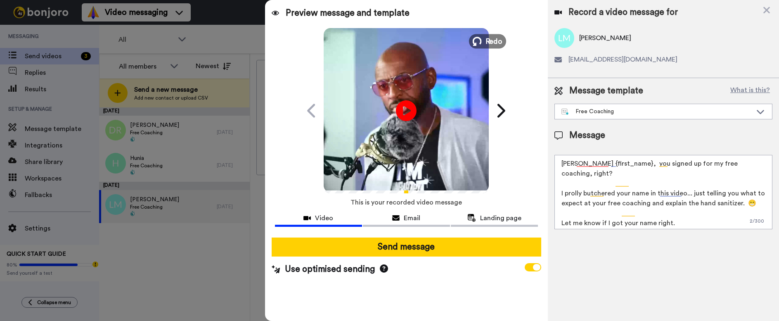
click at [485, 43] on button "Redo" at bounding box center [487, 41] width 37 height 14
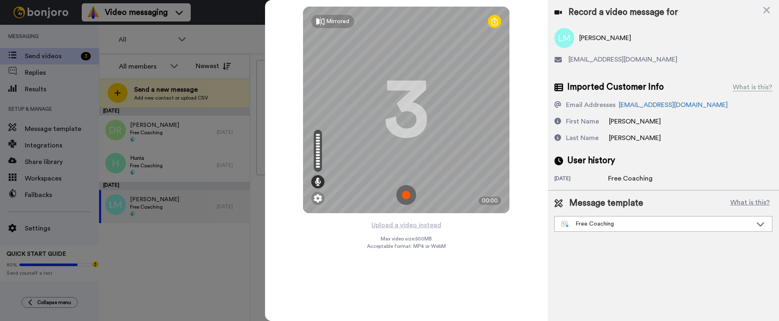
click at [399, 197] on img at bounding box center [406, 195] width 20 height 20
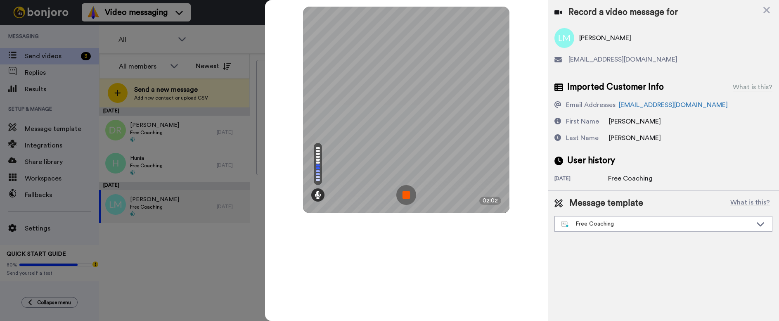
click at [410, 195] on img at bounding box center [406, 195] width 20 height 20
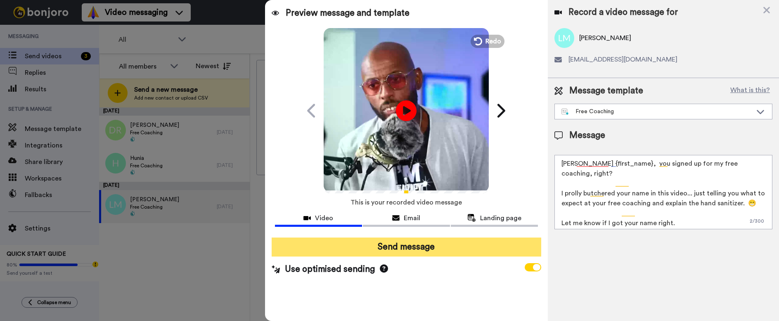
click at [410, 244] on button "Send message" at bounding box center [407, 246] width 270 height 19
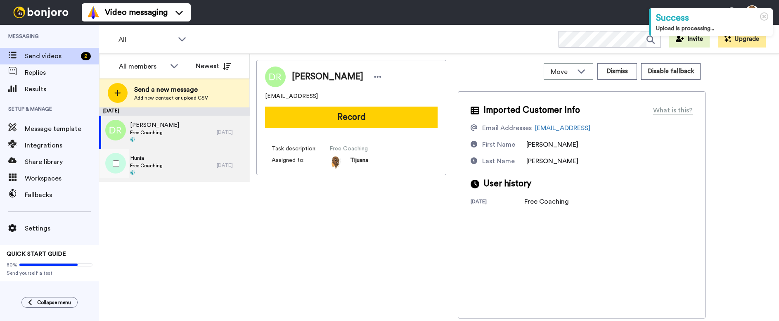
click at [204, 169] on div "Hunia Free Coaching" at bounding box center [158, 165] width 118 height 33
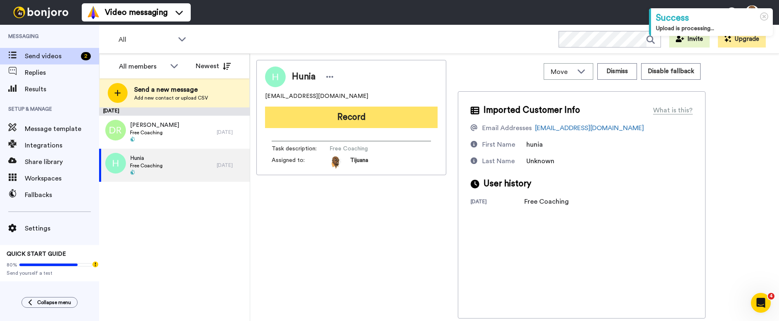
click at [352, 119] on button "Record" at bounding box center [351, 117] width 173 height 21
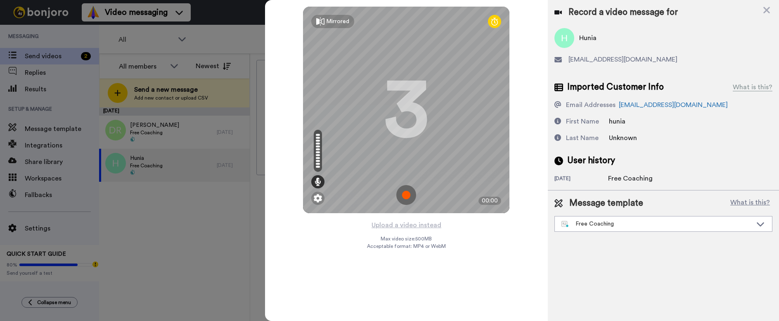
click at [410, 197] on img at bounding box center [406, 195] width 20 height 20
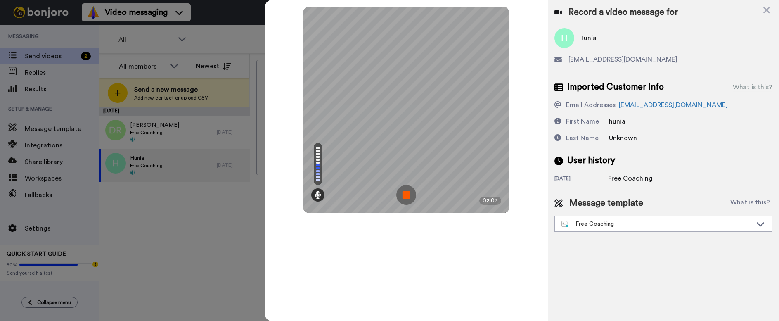
click at [407, 194] on img at bounding box center [406, 195] width 20 height 20
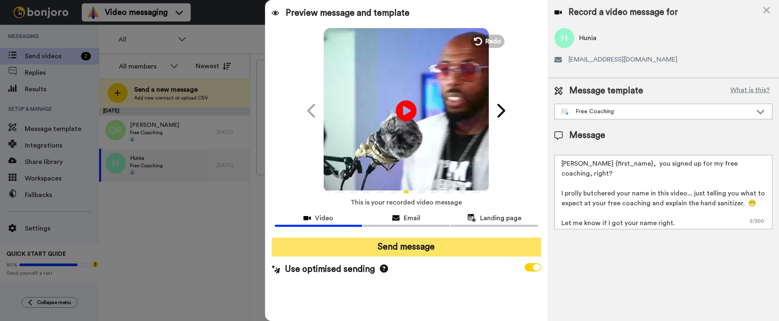
click at [407, 246] on button "Send message" at bounding box center [407, 246] width 270 height 19
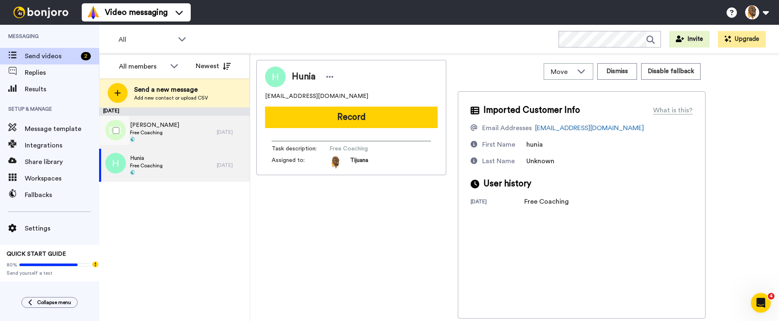
click at [172, 131] on div "Daniel Russell Free Coaching" at bounding box center [158, 132] width 118 height 33
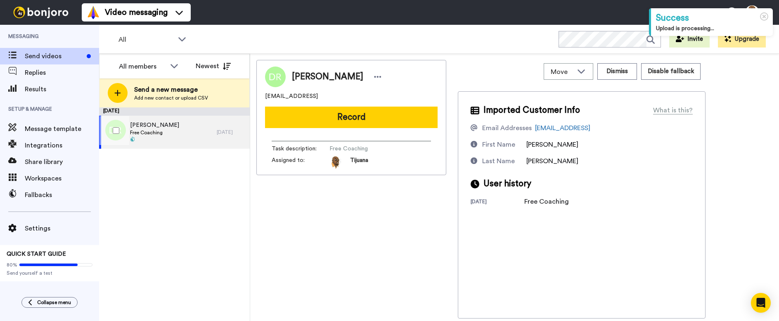
click at [159, 133] on span "Free Coaching" at bounding box center [154, 132] width 49 height 7
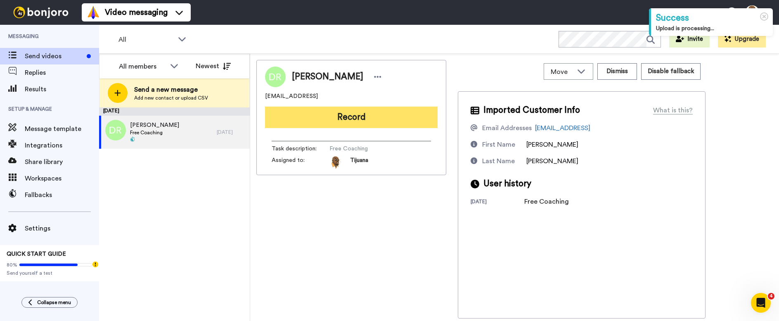
click at [364, 116] on button "Record" at bounding box center [351, 117] width 173 height 21
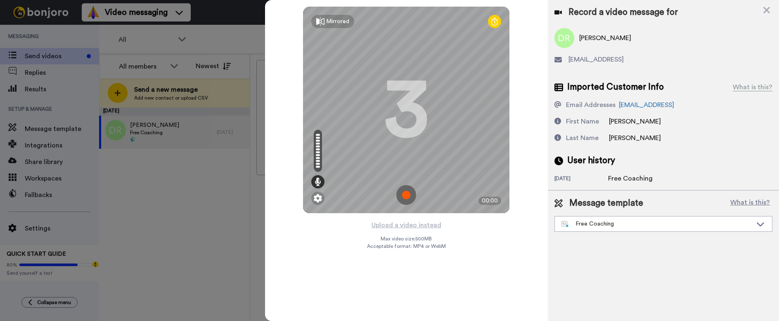
click at [406, 197] on img at bounding box center [406, 195] width 20 height 20
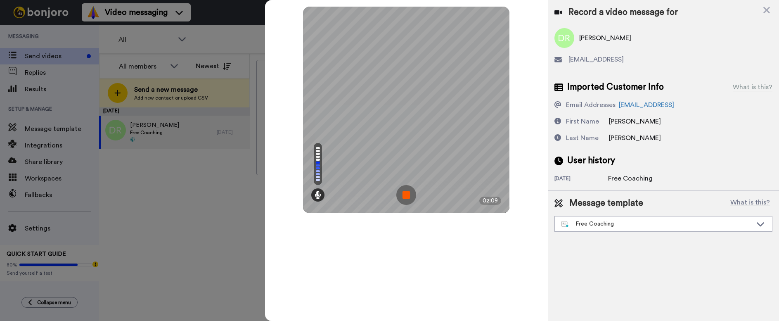
click at [405, 190] on img at bounding box center [406, 195] width 20 height 20
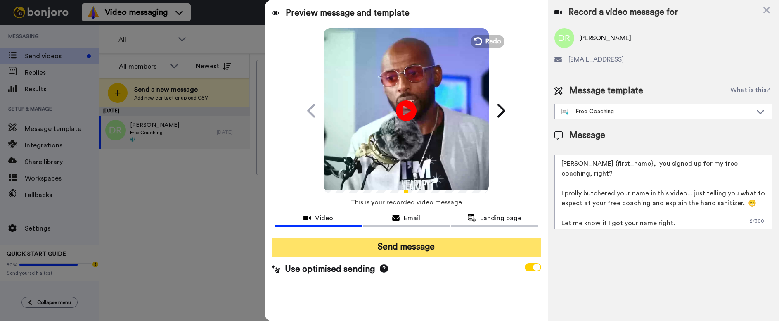
click at [411, 246] on button "Send message" at bounding box center [407, 246] width 270 height 19
